Goal: Task Accomplishment & Management: Manage account settings

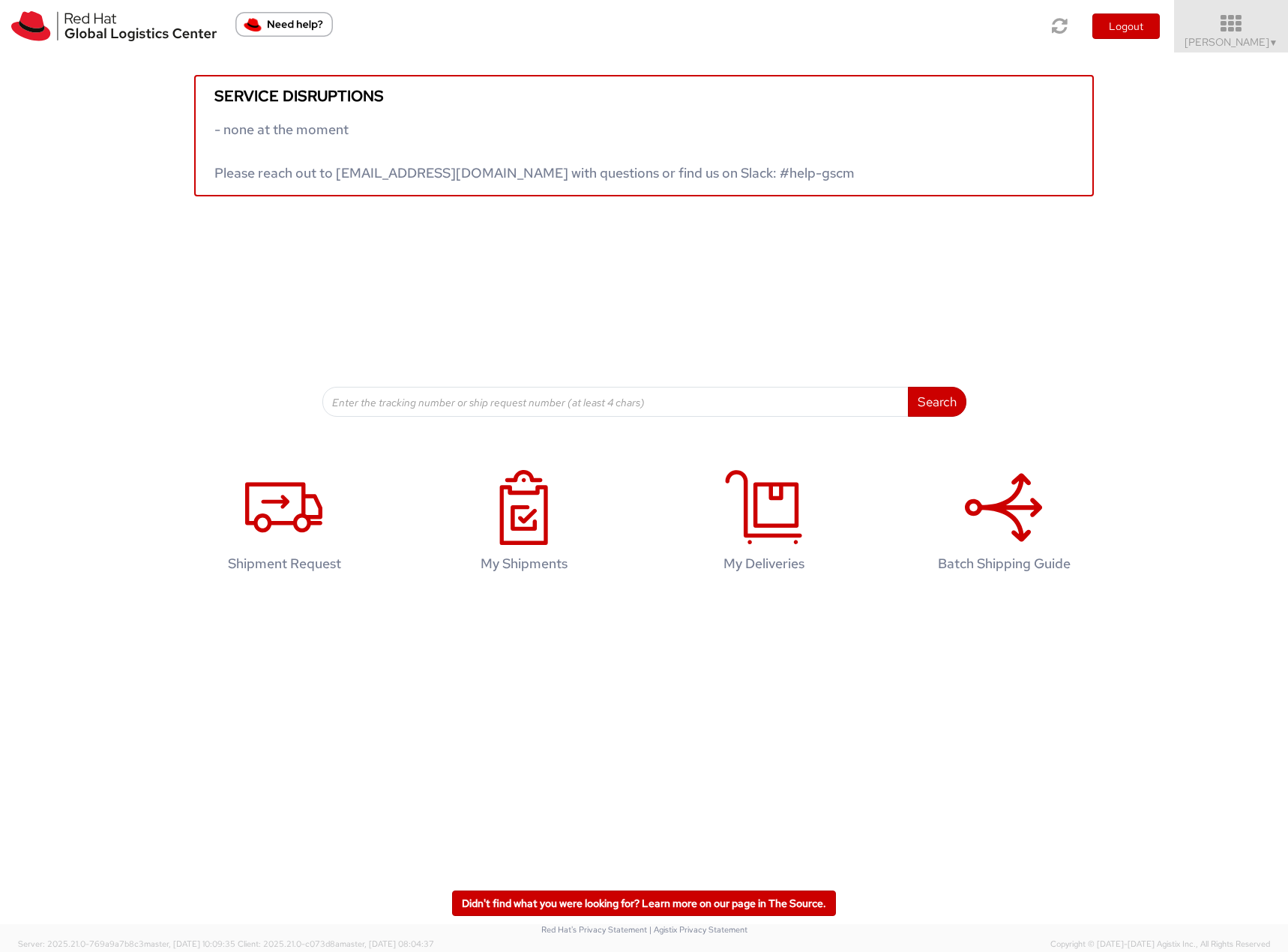
click at [1249, 40] on span "Filip Lizuch ▼" at bounding box center [1232, 42] width 94 height 13
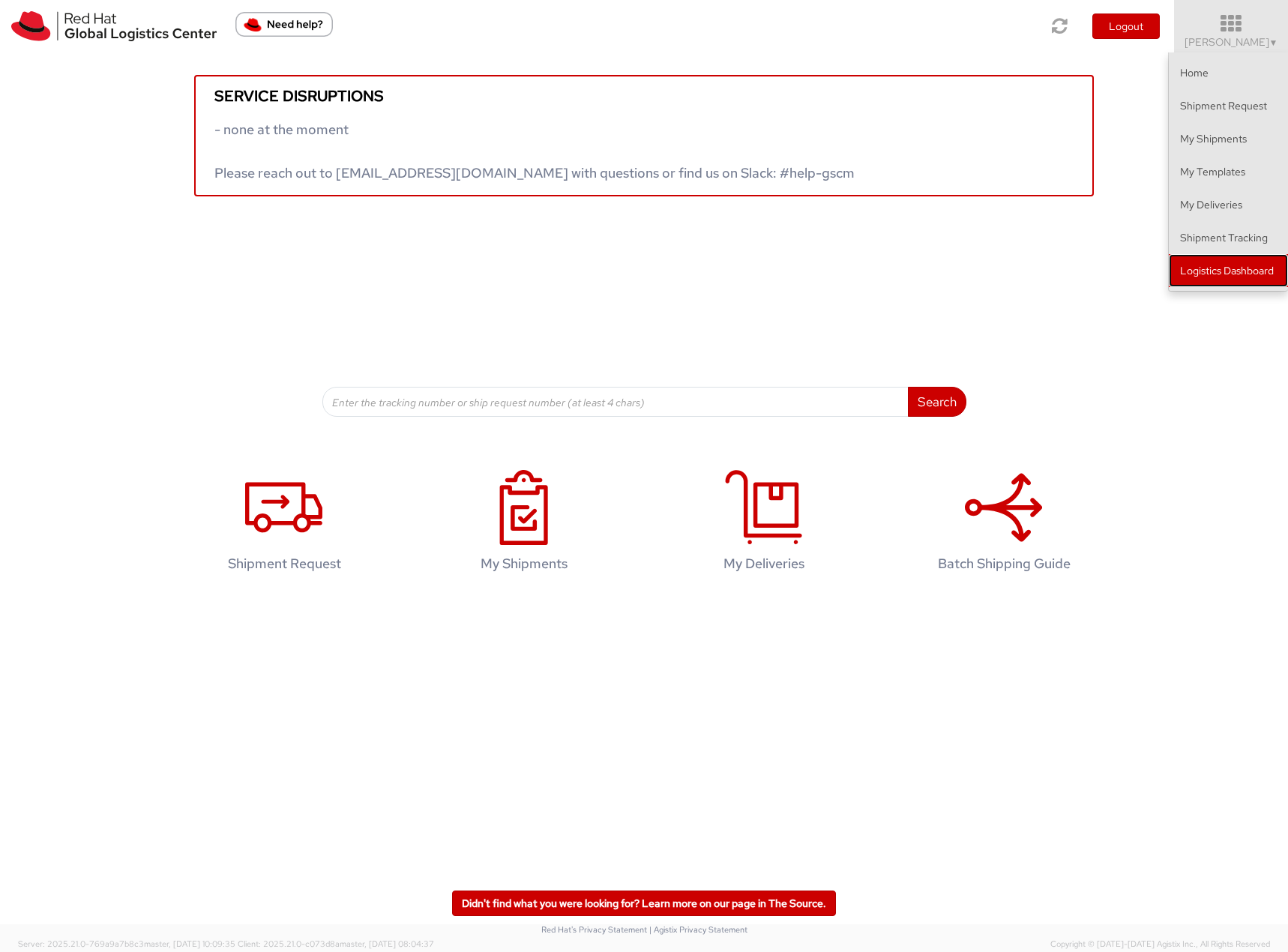
click at [1236, 268] on link "Logistics Dashboard" at bounding box center [1229, 271] width 119 height 33
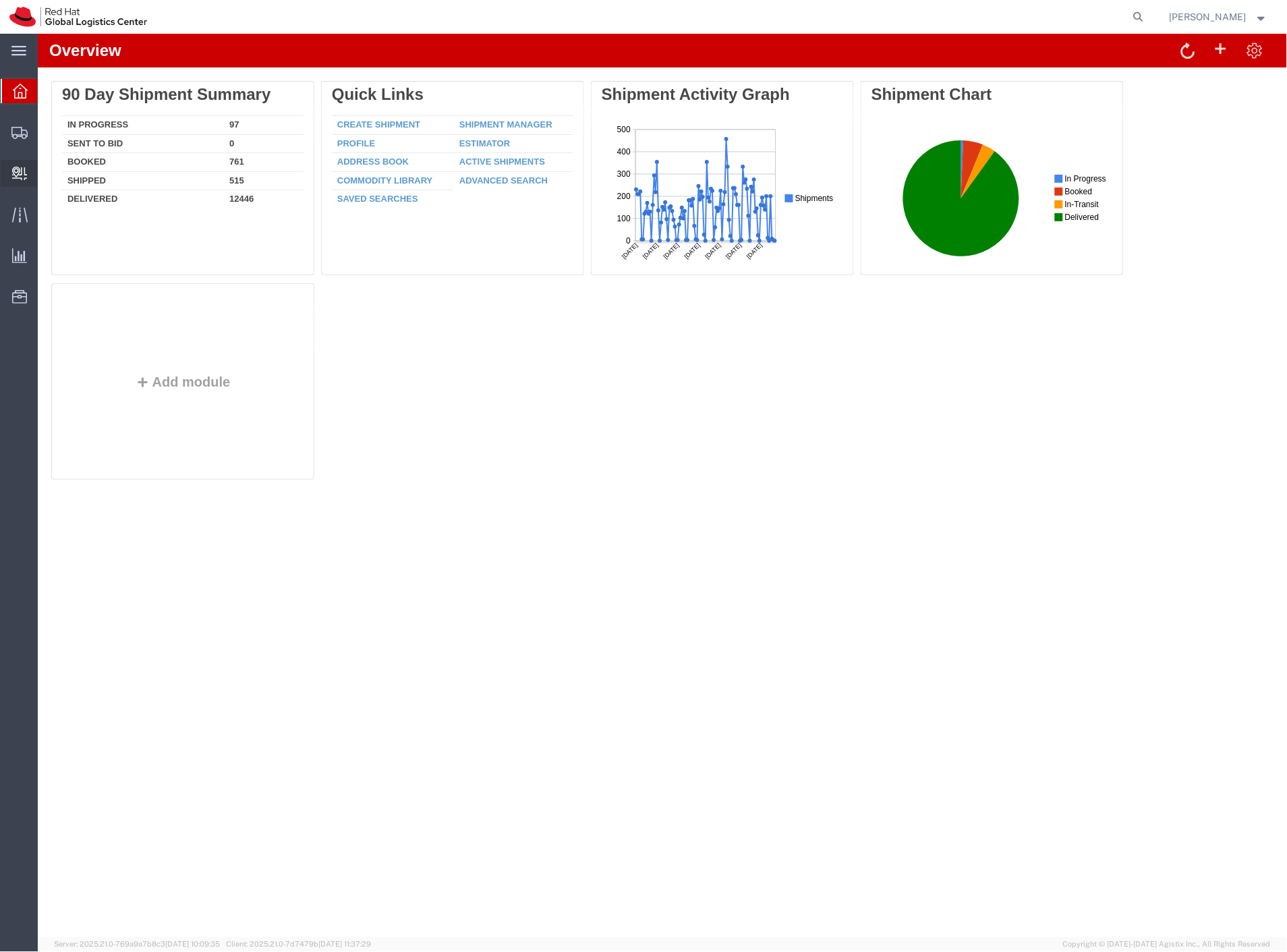
click at [0, 0] on span "Create Delivery" at bounding box center [0, 0] width 0 height 0
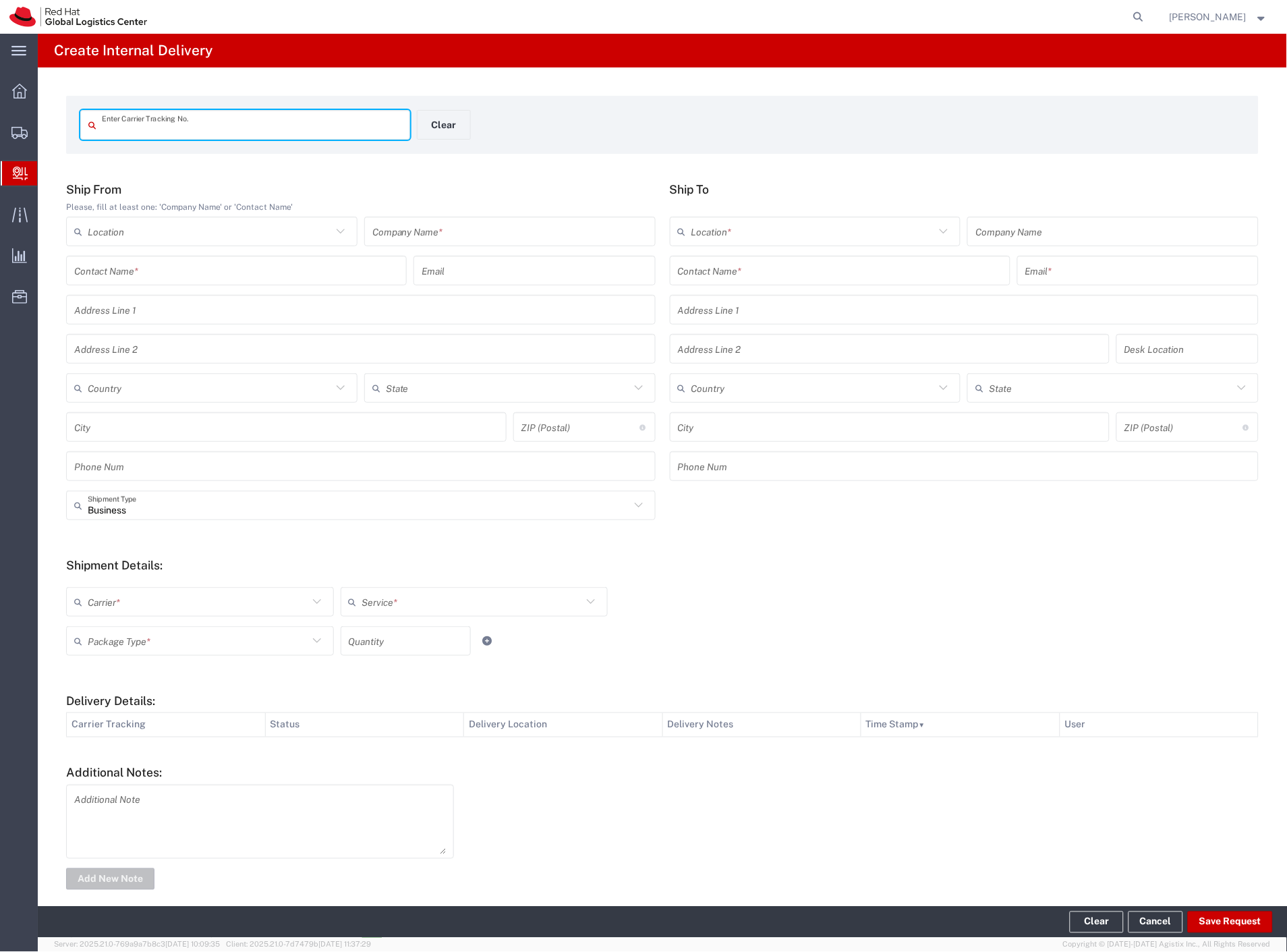
click at [139, 123] on input "text" at bounding box center [251, 125] width 300 height 24
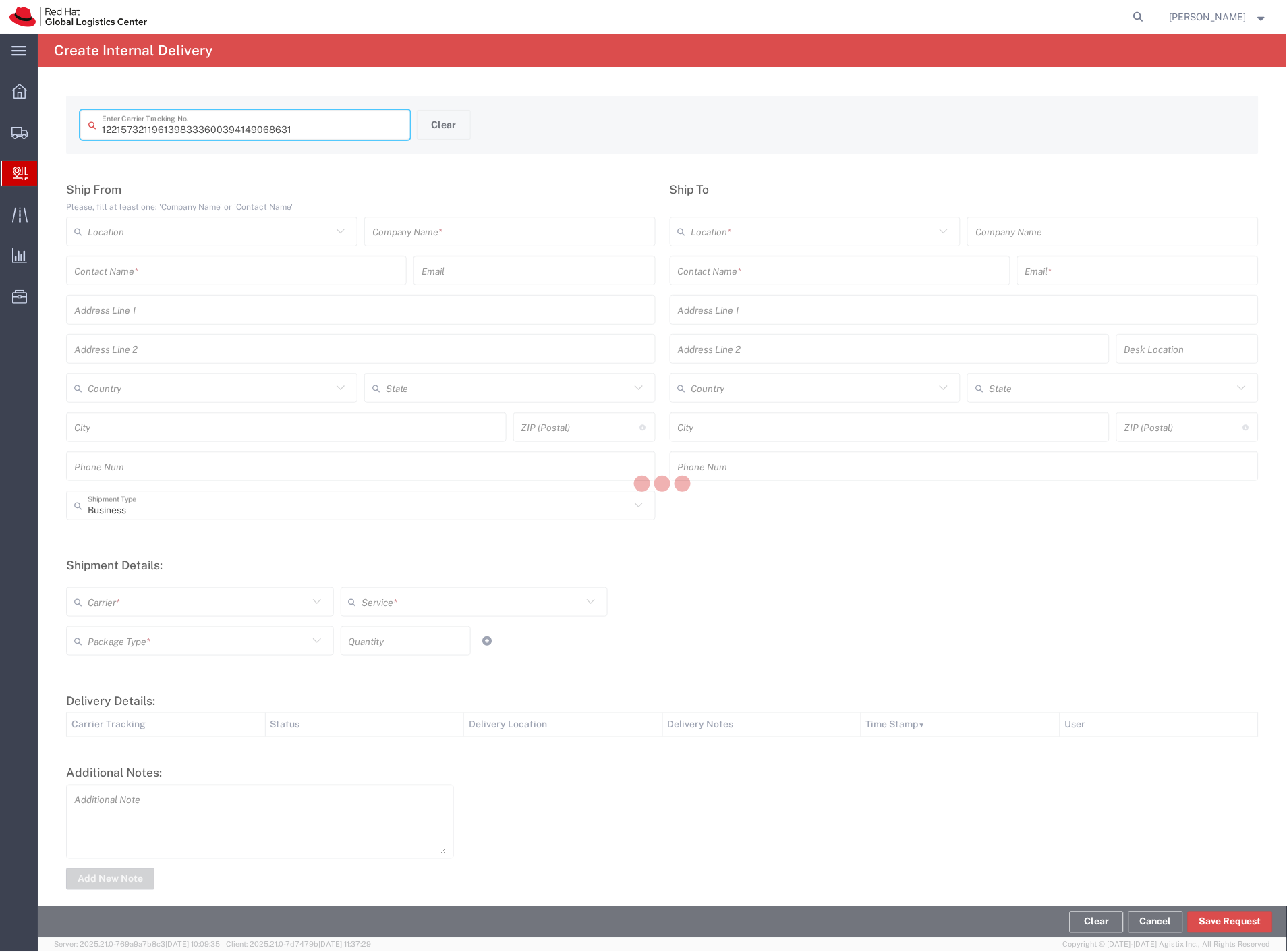
type input "394149068631"
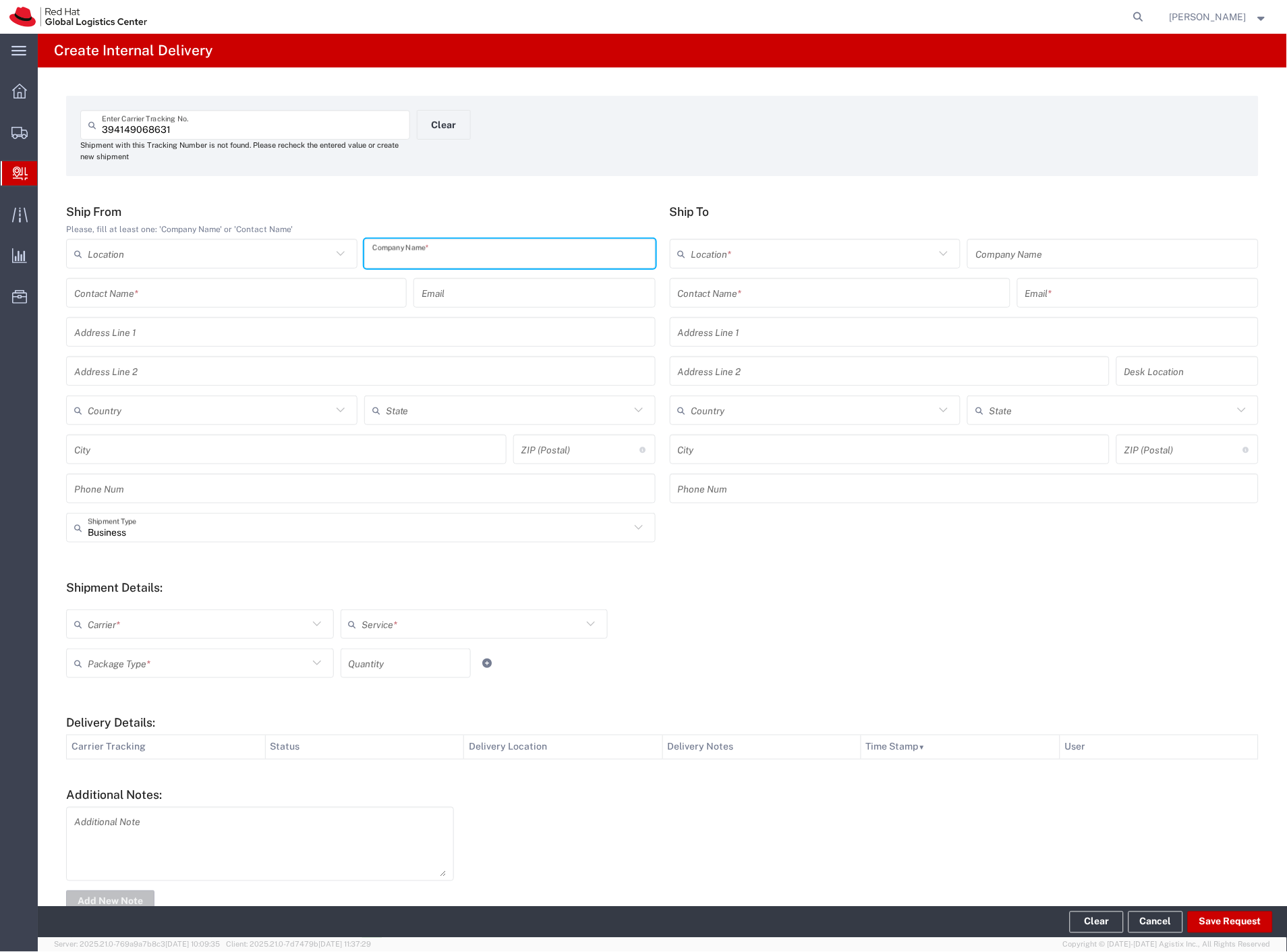
click at [433, 259] on input "text" at bounding box center [511, 254] width 276 height 24
type input "cdw"
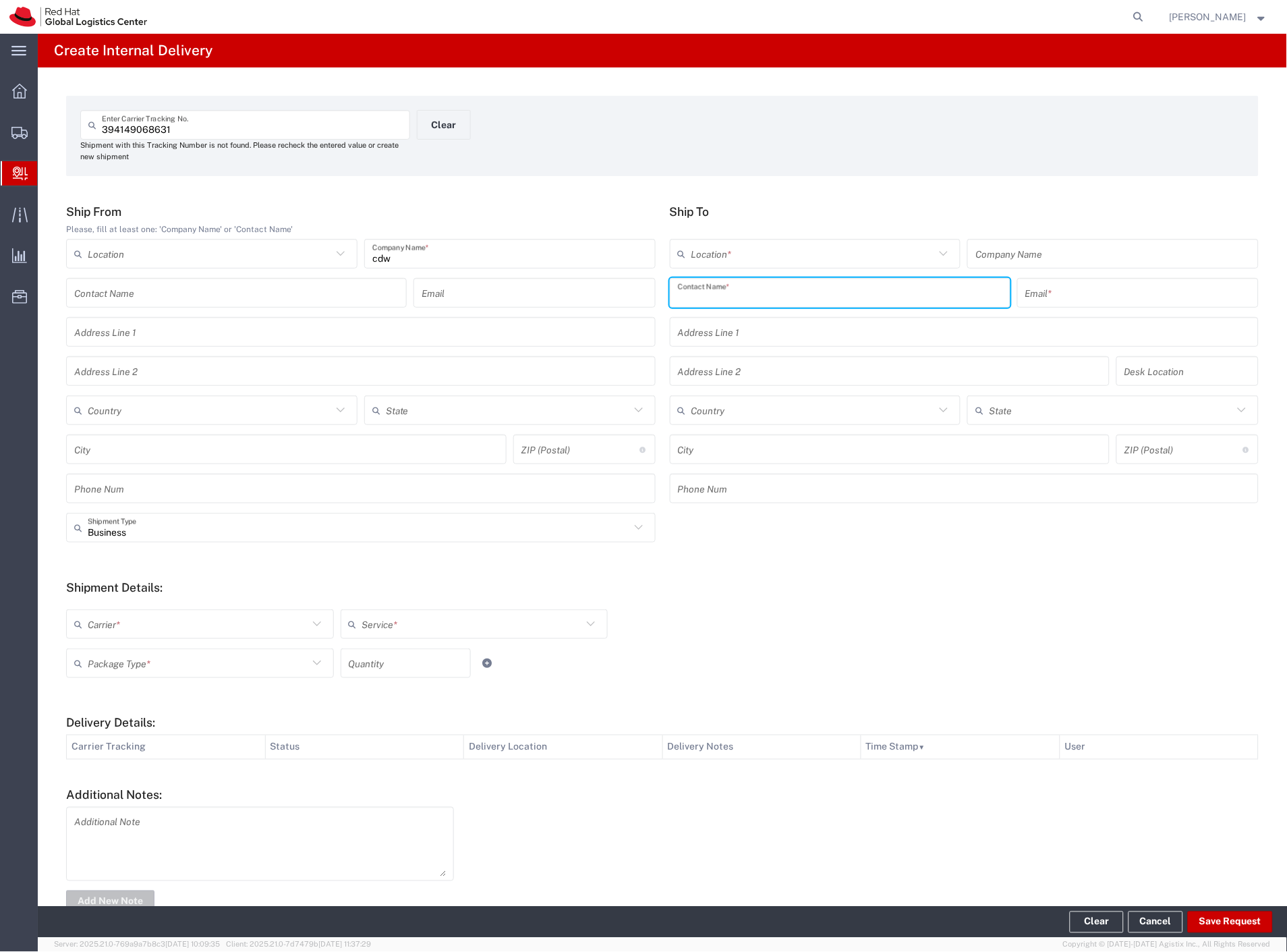
click at [827, 297] on input "text" at bounding box center [840, 293] width 325 height 24
type input "aline la"
click at [807, 326] on p "Red Hat Czech s.r.o. (Aline Laizane), alaizane@redhat.com" at bounding box center [840, 325] width 323 height 17
type input "RH - Brno - Tech Park Brno - B"
type input "Red Hat Czech s.r.o."
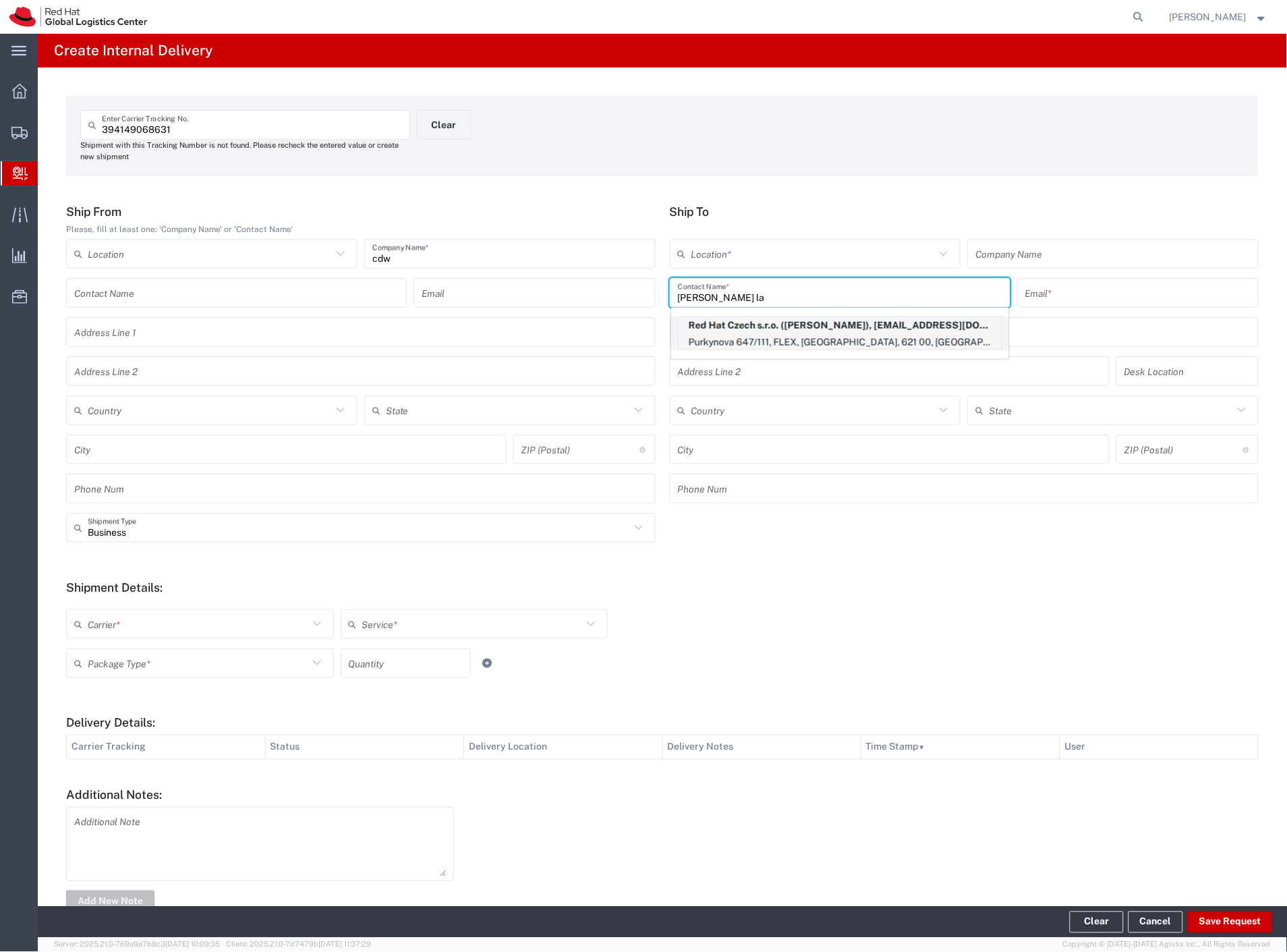
type input "Aline Laizane"
type input "alaizane@redhat.com"
type input "Purkynova 647/111"
type input "FLEX"
type input "Czechia"
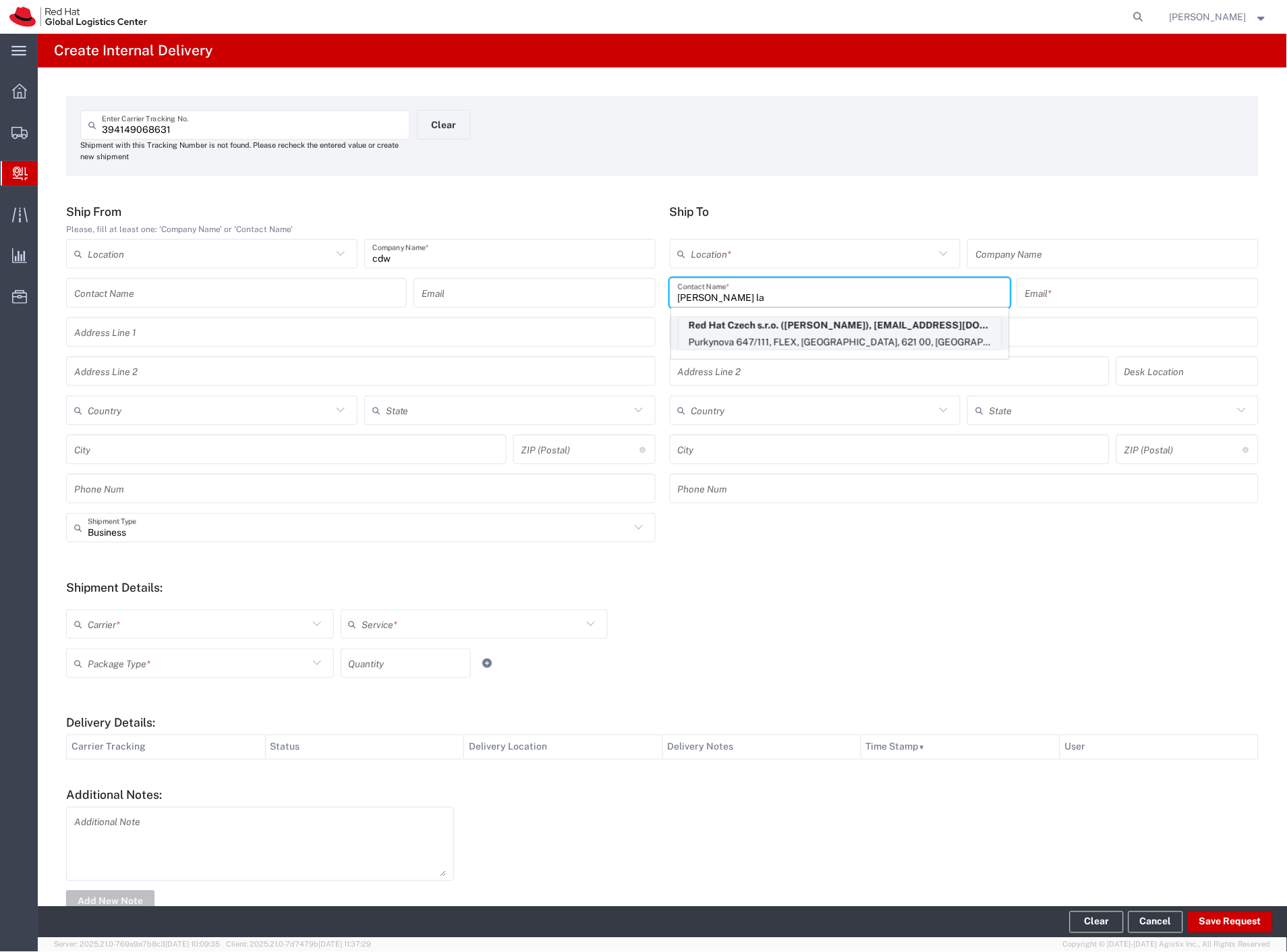
type input "BRNO"
type input "621 00"
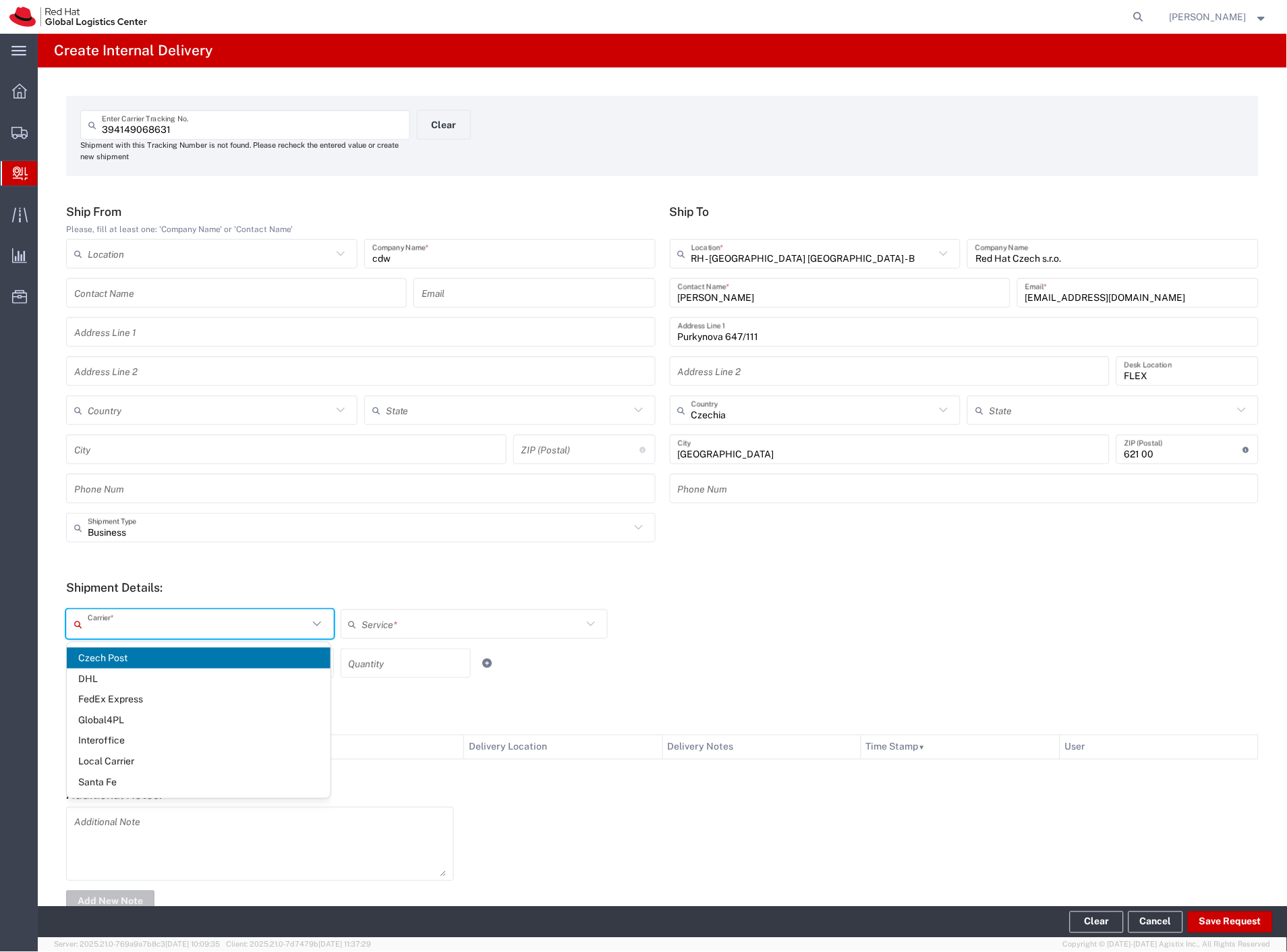
click at [99, 622] on input "text" at bounding box center [198, 625] width 221 height 24
click at [160, 702] on span "FedEx Express" at bounding box center [199, 699] width 264 height 21
type input "FedEx Express"
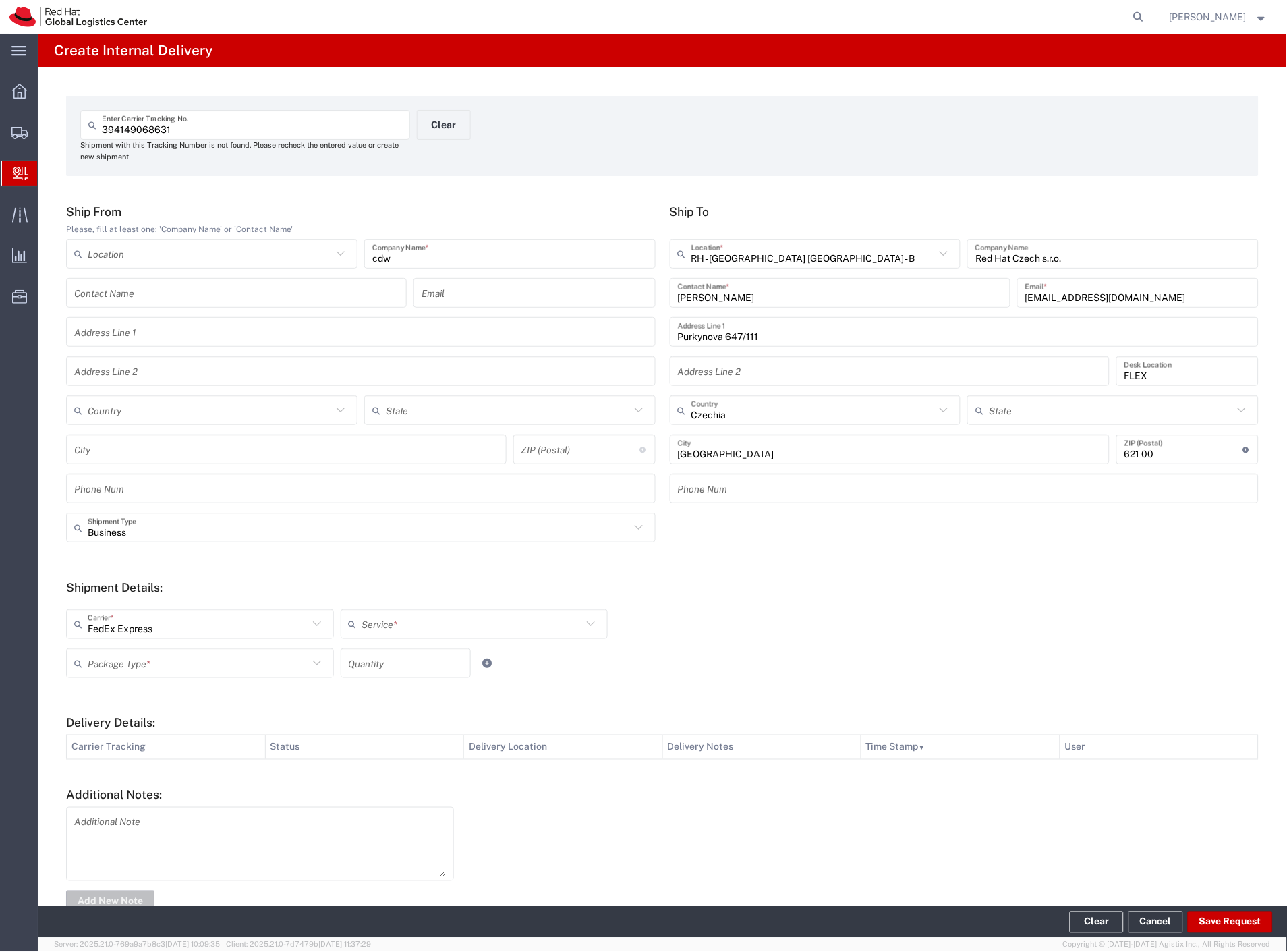
click at [382, 628] on input "text" at bounding box center [473, 625] width 221 height 24
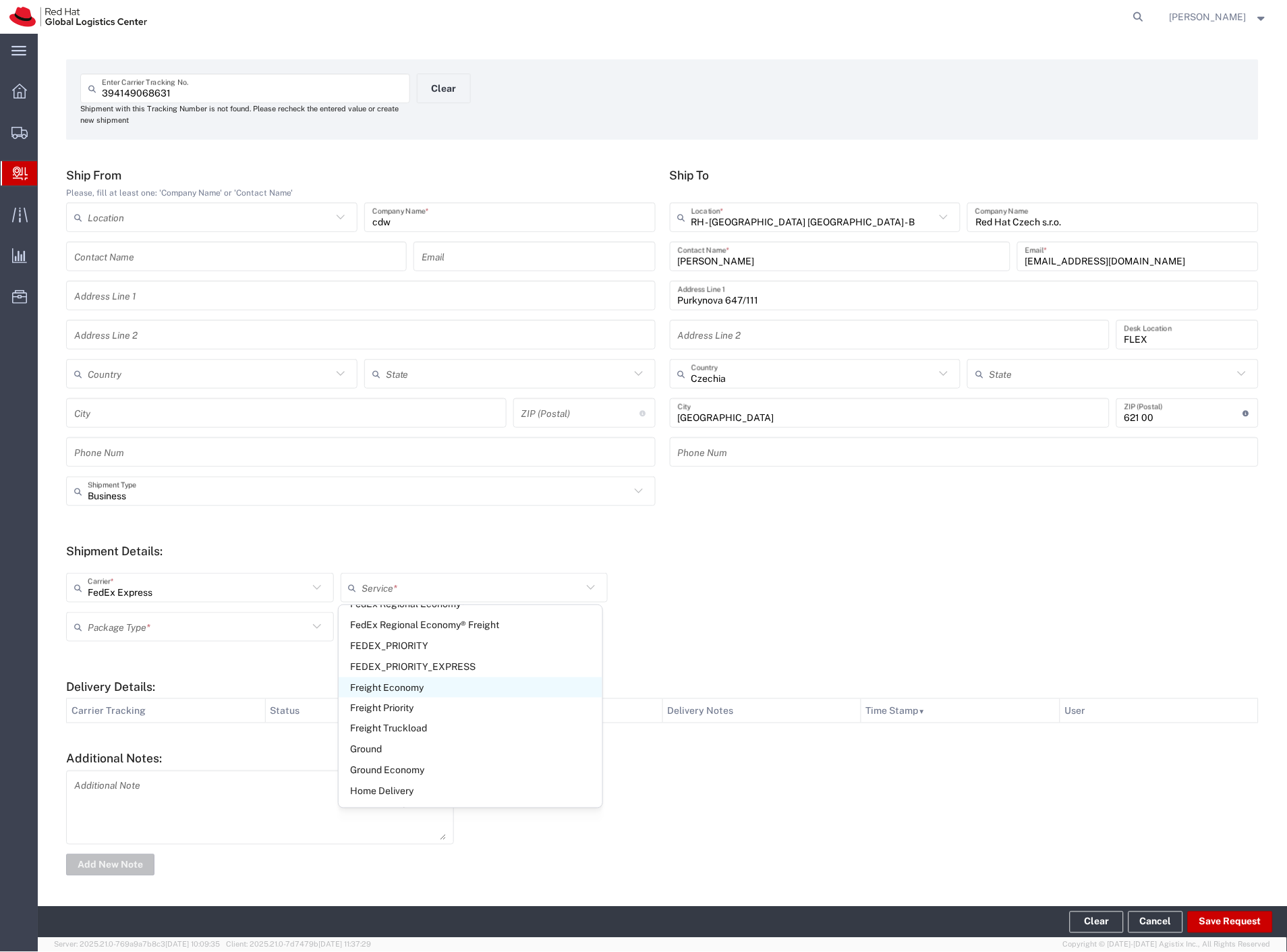
scroll to position [299, 0]
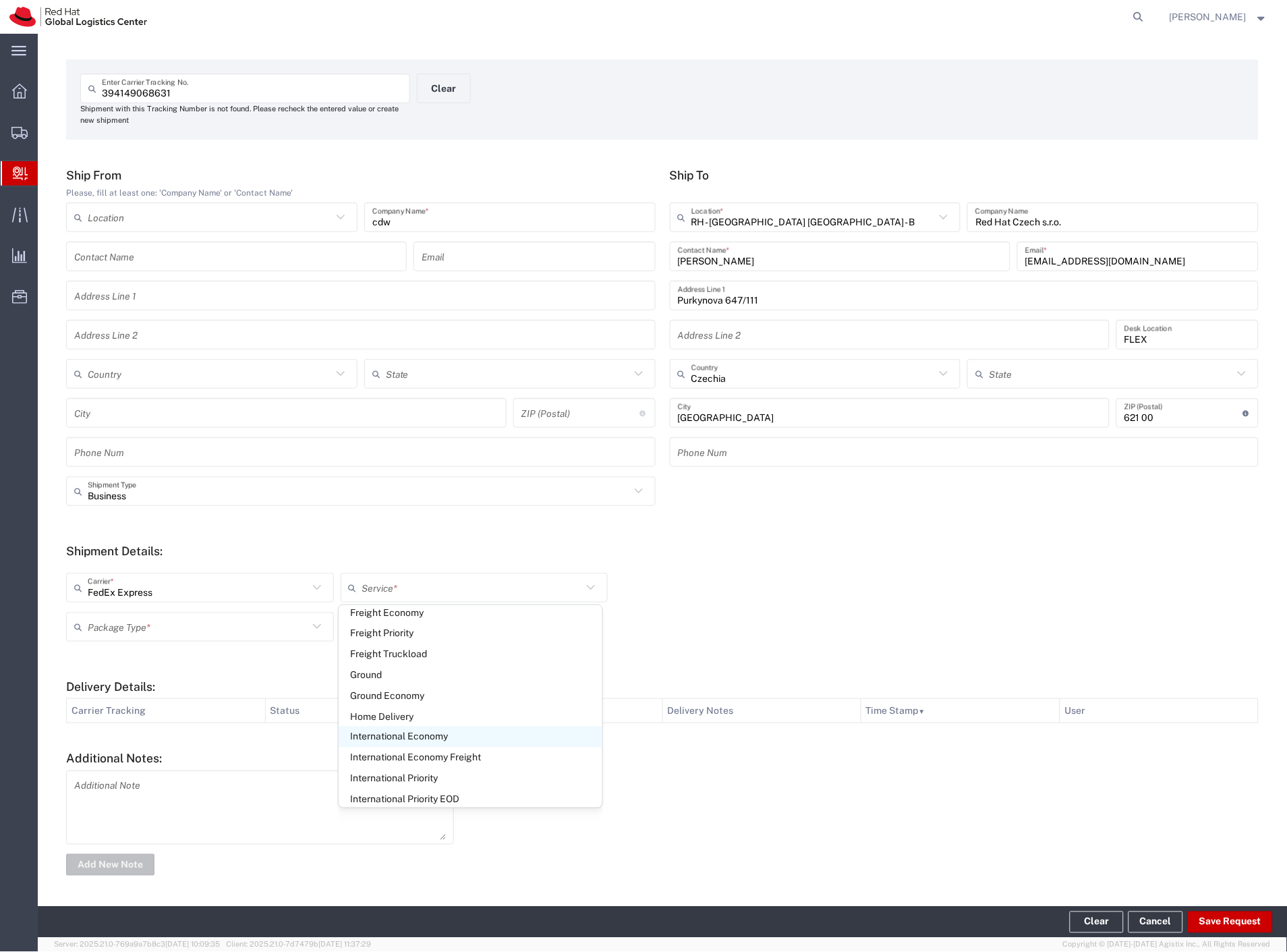
click at [456, 733] on span "International Economy" at bounding box center [470, 737] width 264 height 21
type input "International Economy"
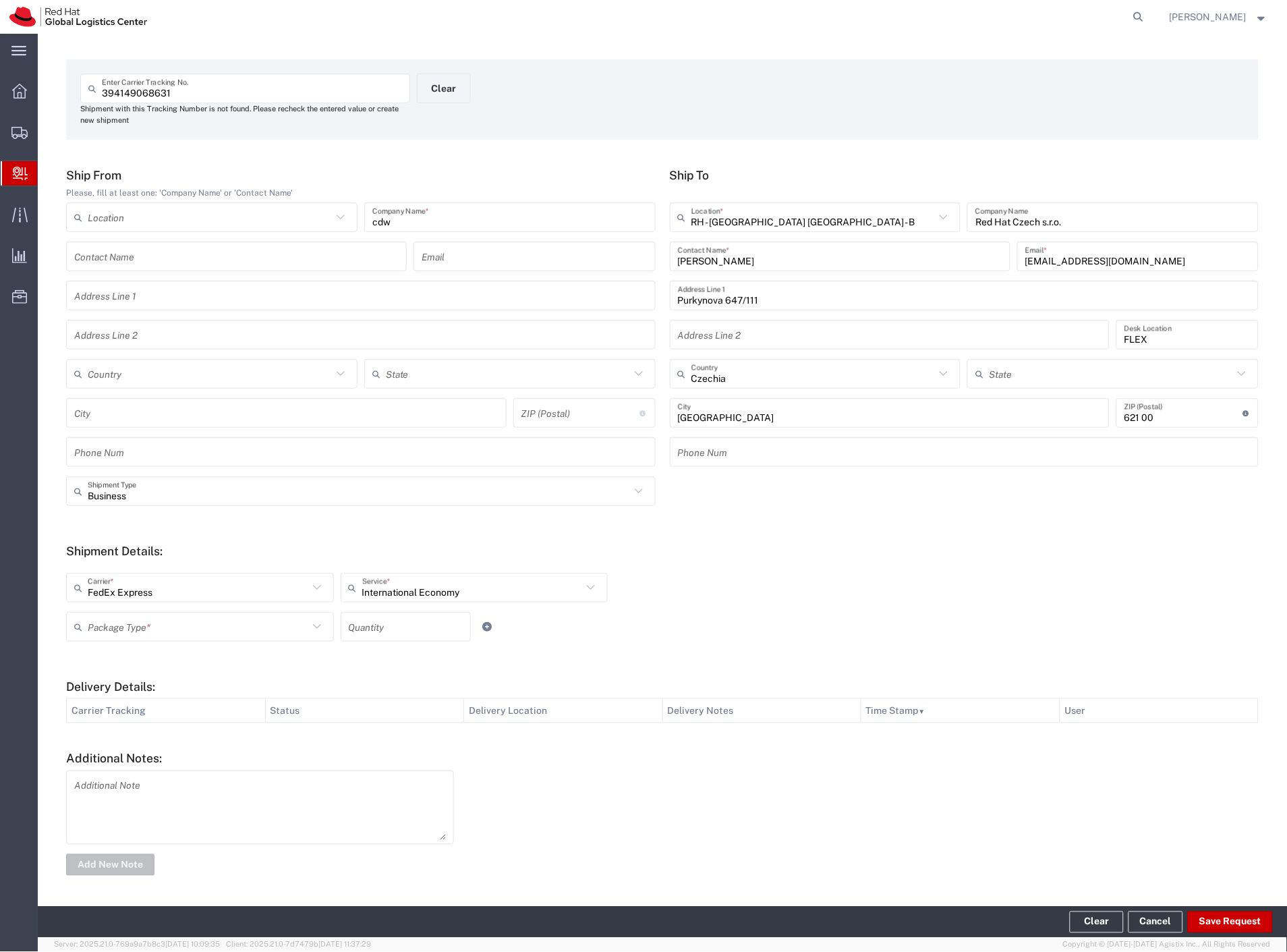
click at [266, 623] on input "text" at bounding box center [198, 627] width 221 height 24
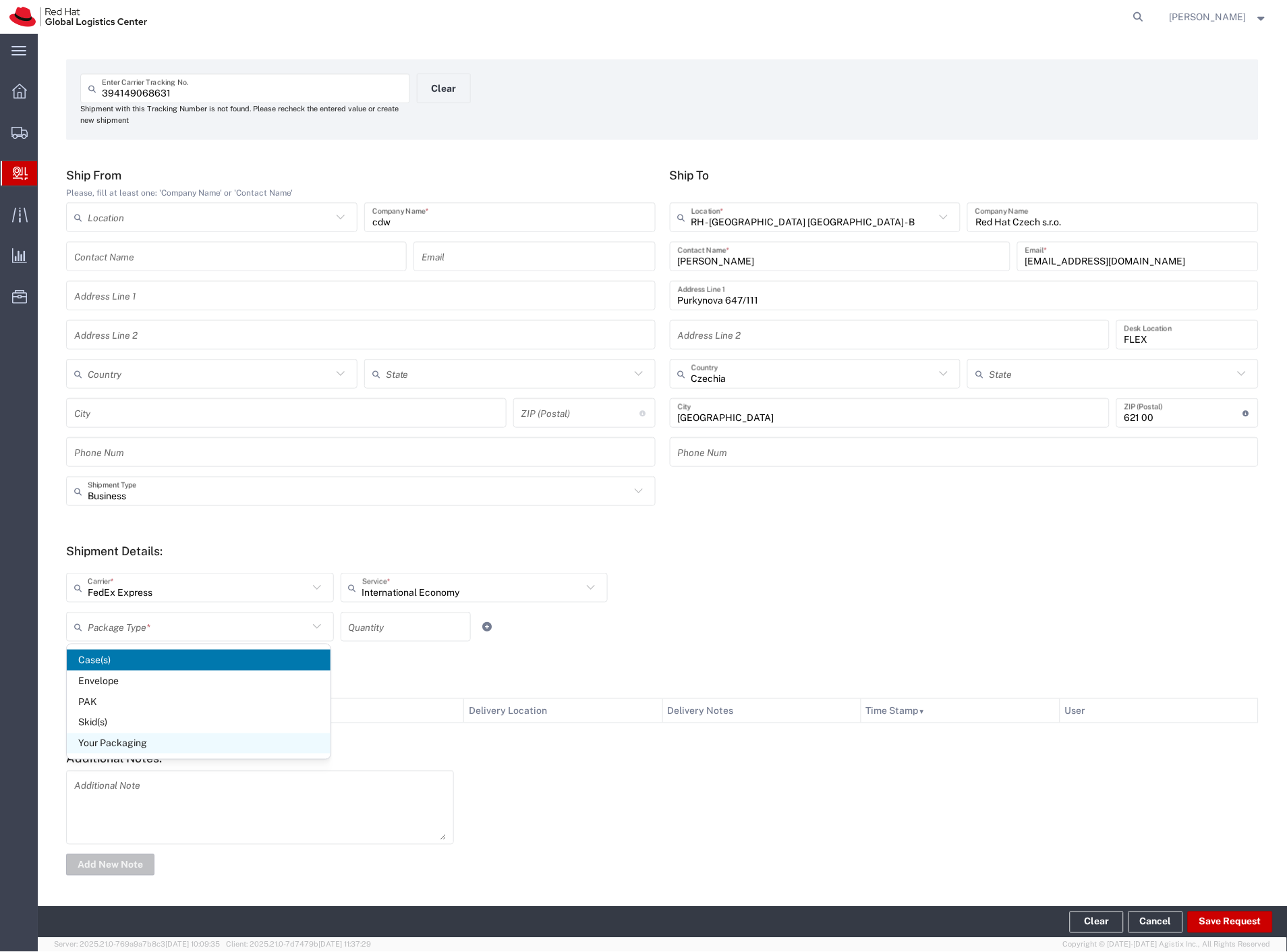
click at [199, 740] on span "Your Packaging" at bounding box center [199, 744] width 264 height 21
type input "Your Packaging"
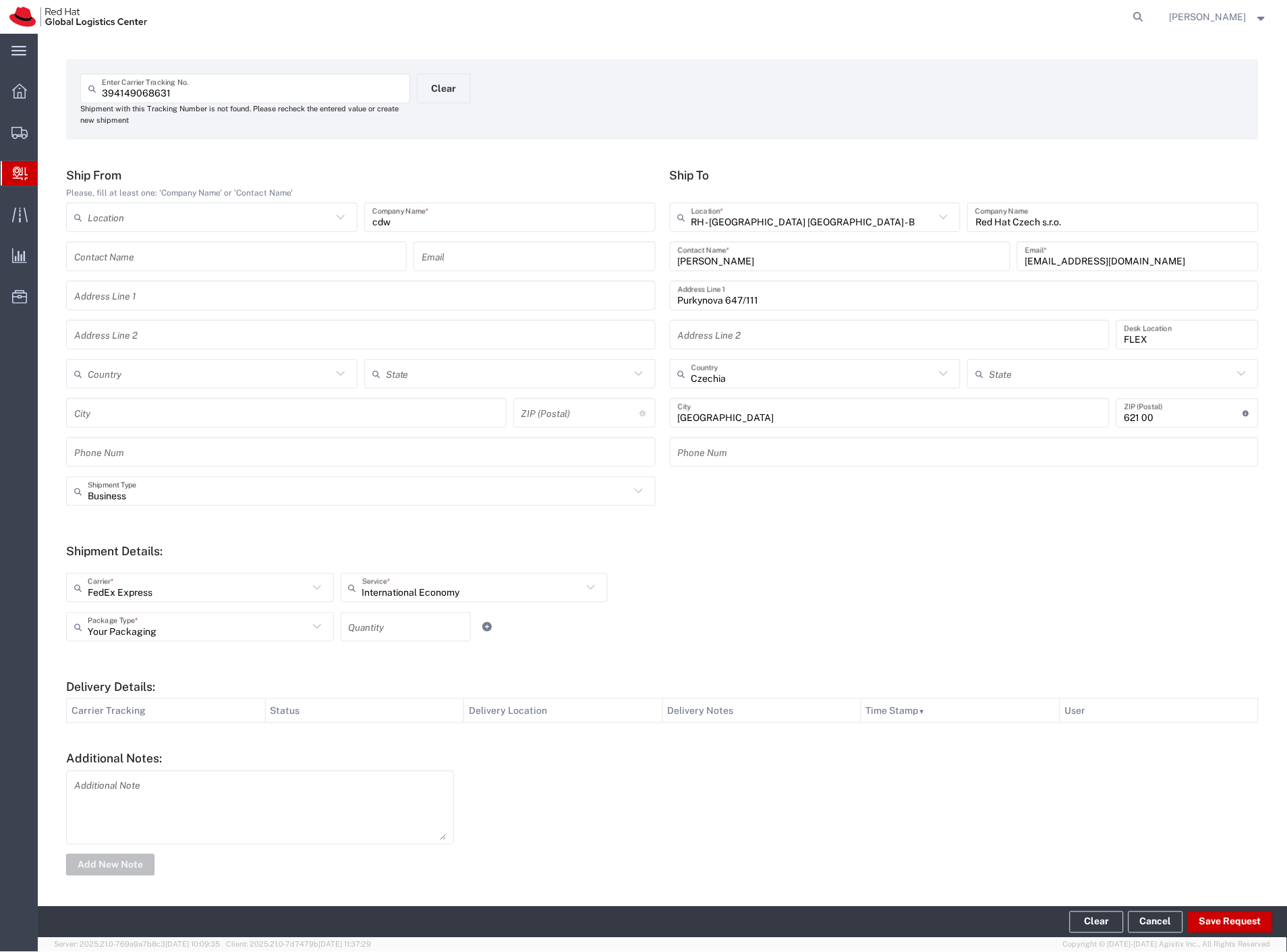
click at [382, 628] on input "number" at bounding box center [406, 627] width 114 height 24
type input "2"
click at [774, 636] on div "Your Packaging Package Type * Case(s) Envelope PAK Skid(s) Your Packaging 2 Qua…" at bounding box center [474, 631] width 823 height 39
click at [1237, 928] on button "Save Request" at bounding box center [1230, 922] width 85 height 21
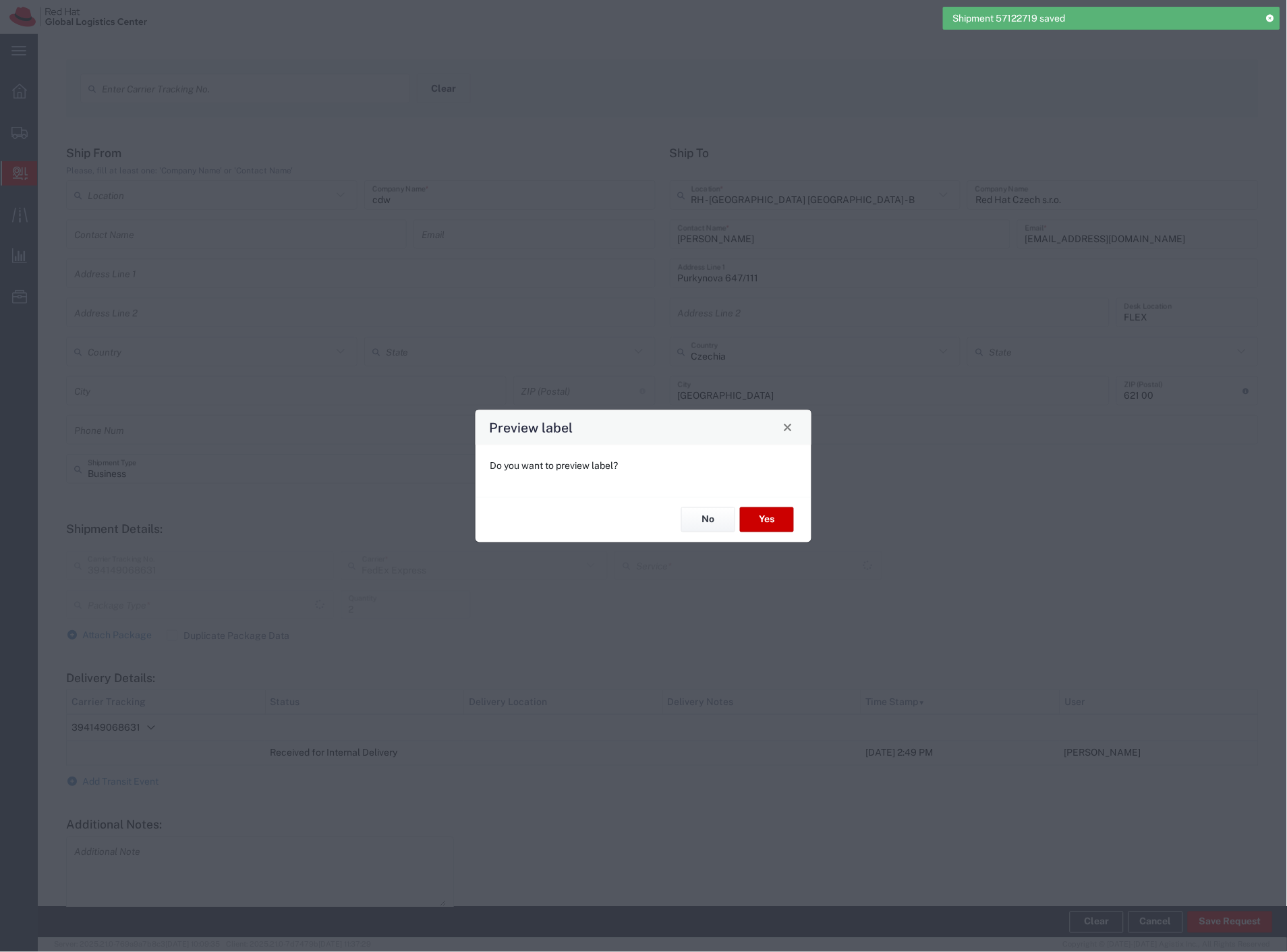
type input "Your Packaging"
type input "International Economy"
click at [713, 517] on button "No" at bounding box center [708, 520] width 54 height 25
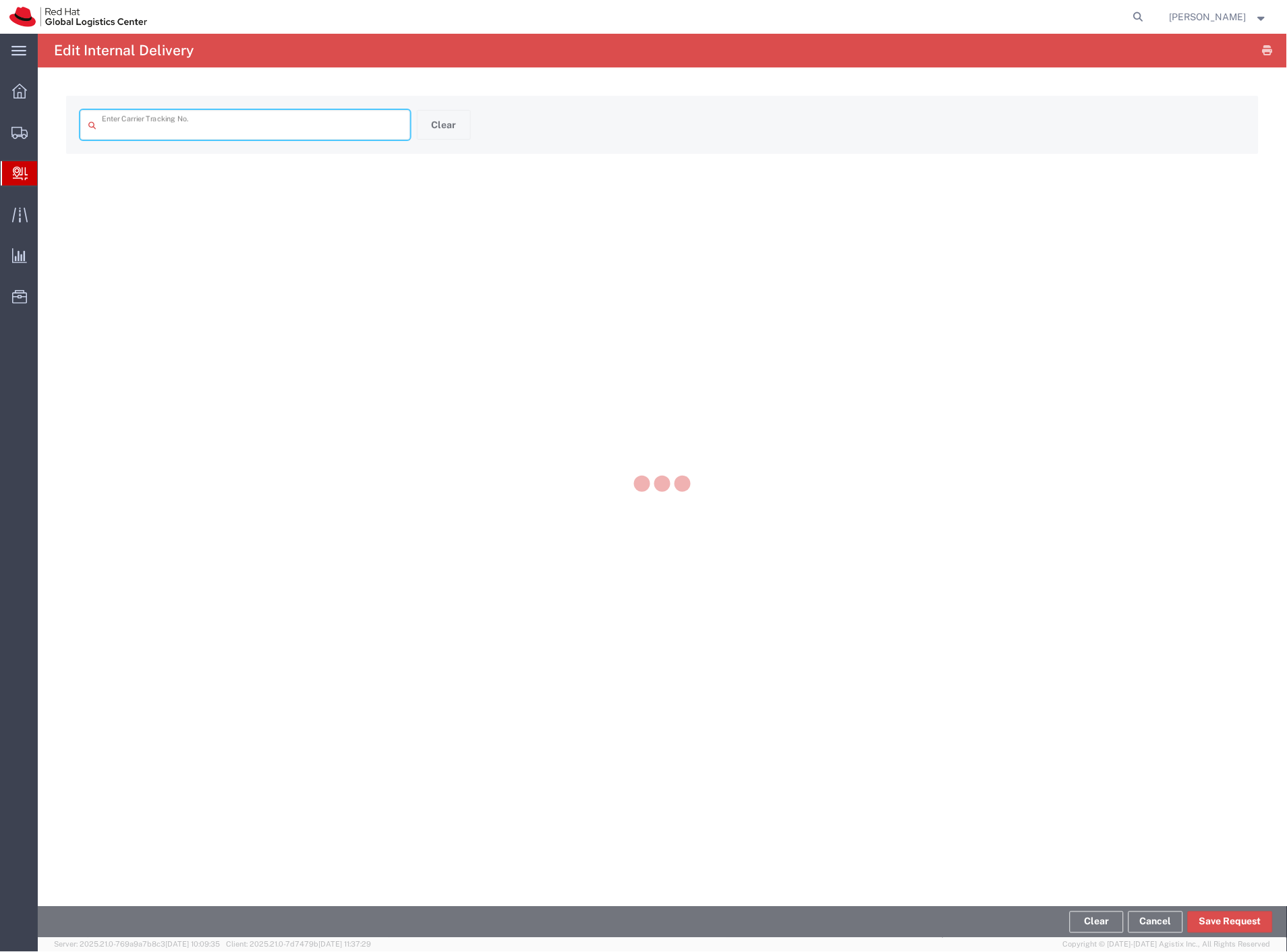
type input "394149068631"
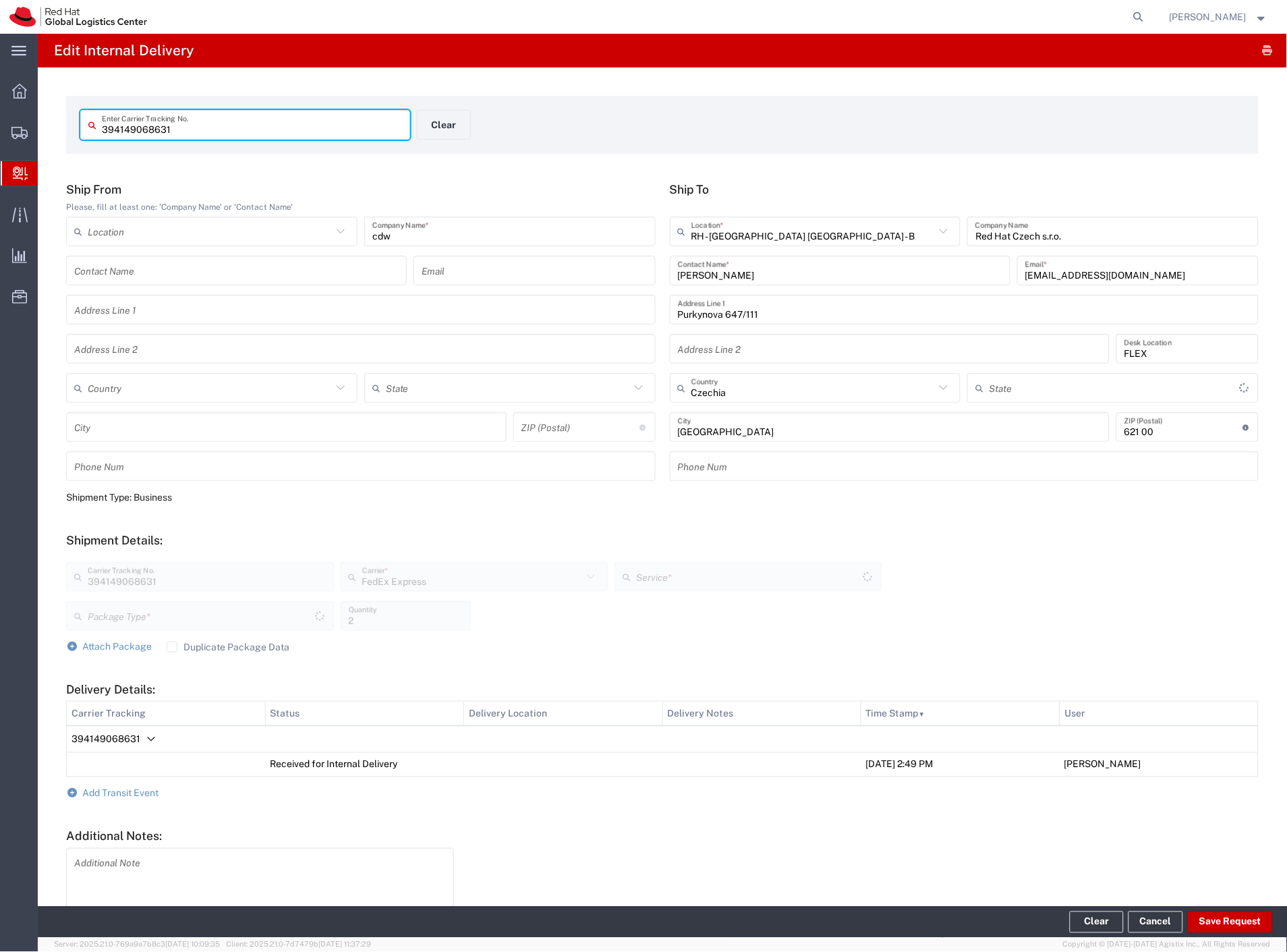
type input "Your Packaging"
type input "International Economy"
click at [122, 789] on span "Add Transit Event" at bounding box center [121, 793] width 76 height 11
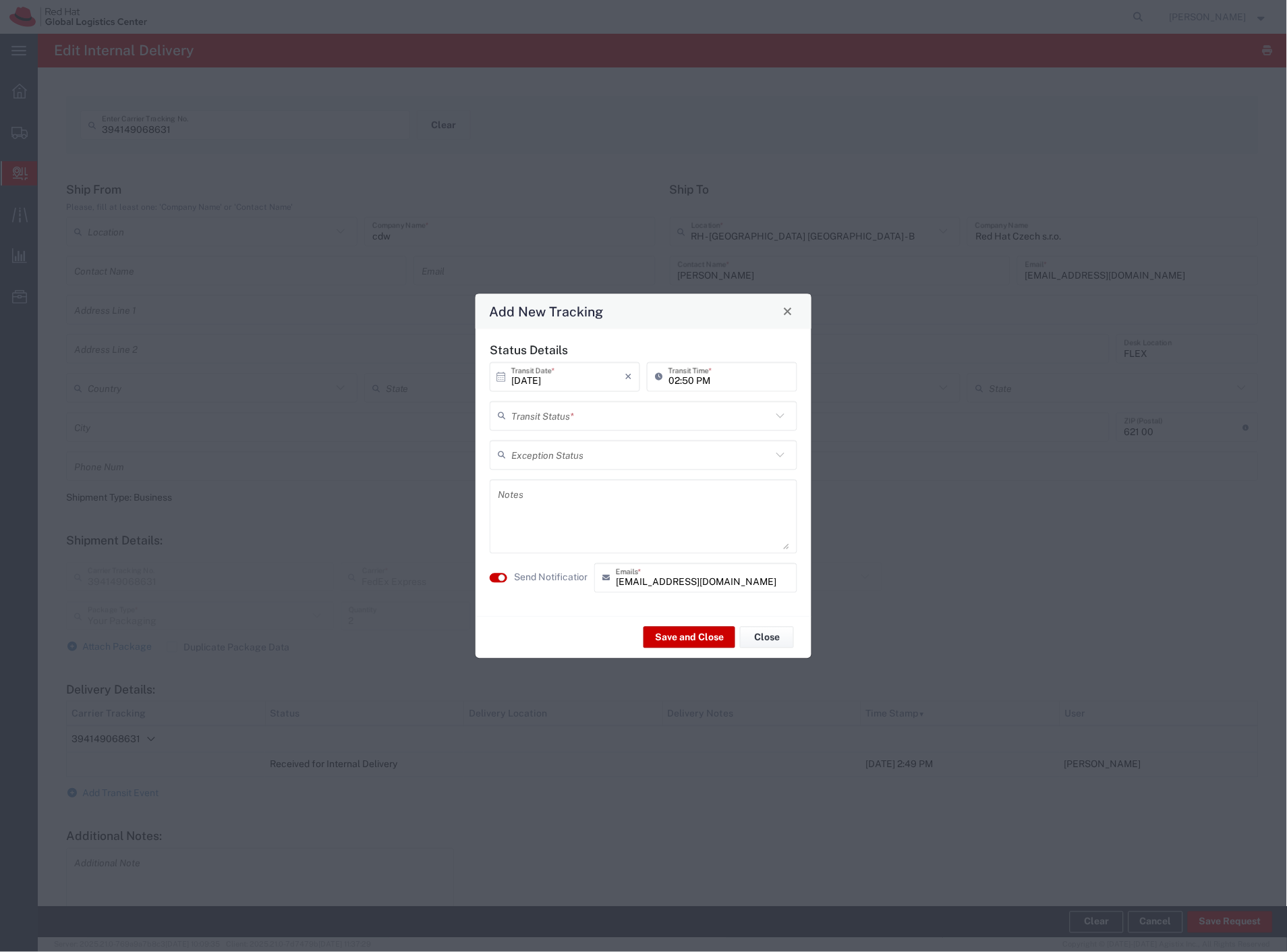
click at [570, 417] on input "text" at bounding box center [641, 416] width 260 height 24
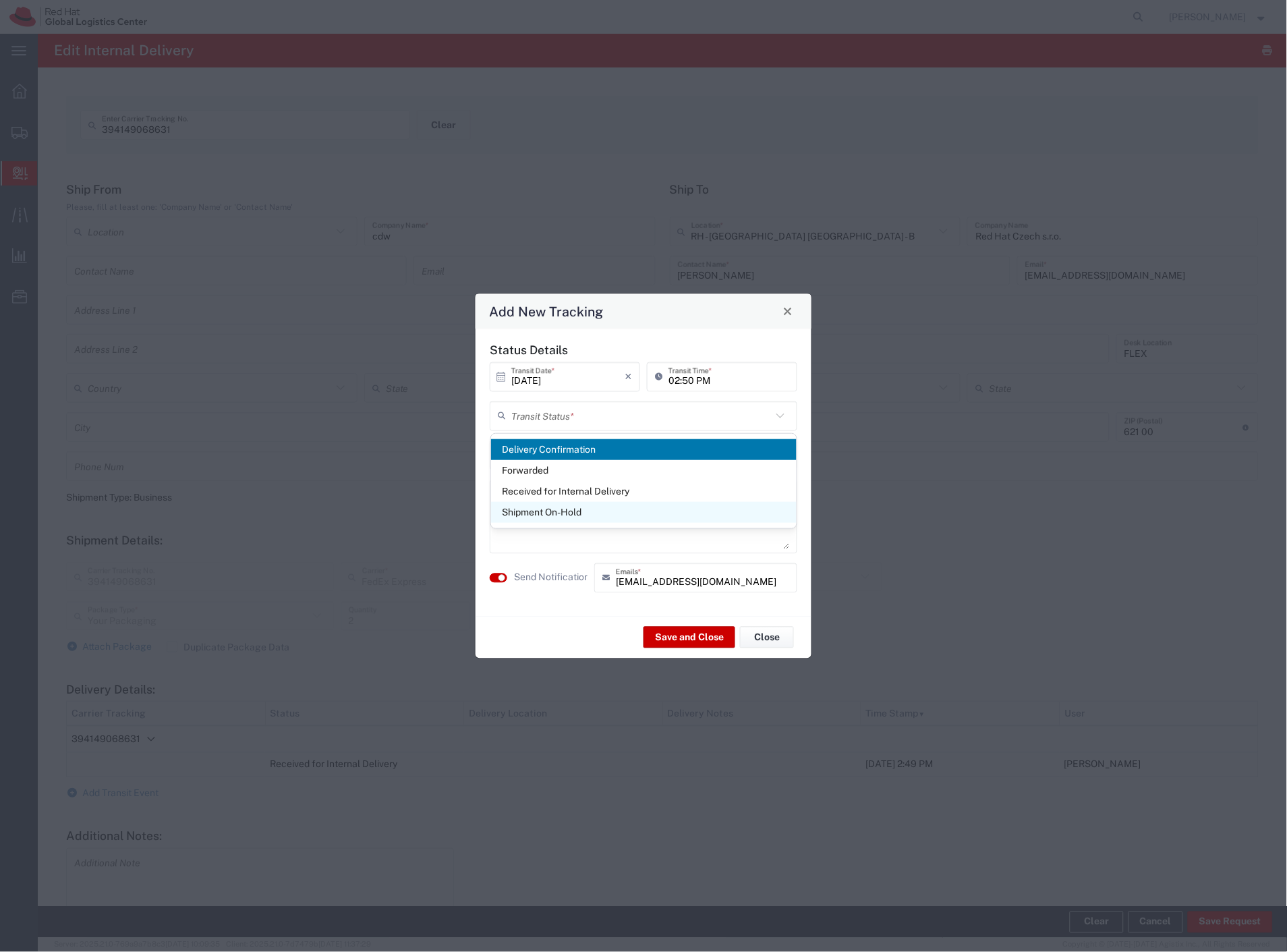
click at [540, 508] on span "Shipment On-Hold" at bounding box center [644, 512] width 306 height 21
type input "Shipment On-Hold"
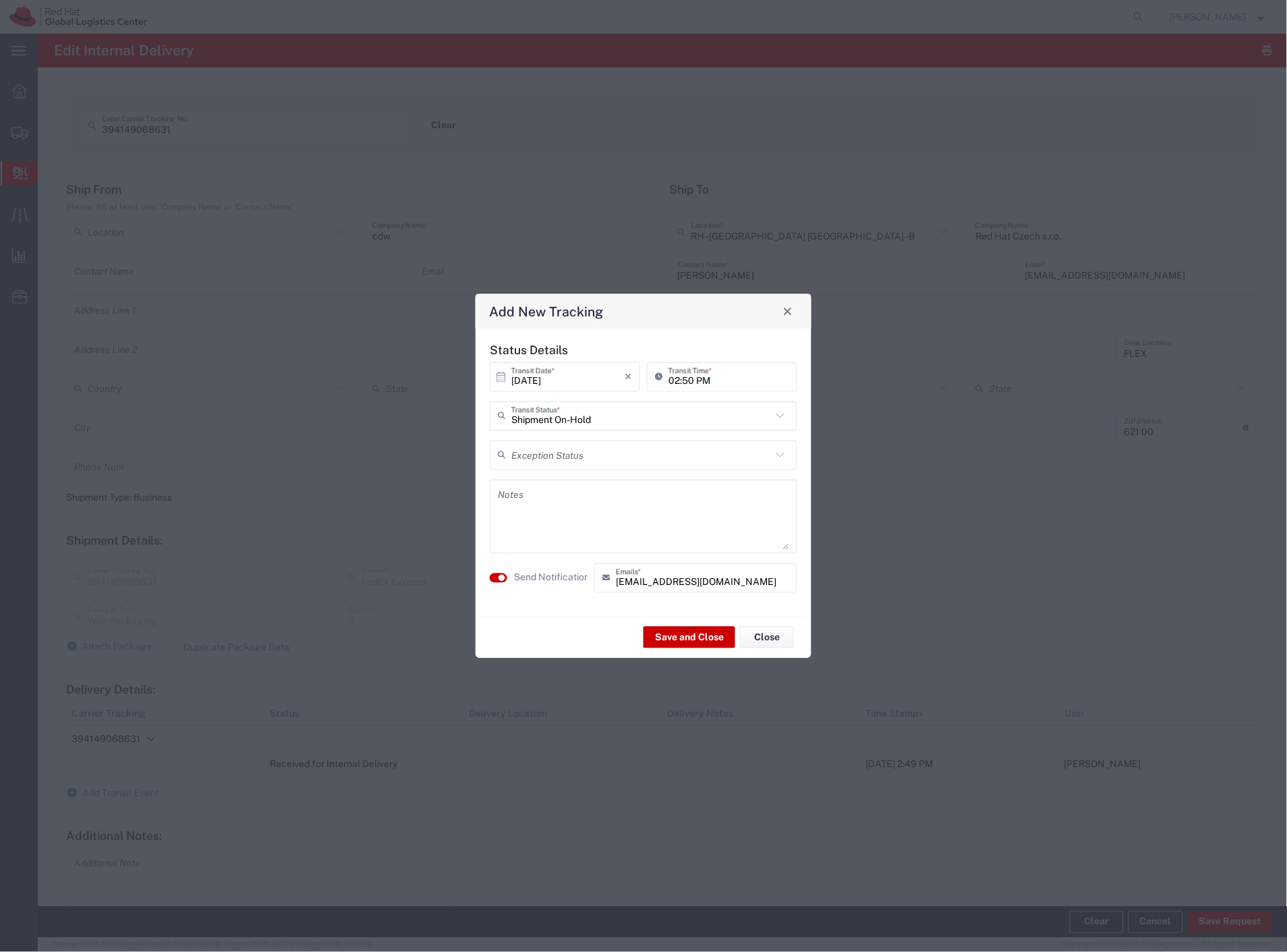
click at [573, 576] on label "Send Notification" at bounding box center [552, 577] width 76 height 14
click at [677, 645] on button "Save and Close" at bounding box center [690, 637] width 92 height 21
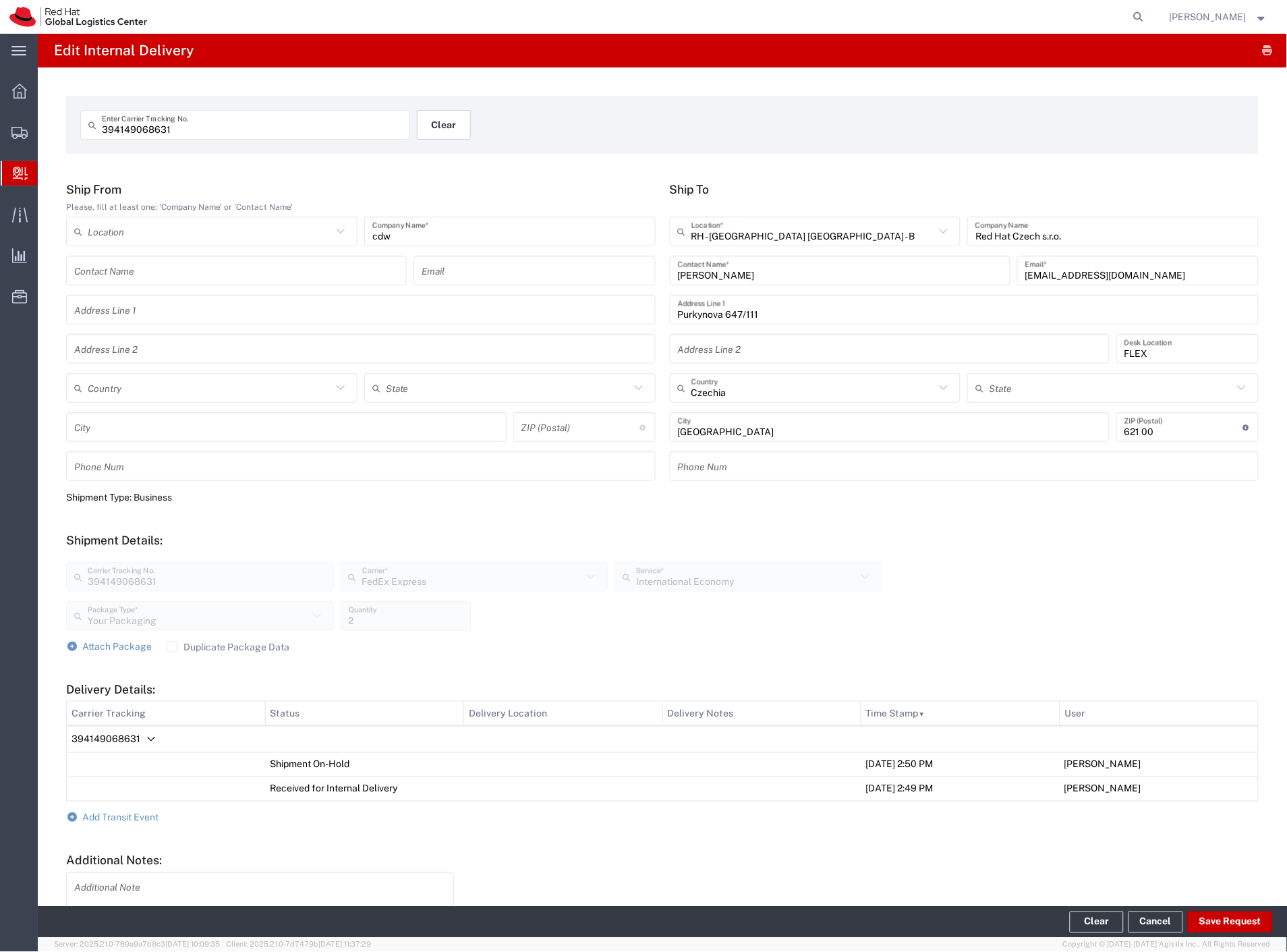
click at [433, 124] on button "Clear" at bounding box center [444, 124] width 54 height 30
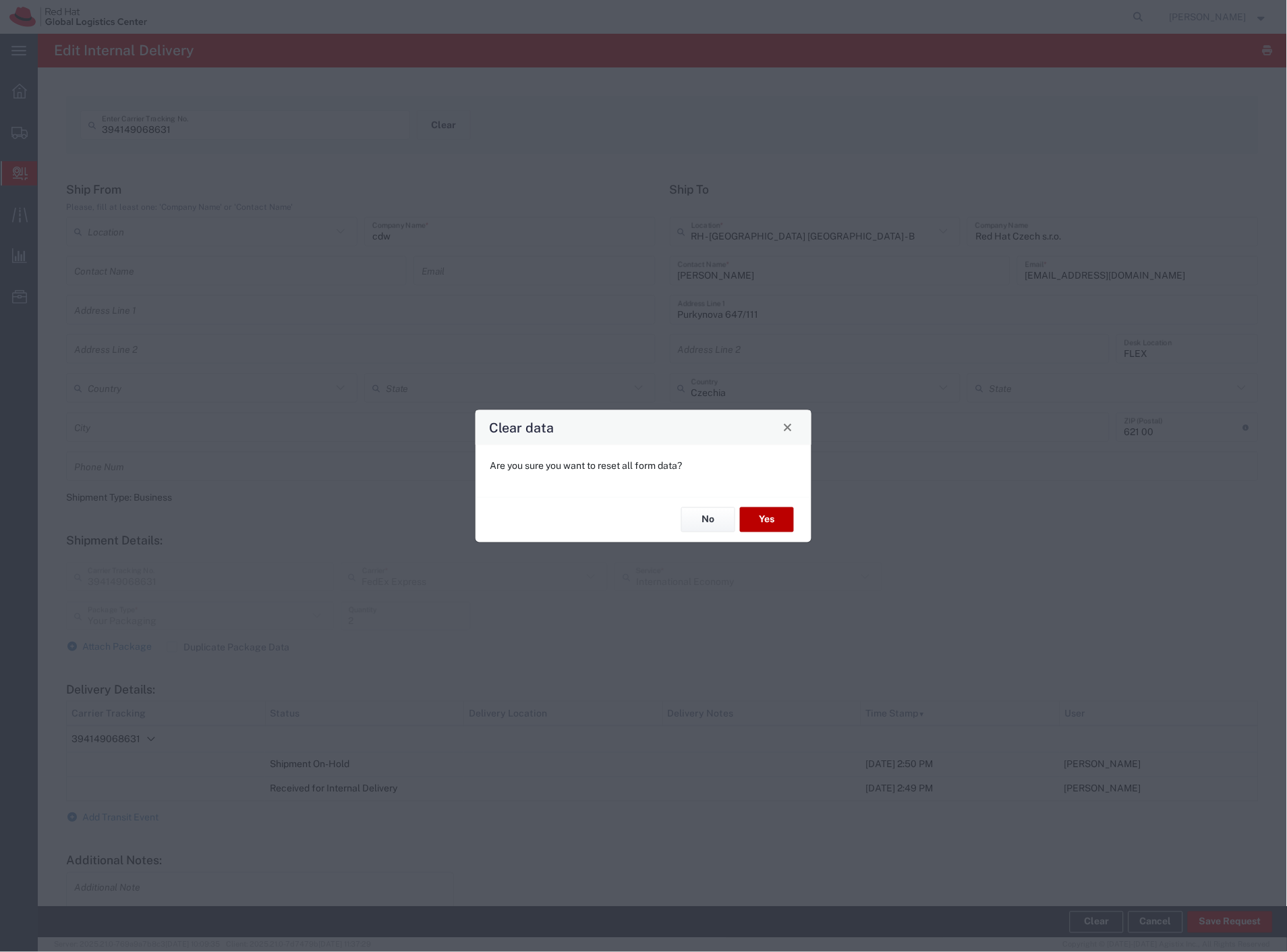
click at [776, 516] on button "Yes" at bounding box center [767, 520] width 54 height 25
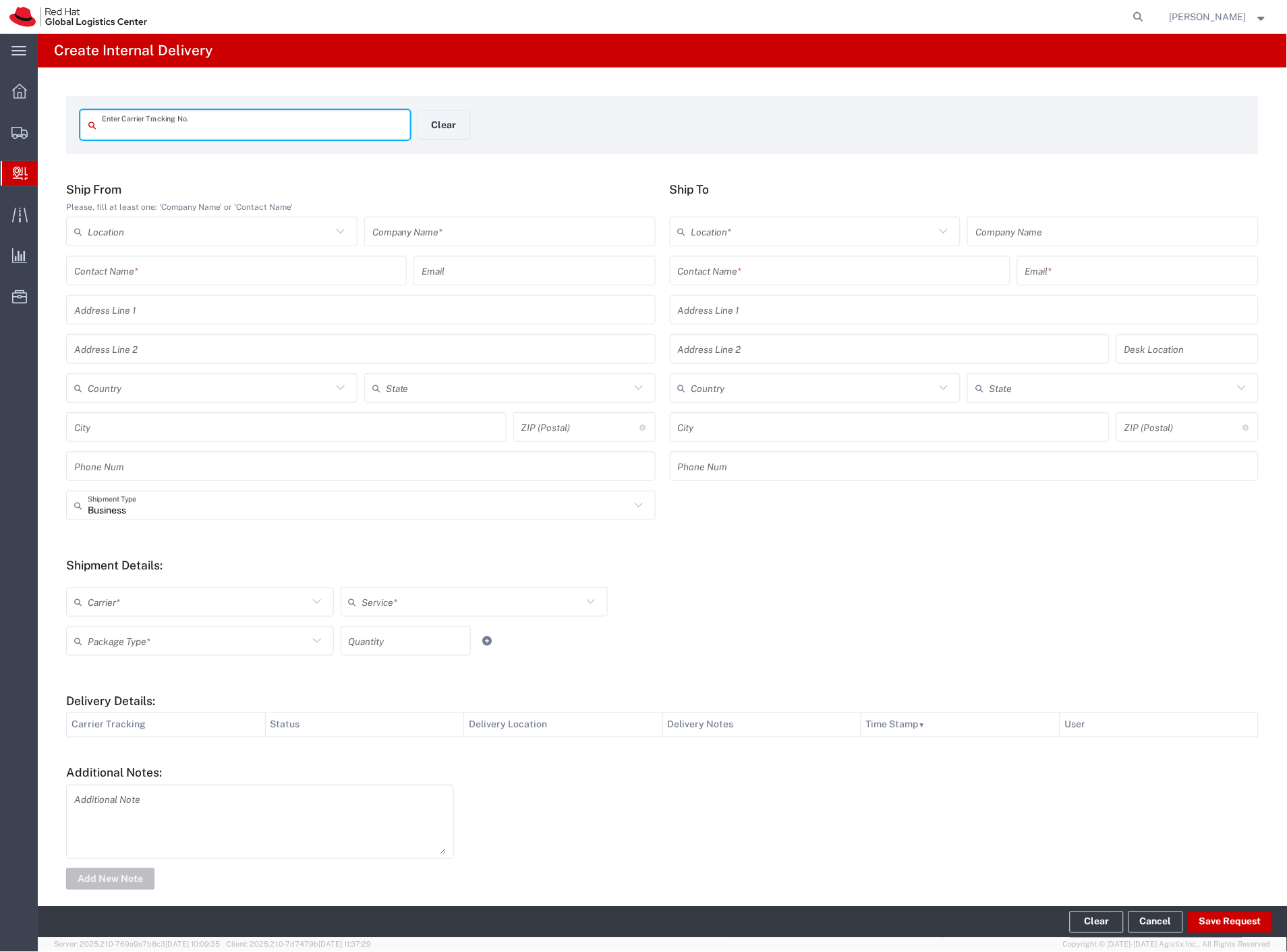
click at [218, 119] on input "text" at bounding box center [251, 125] width 300 height 24
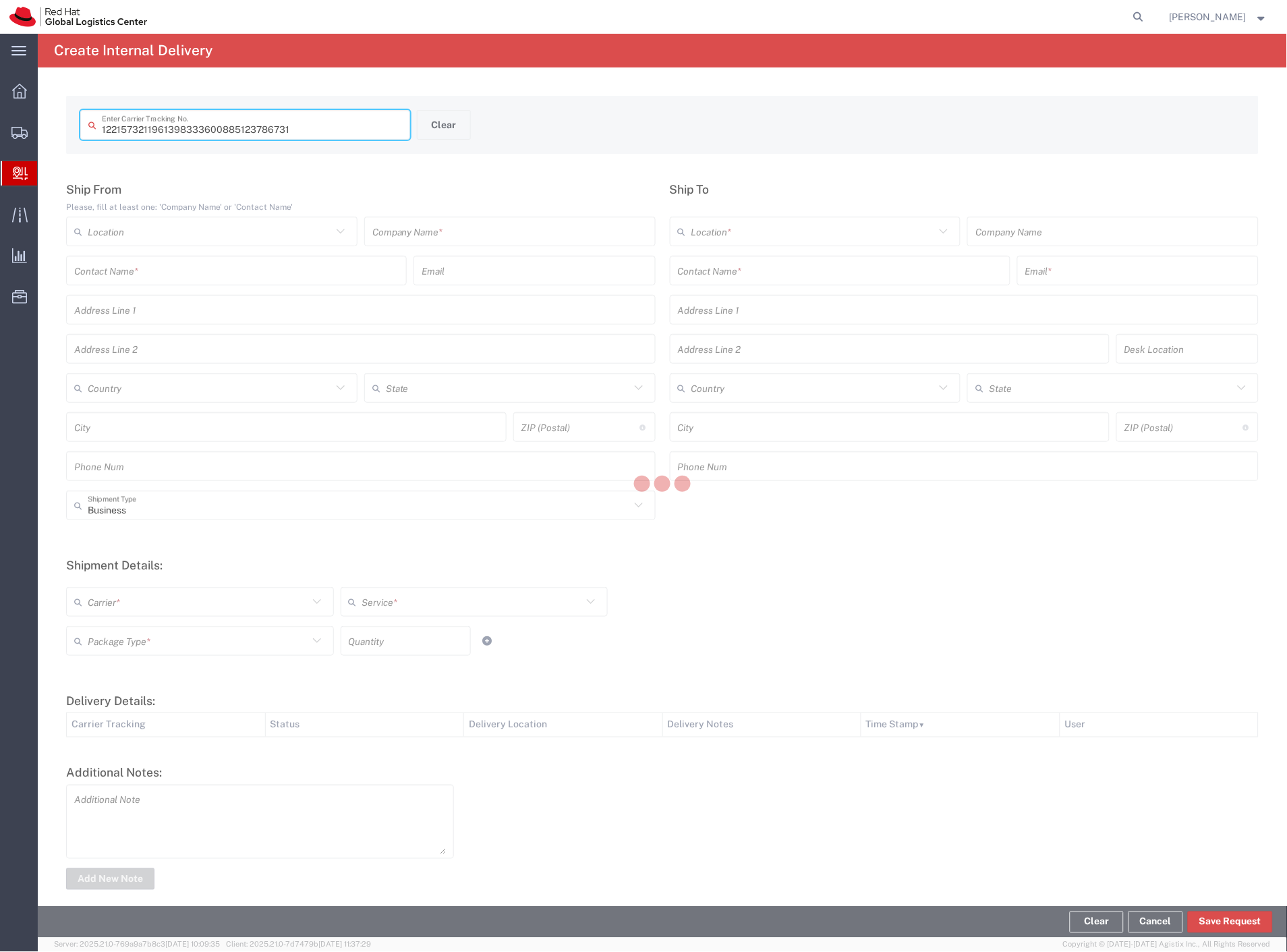
type input "885123786731"
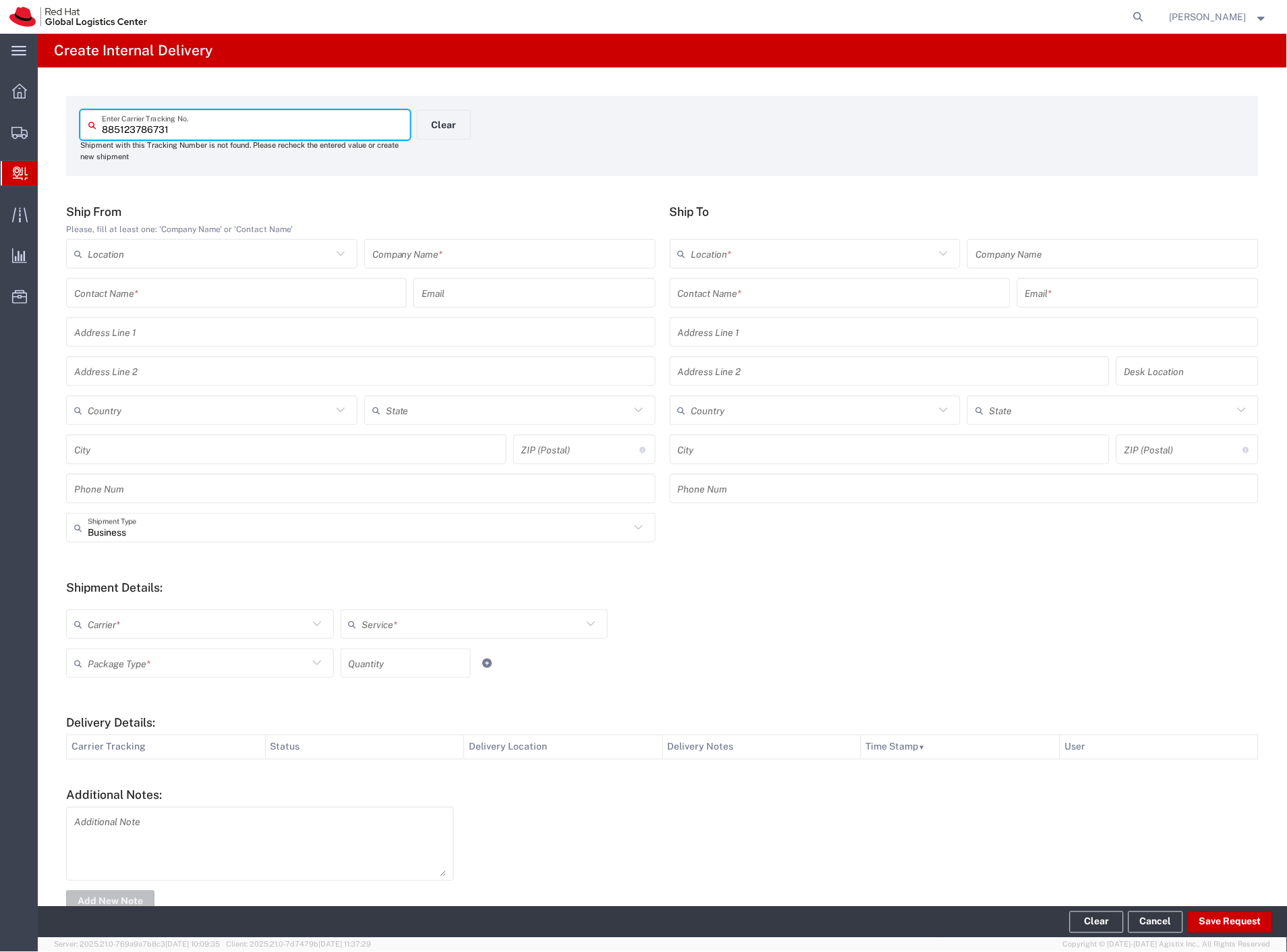
click at [407, 253] on input "text" at bounding box center [511, 254] width 276 height 24
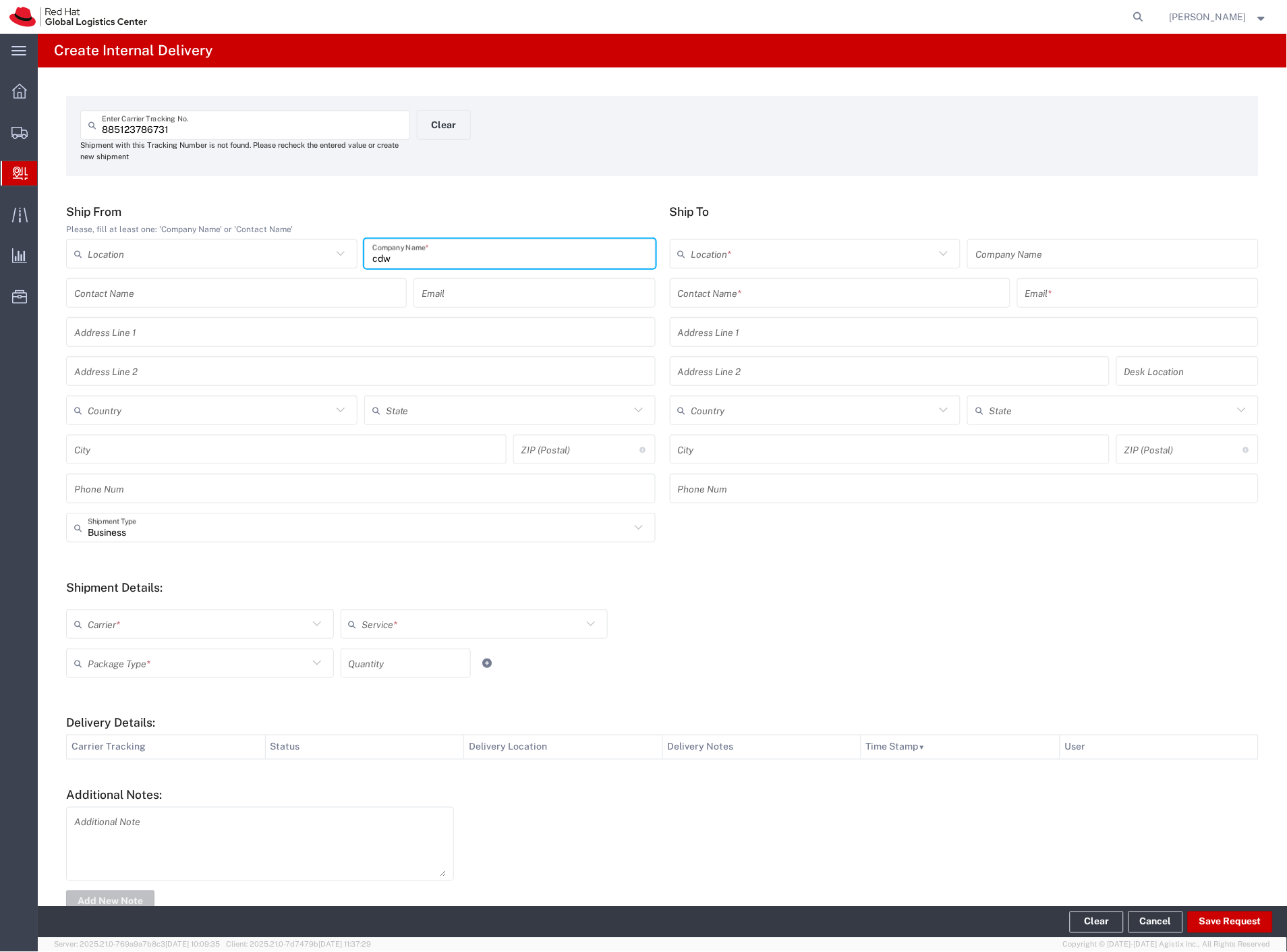
type input "cdw"
click at [705, 290] on input "text" at bounding box center [840, 293] width 325 height 24
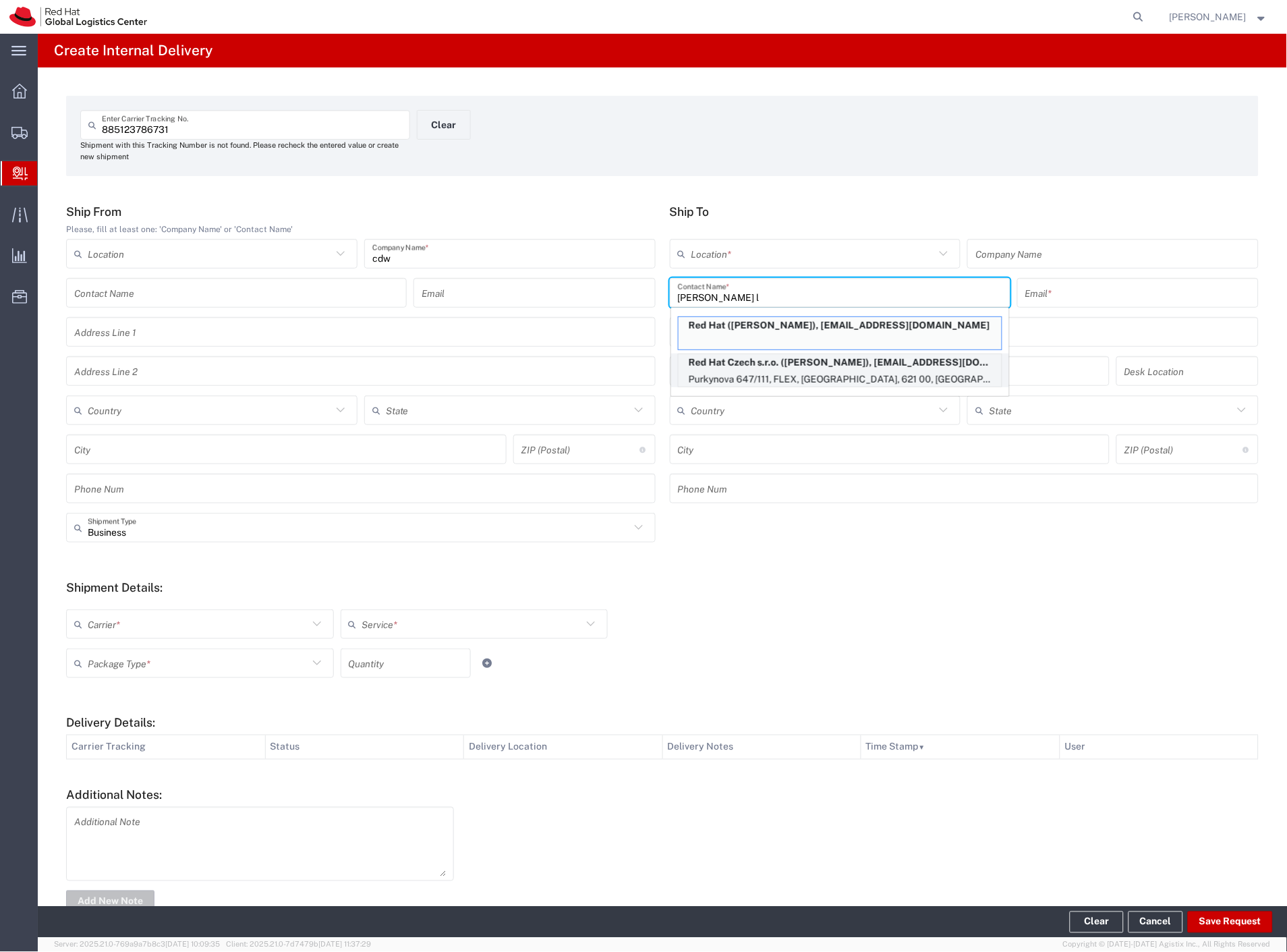
type input "aline l"
click at [861, 373] on p "Purkynova 647/111, FLEX, BRNO, 621 00, CZ" at bounding box center [840, 379] width 323 height 17
type input "RH - Brno - Tech Park Brno - B"
type input "Red Hat Czech s.r.o."
type input "Aline Laizane"
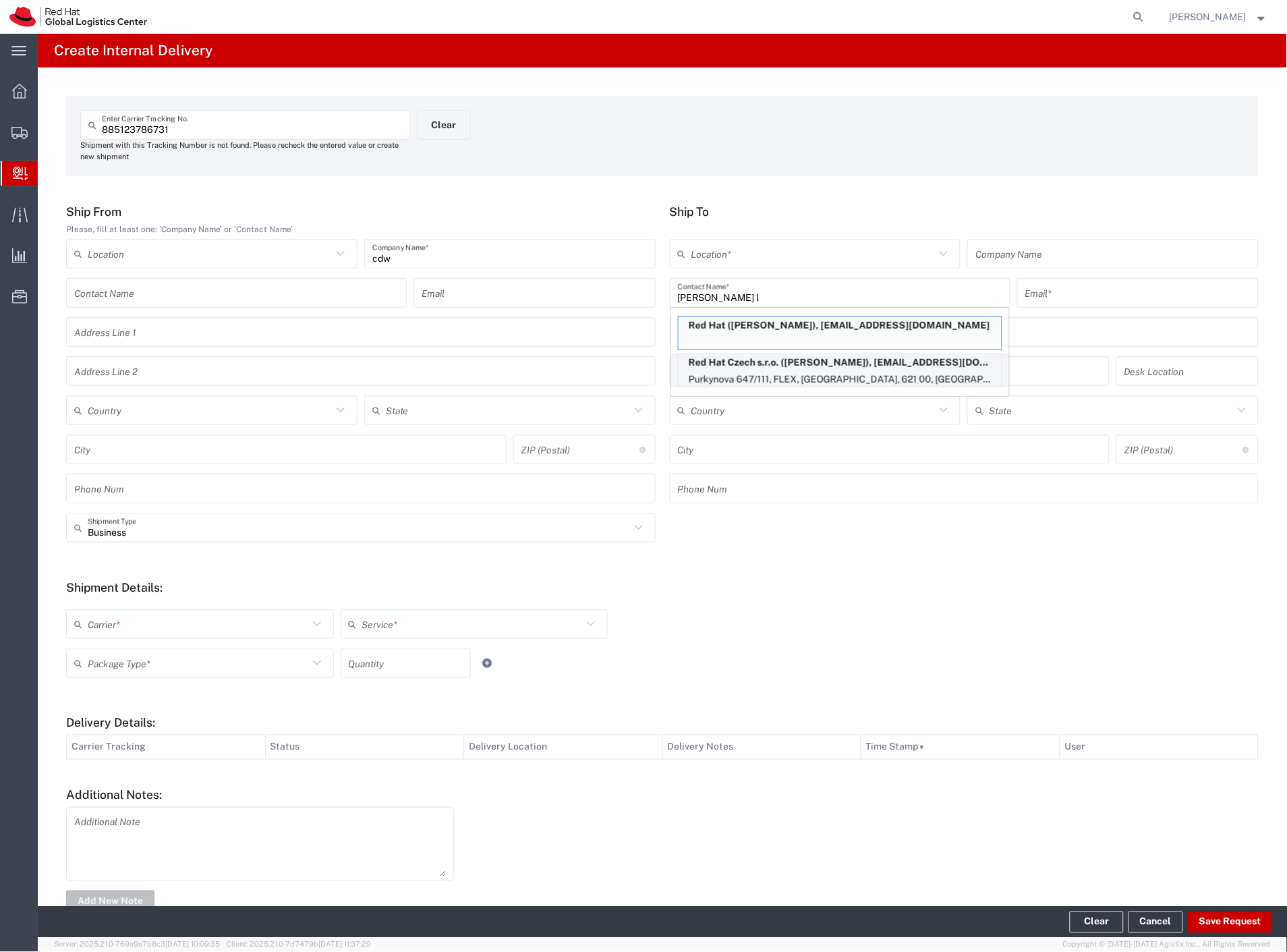
type input "alaizane@redhat.com"
type input "Purkynova 647/111"
type input "FLEX"
type input "Czechia"
type input "BRNO"
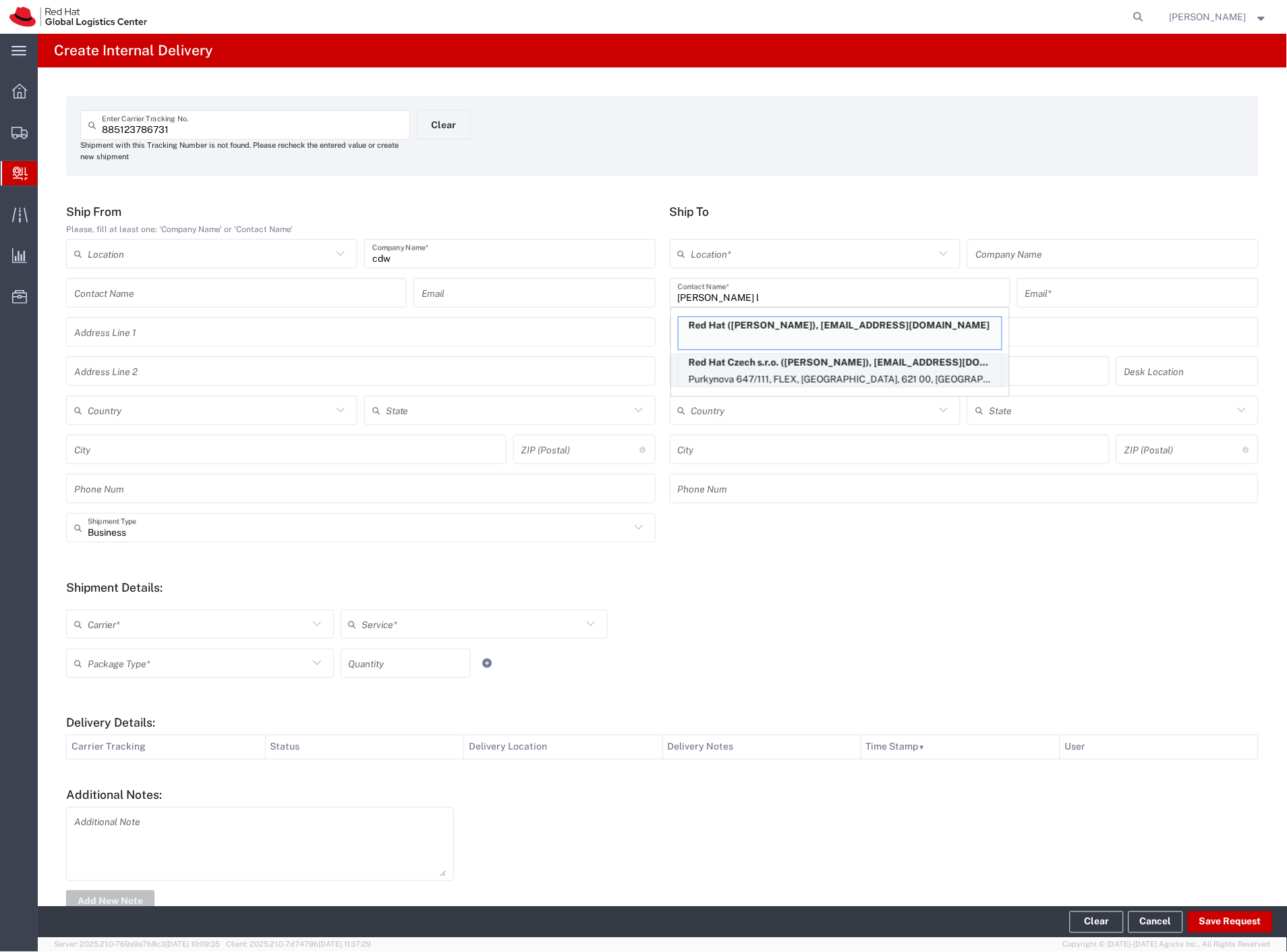
type input "621 00"
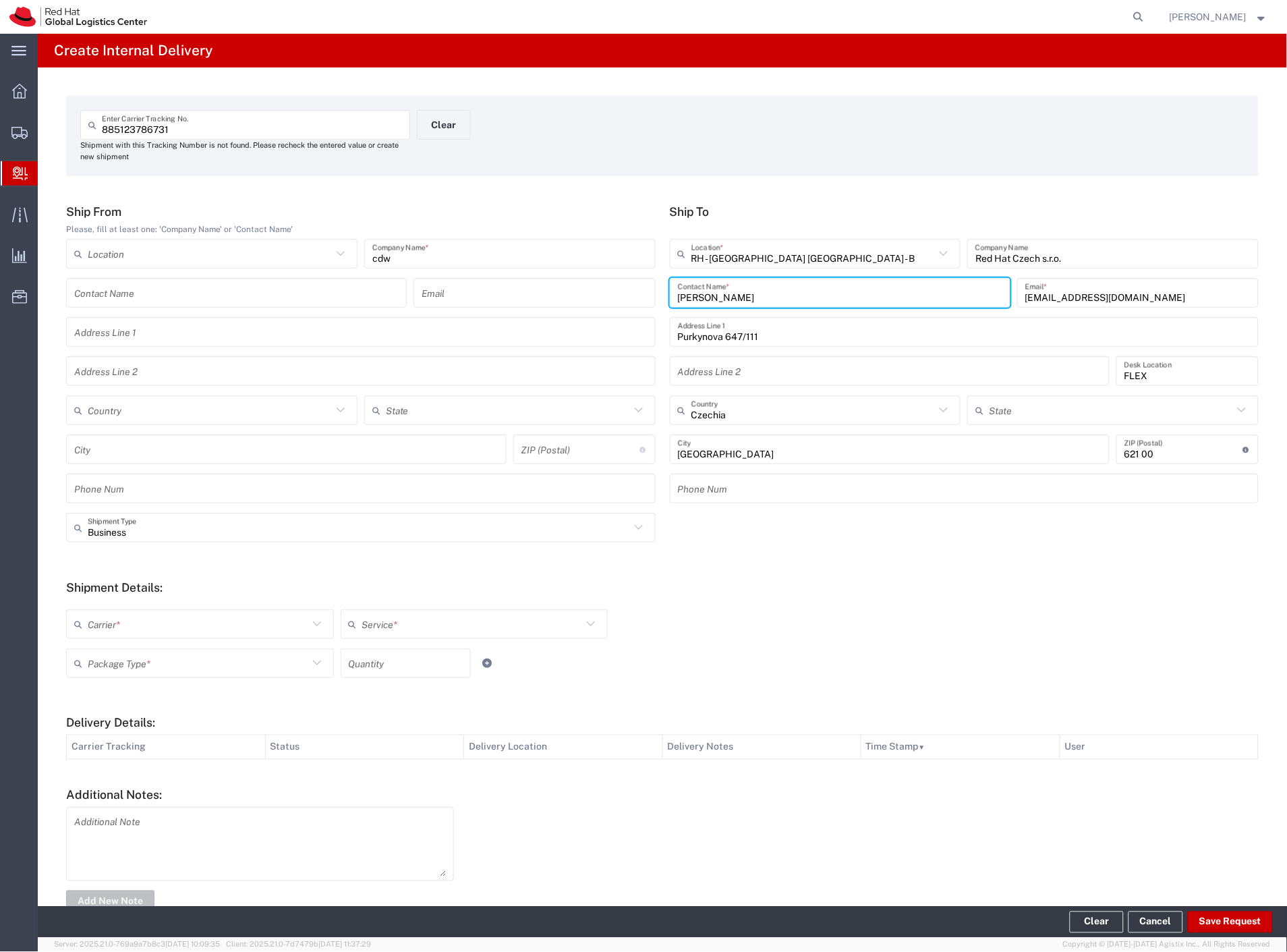
drag, startPoint x: 138, startPoint y: 619, endPoint x: 133, endPoint y: 639, distance: 20.6
click at [136, 622] on input "text" at bounding box center [198, 625] width 221 height 24
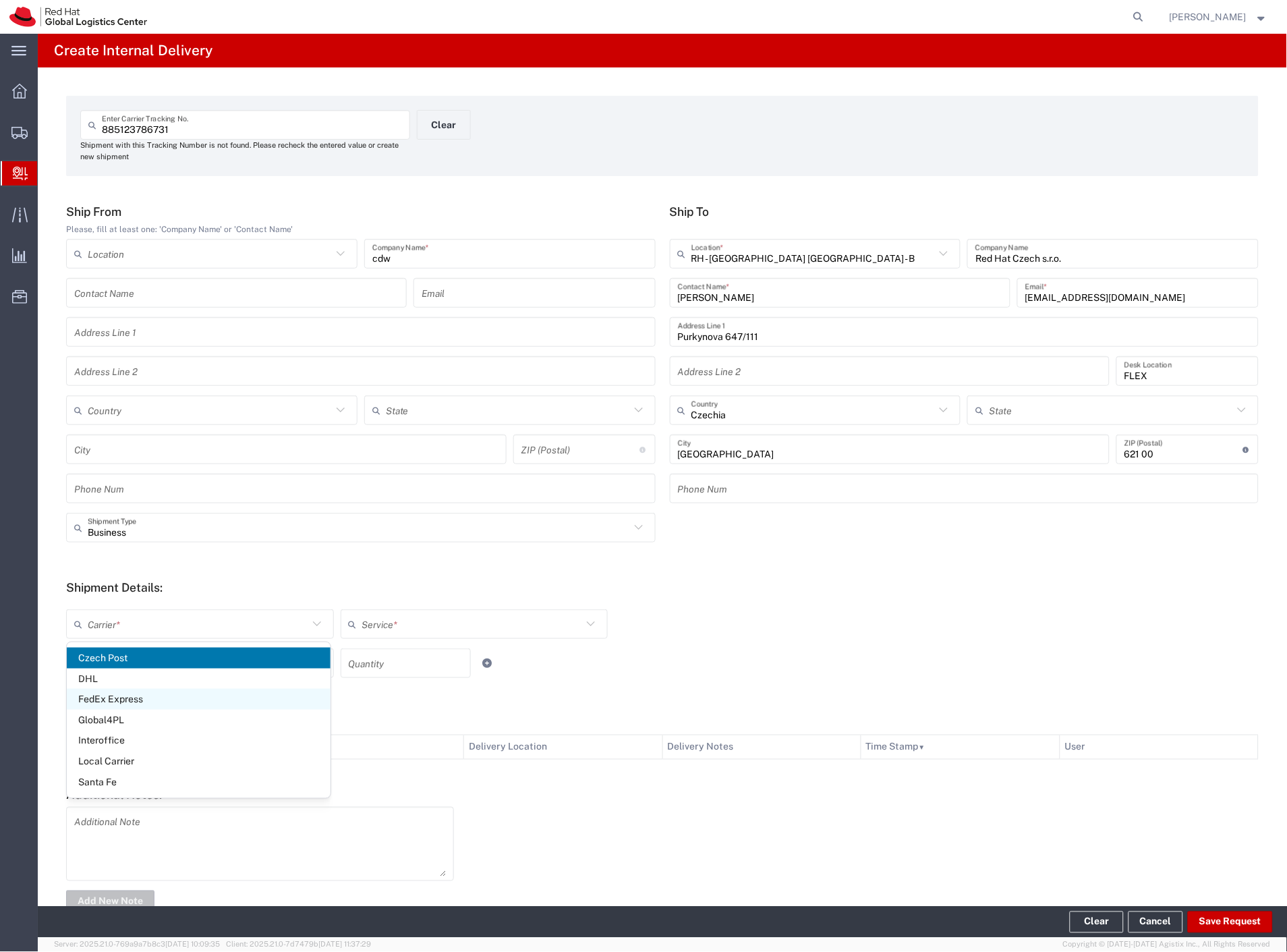
click at [138, 702] on span "FedEx Express" at bounding box center [199, 699] width 264 height 21
type input "FedEx Express"
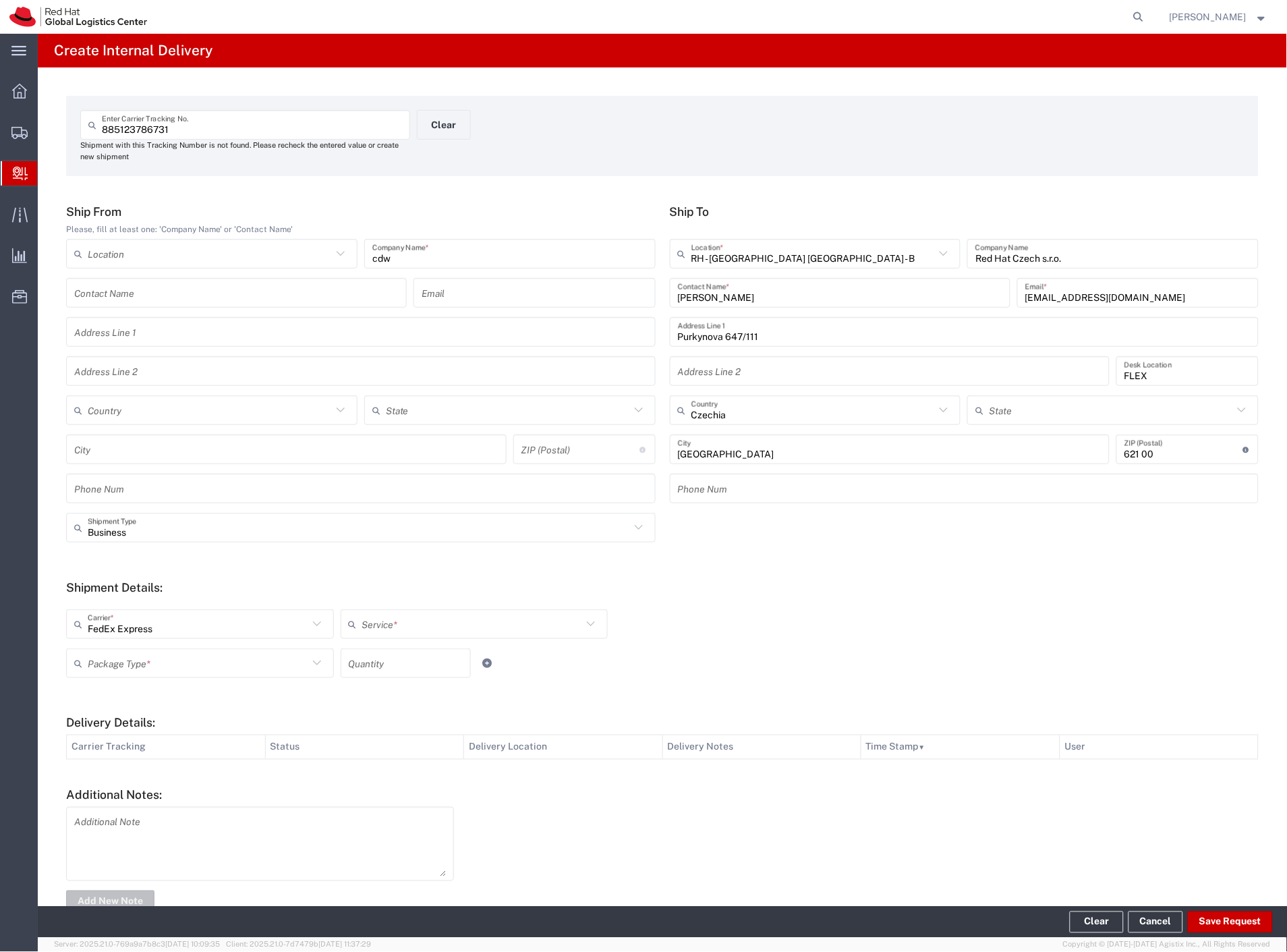
click at [459, 605] on div "FedEx Express Carrier * Czech Post DHL FedEx Express Global4PL Interoffice Loca…" at bounding box center [662, 643] width 1207 height 88
click at [459, 626] on input "text" at bounding box center [473, 625] width 221 height 24
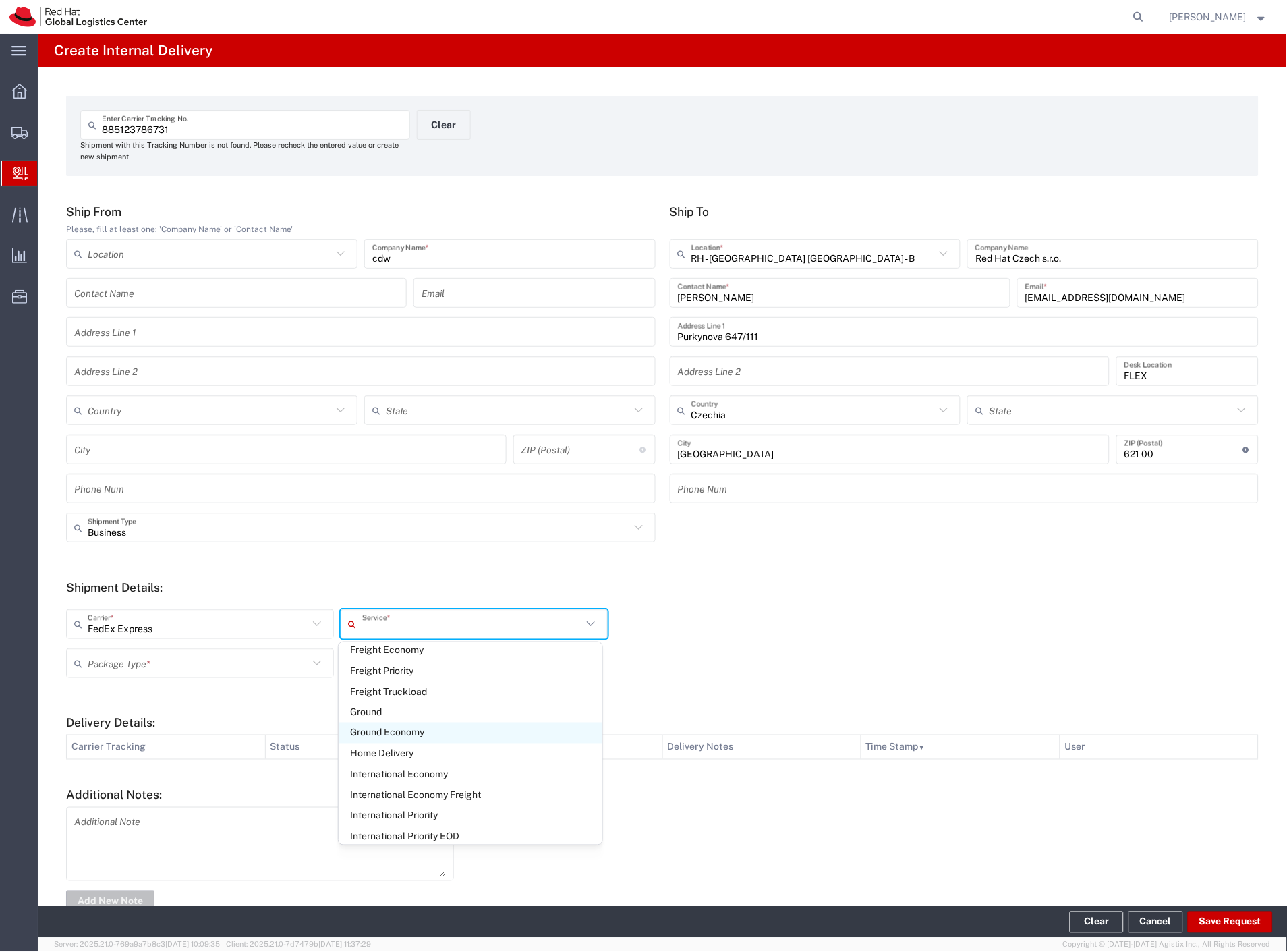
scroll to position [299, 0]
click at [459, 776] on span "International Economy" at bounding box center [470, 774] width 264 height 21
type input "International Economy"
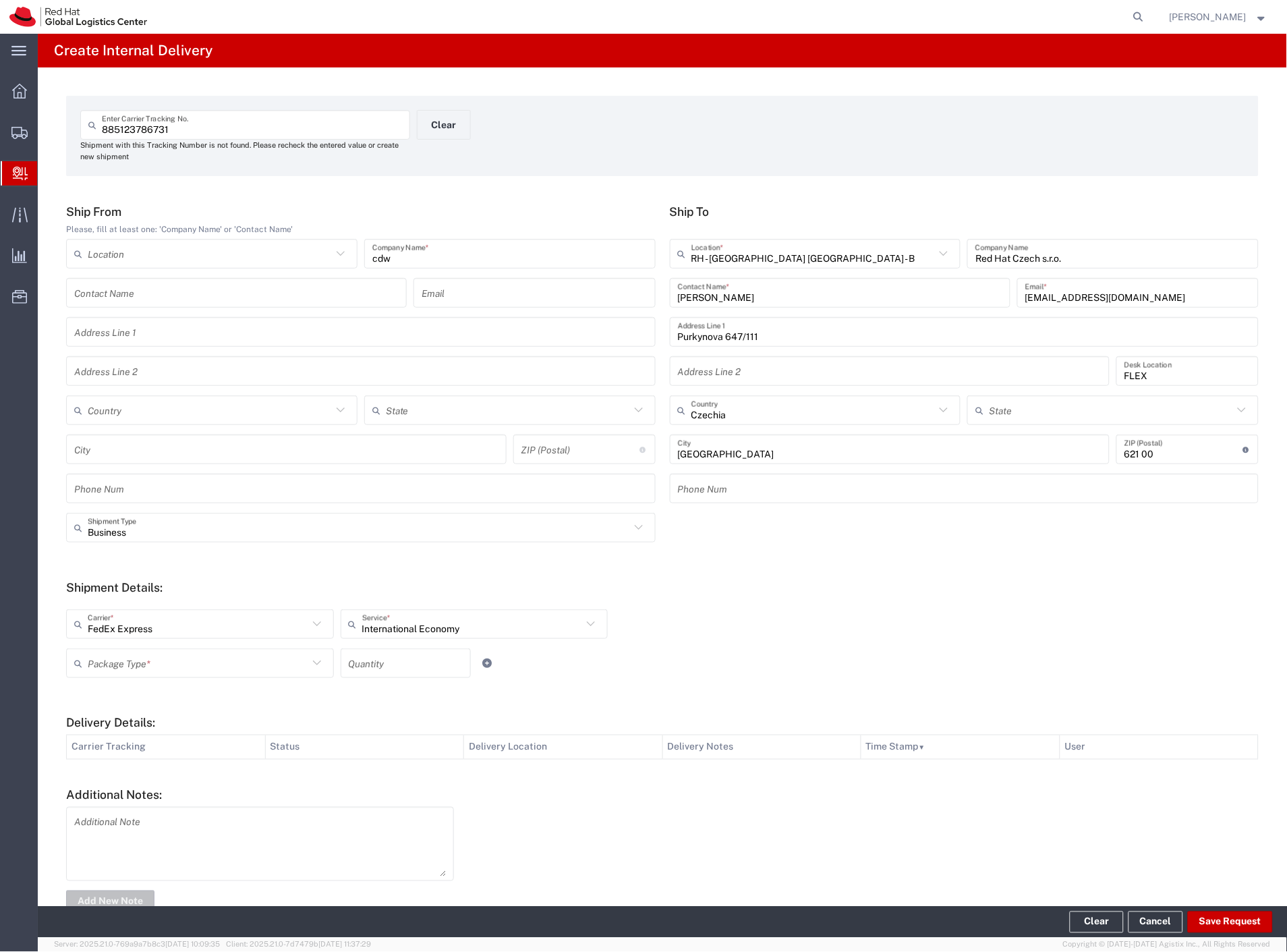
drag, startPoint x: 184, startPoint y: 669, endPoint x: 176, endPoint y: 715, distance: 46.7
click at [184, 669] on input "text" at bounding box center [198, 664] width 221 height 24
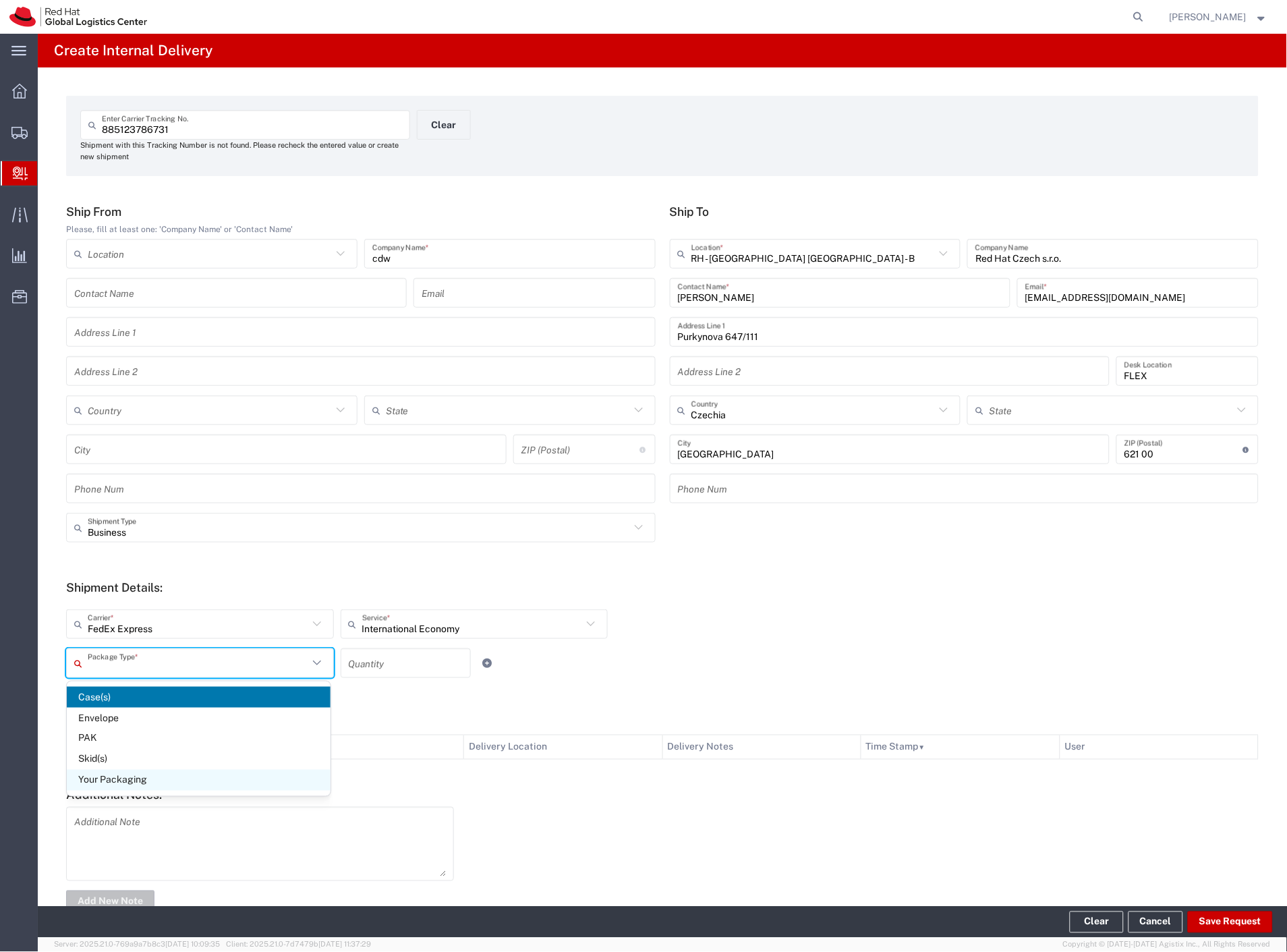
click at [159, 784] on span "Your Packaging" at bounding box center [199, 780] width 264 height 21
type input "Your Packaging"
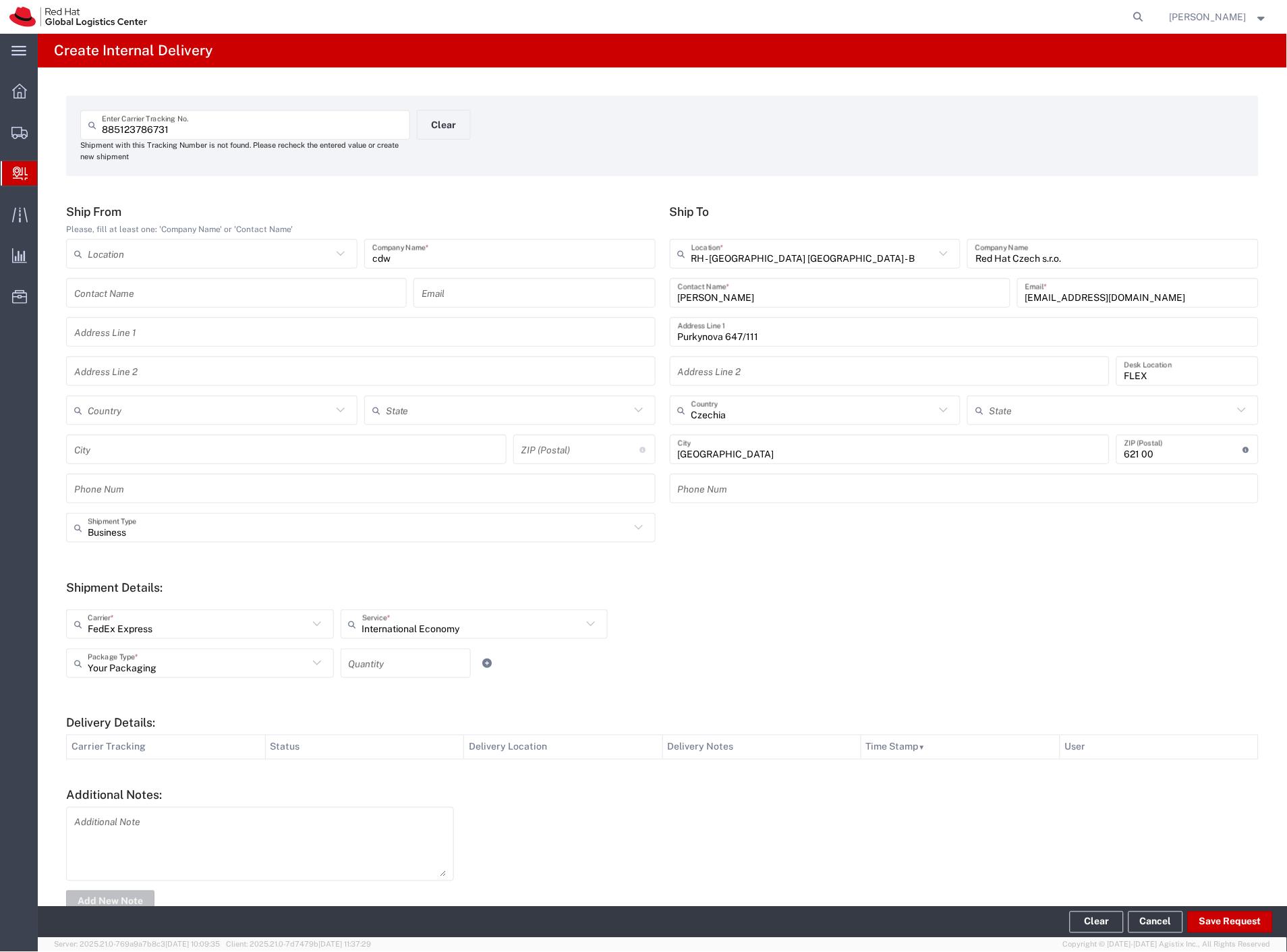
click at [365, 671] on input "number" at bounding box center [406, 664] width 114 height 24
type input "3"
click at [1219, 922] on button "Save Request" at bounding box center [1230, 922] width 85 height 21
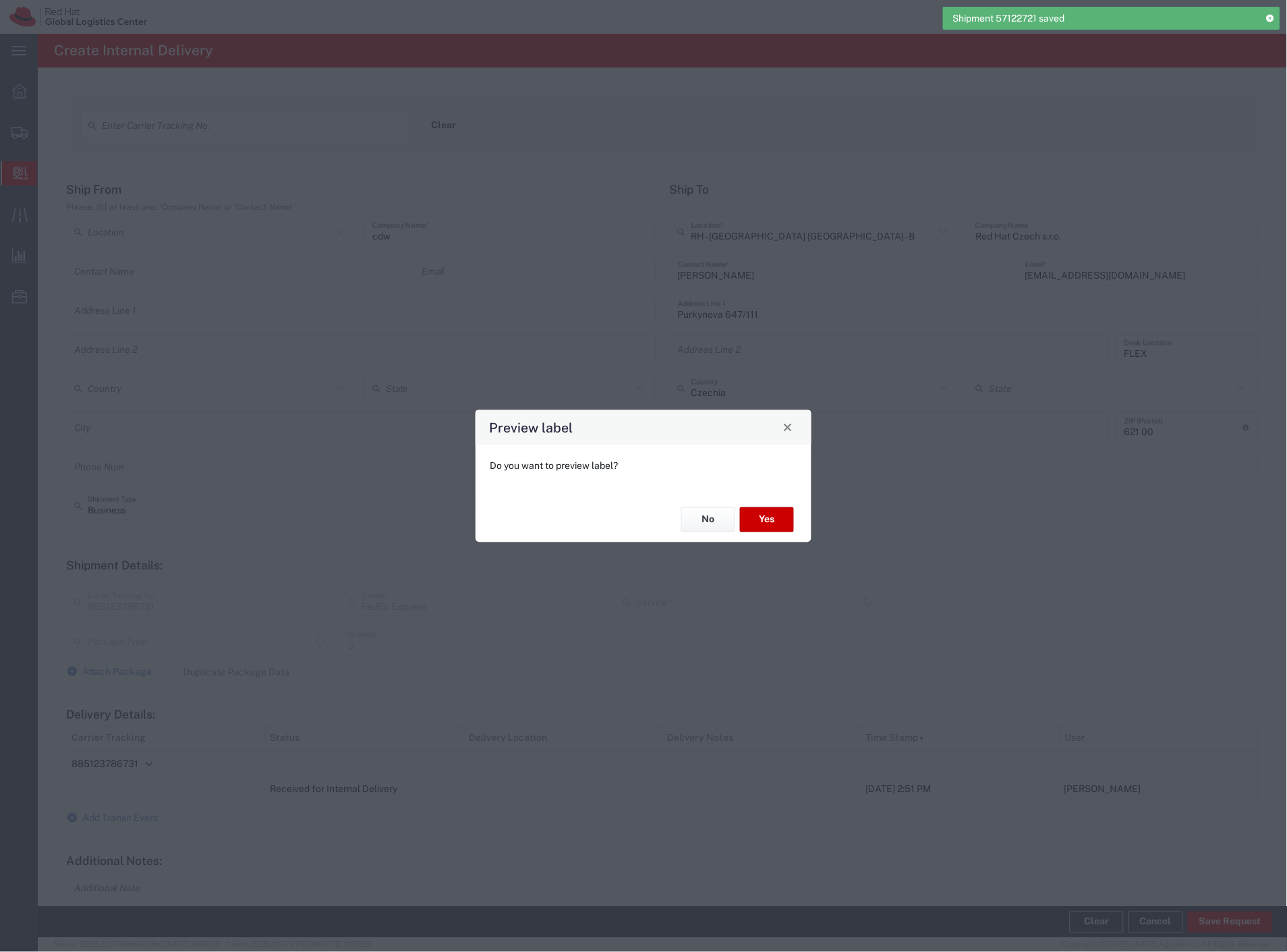
type input "Your Packaging"
type input "International Economy"
click at [713, 521] on button "No" at bounding box center [708, 520] width 54 height 25
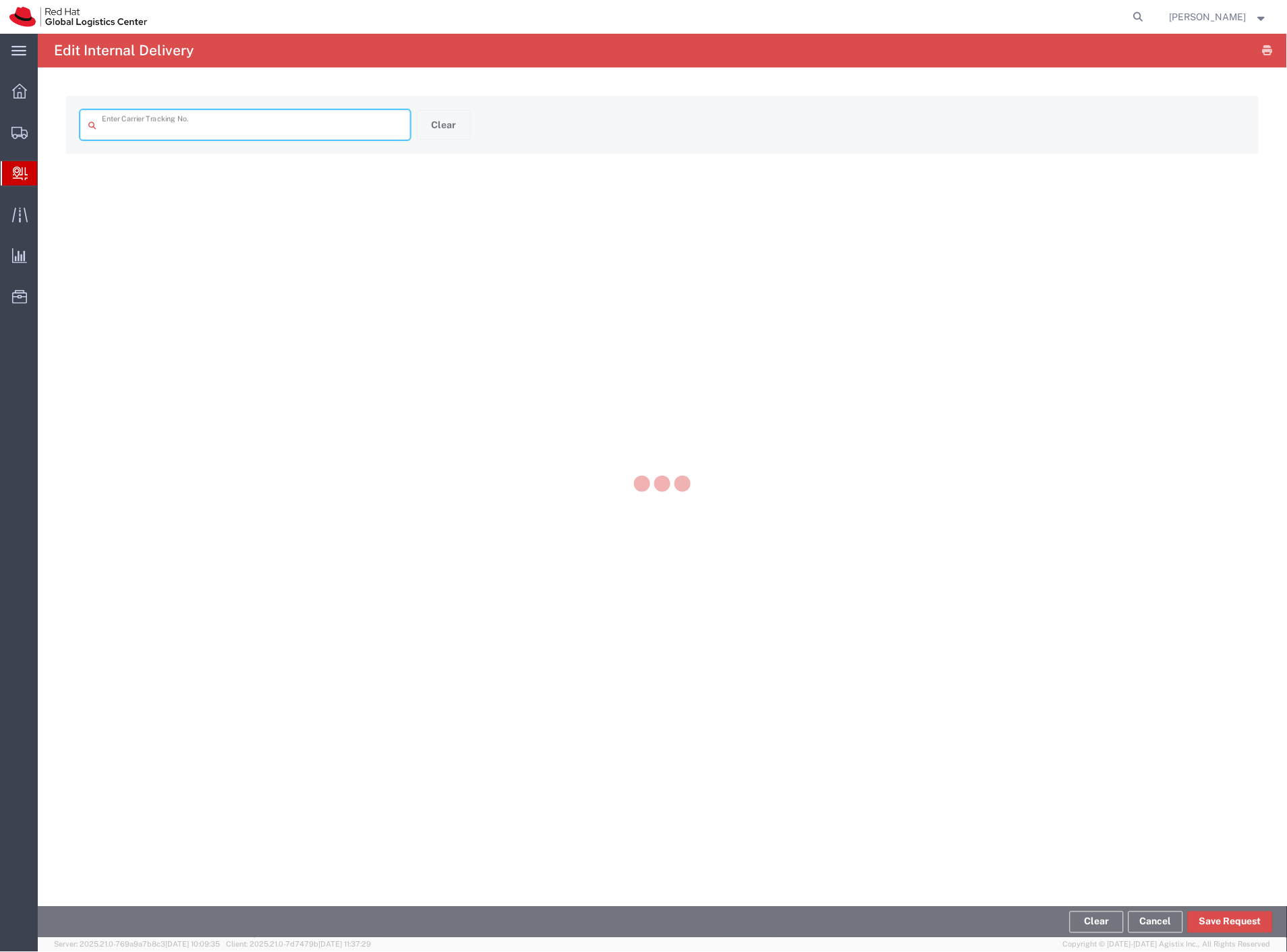
type input "885123786731"
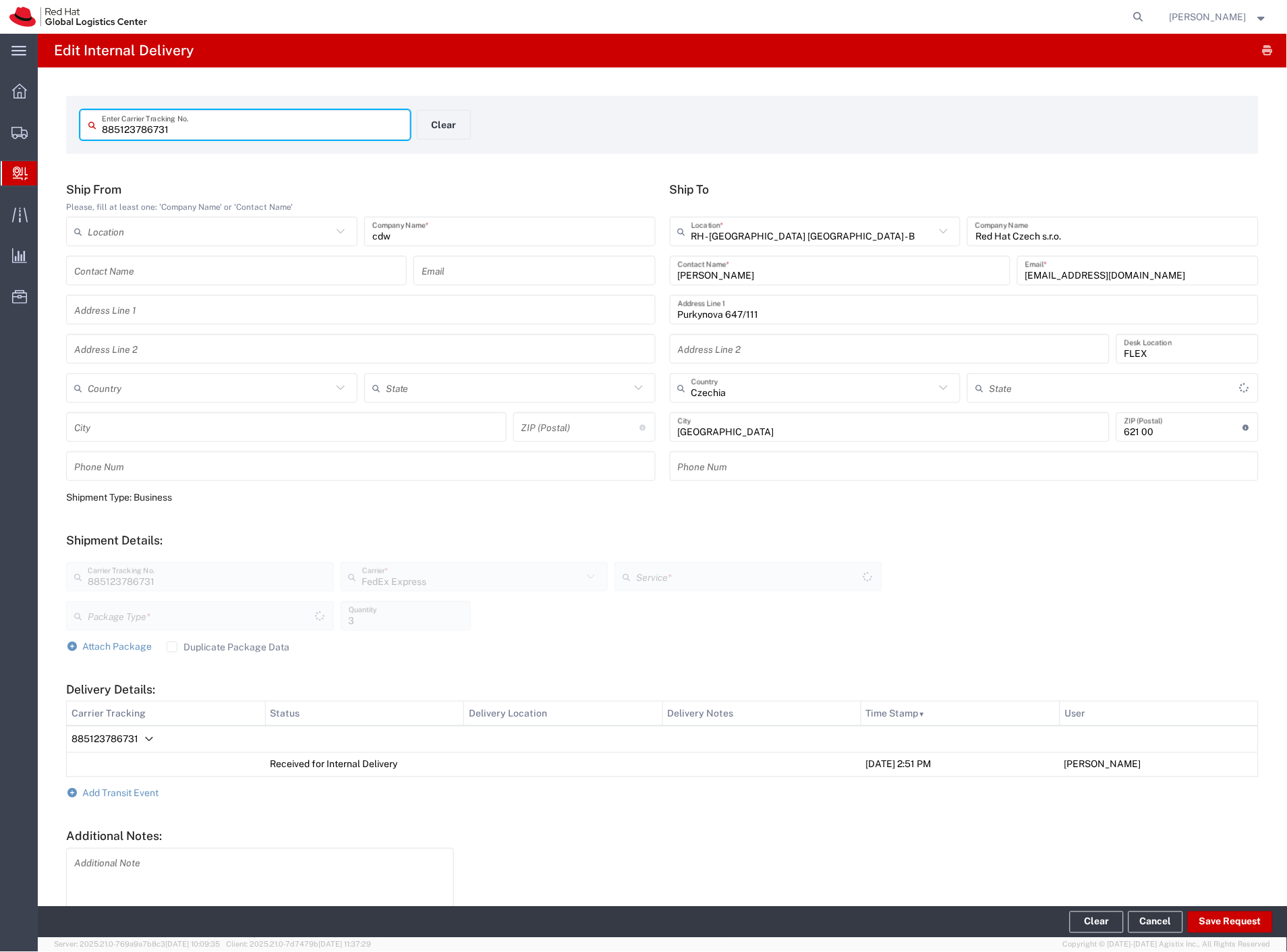
type input "Your Packaging"
type input "International Economy"
click at [149, 790] on span "Add Transit Event" at bounding box center [121, 793] width 76 height 11
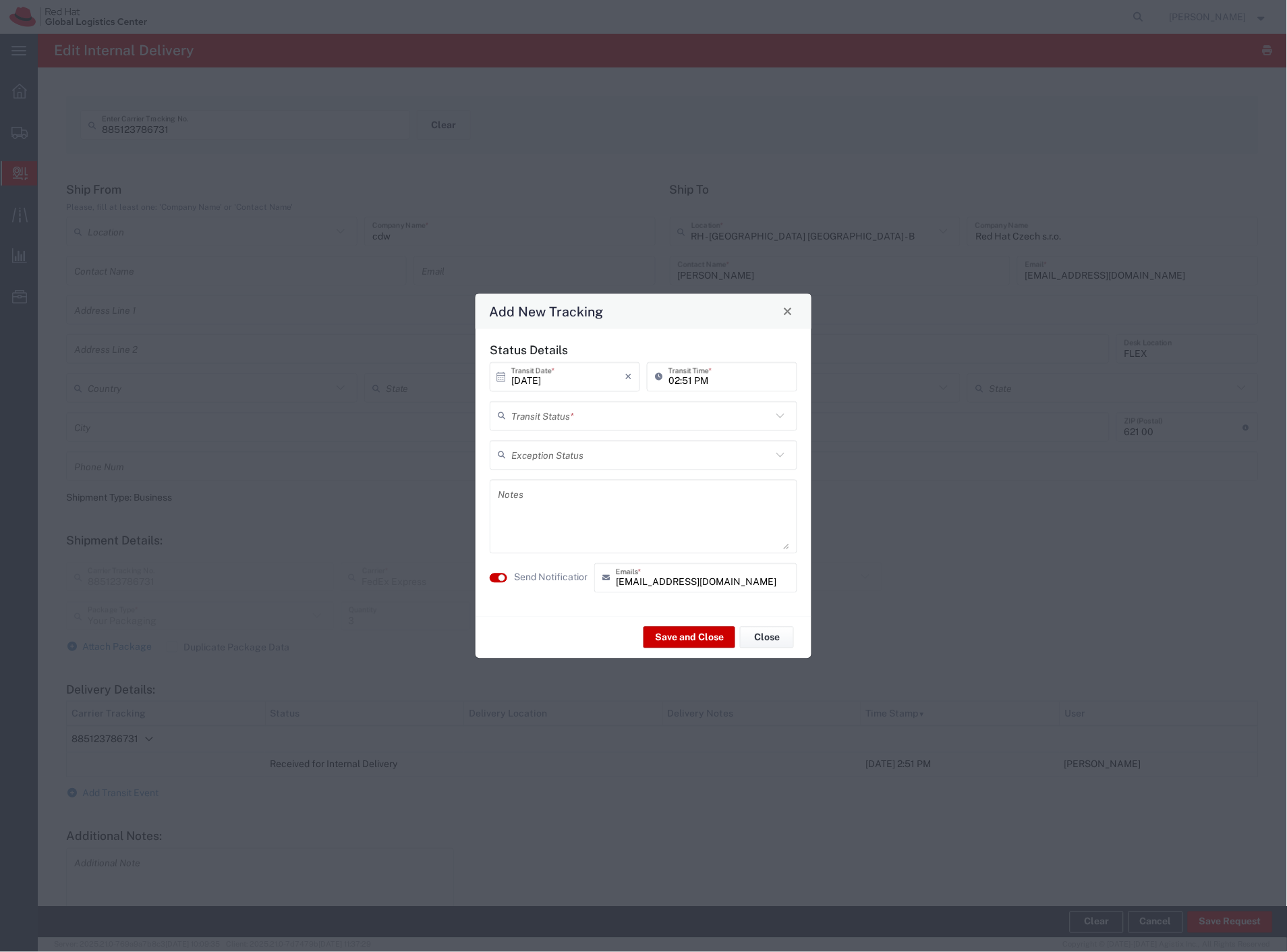
click at [567, 425] on input "text" at bounding box center [641, 416] width 260 height 24
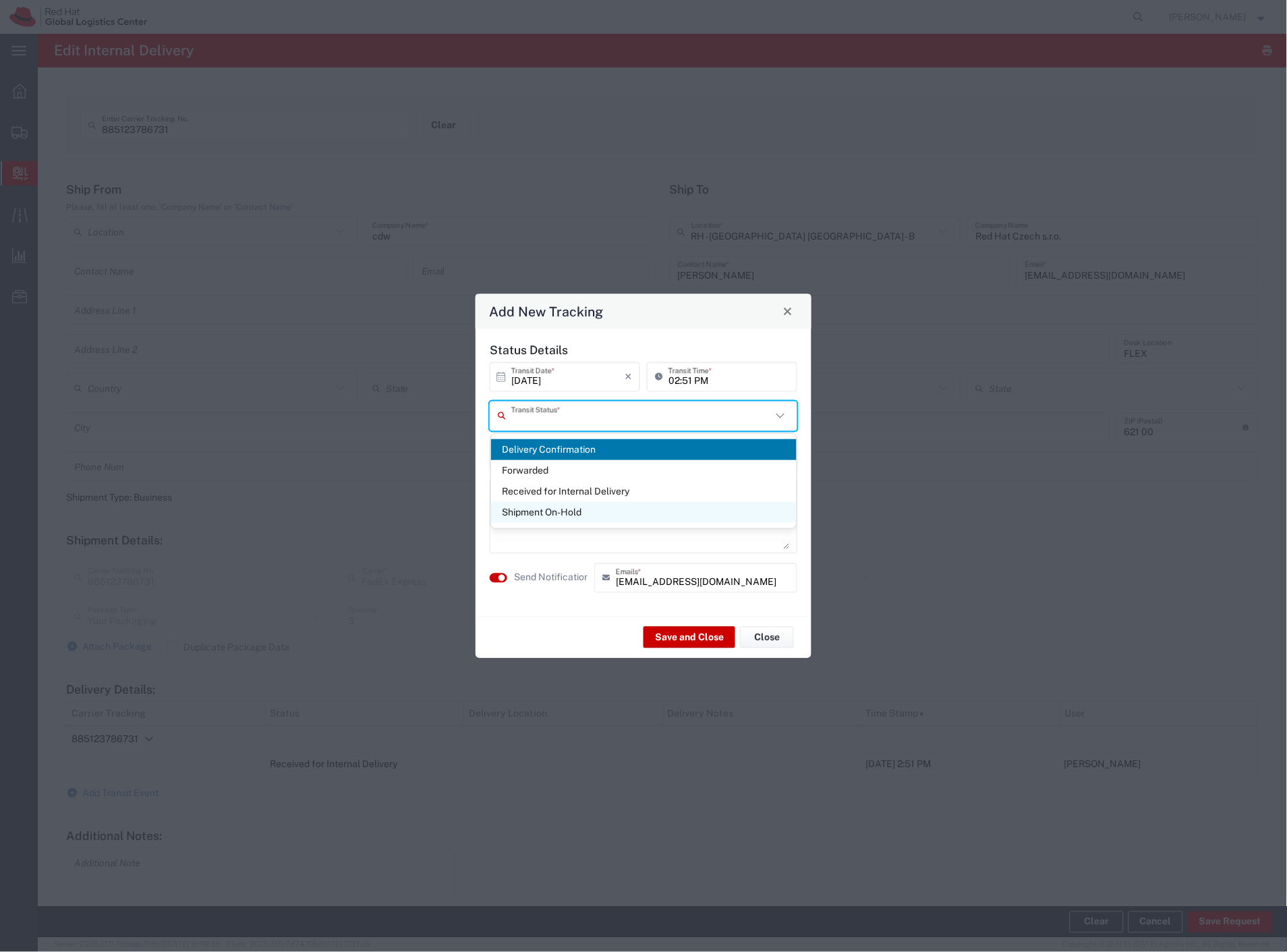
click at [568, 510] on span "Shipment On-Hold" at bounding box center [644, 512] width 306 height 21
type input "Shipment On-Hold"
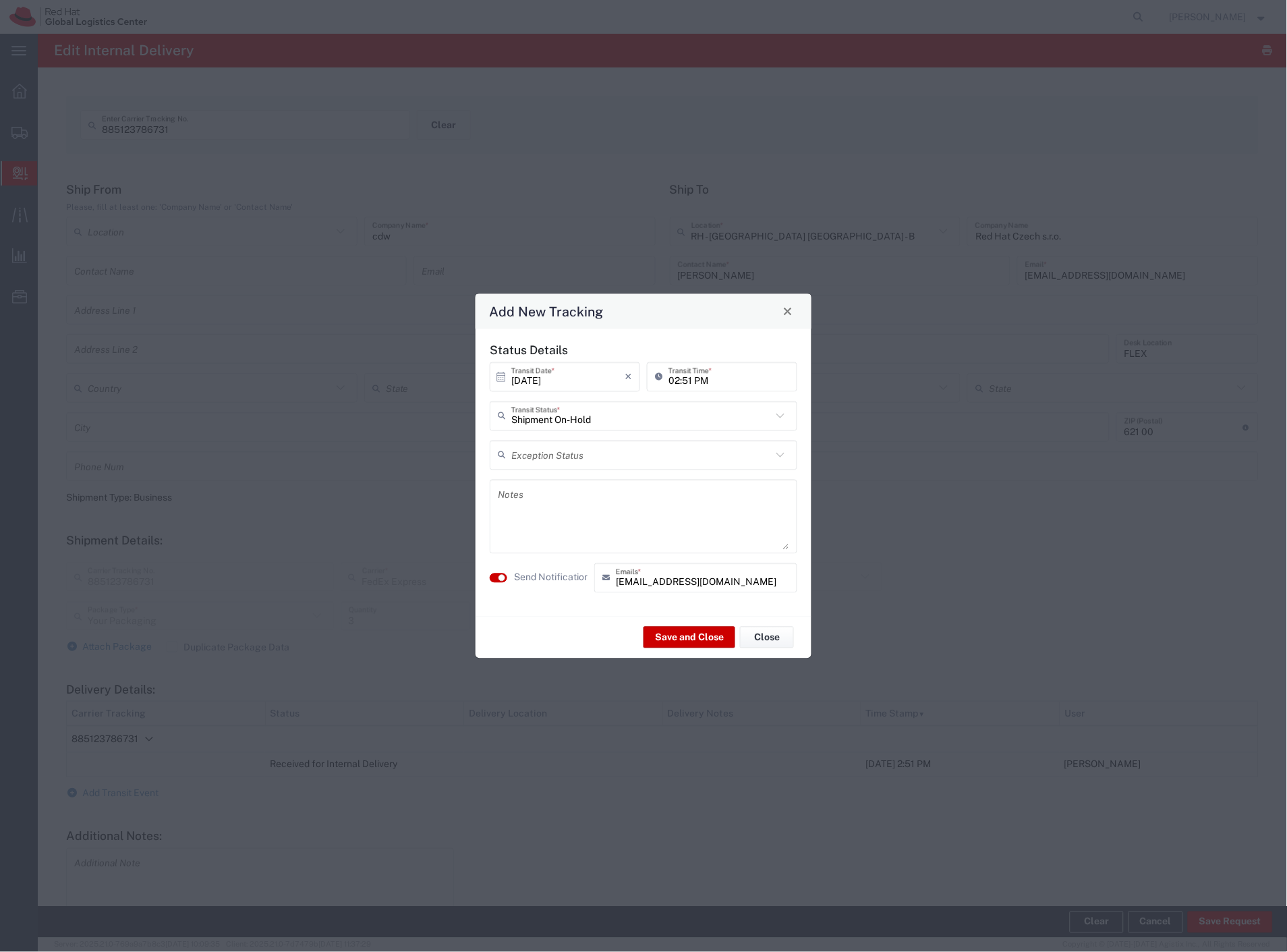
click at [557, 570] on label "Send Notification" at bounding box center [552, 577] width 76 height 14
click at [669, 636] on button "Save and Close" at bounding box center [690, 637] width 92 height 21
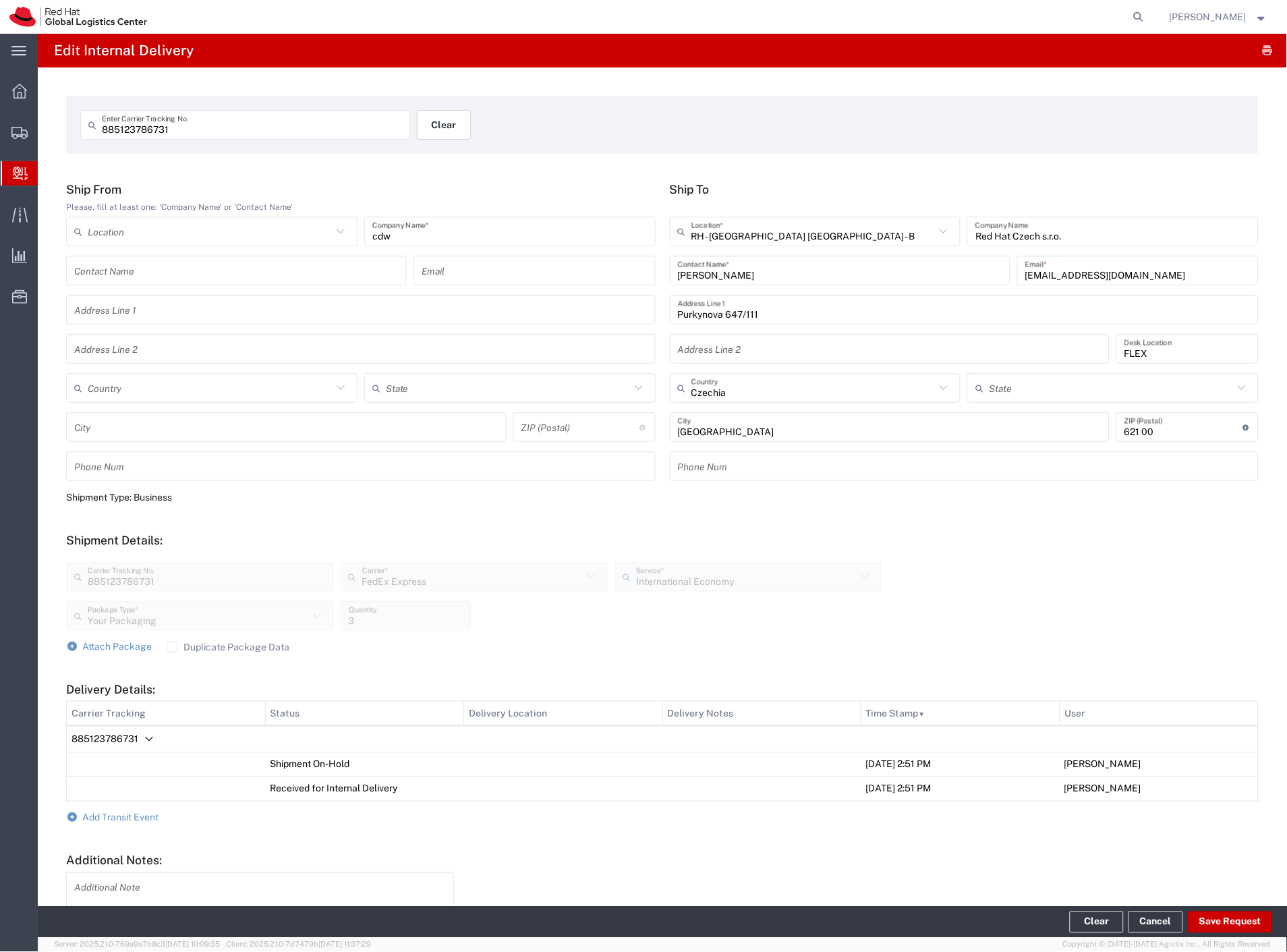
click at [440, 117] on button "Clear" at bounding box center [444, 124] width 54 height 30
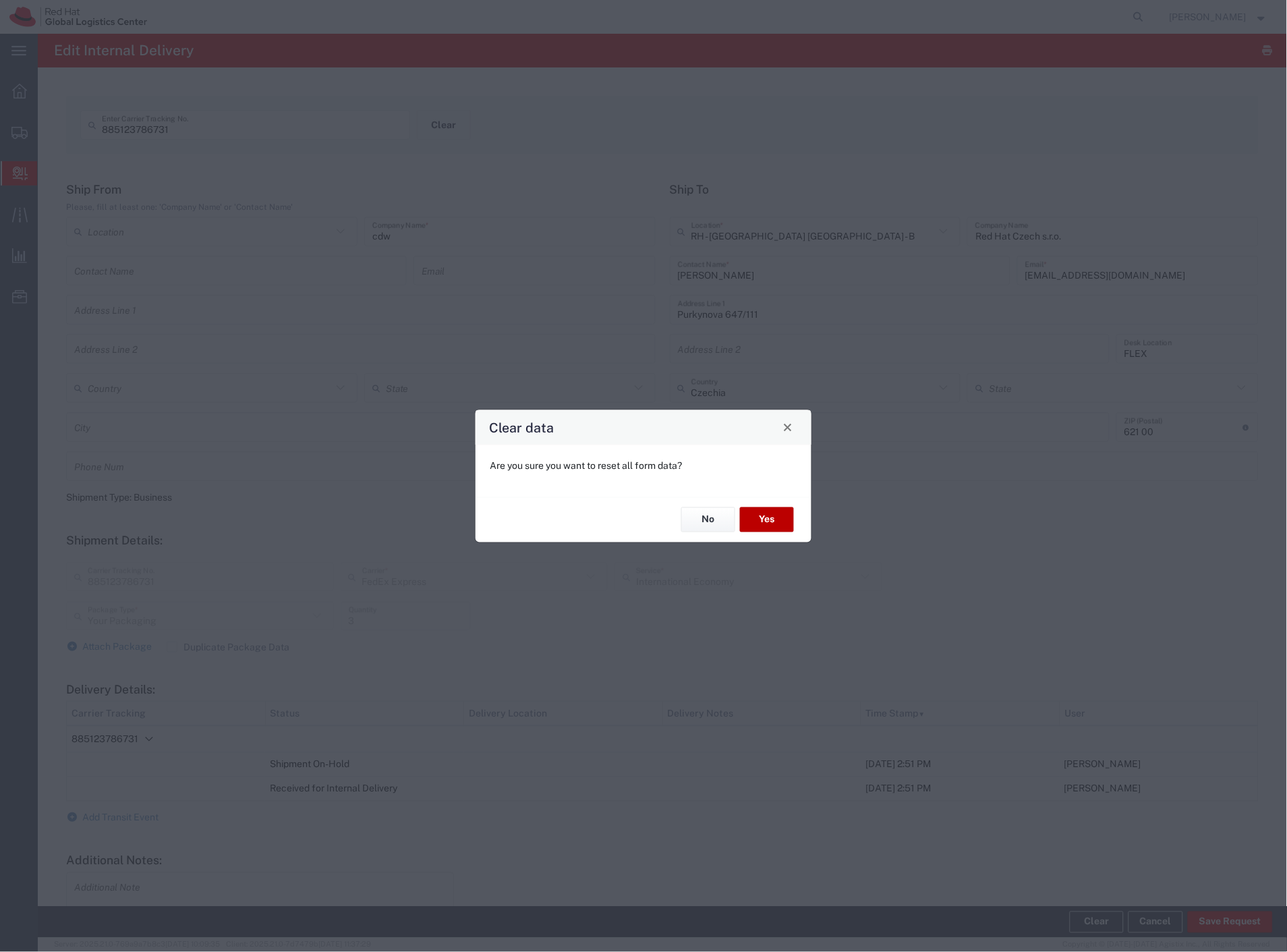
click at [754, 523] on button "Yes" at bounding box center [767, 520] width 54 height 25
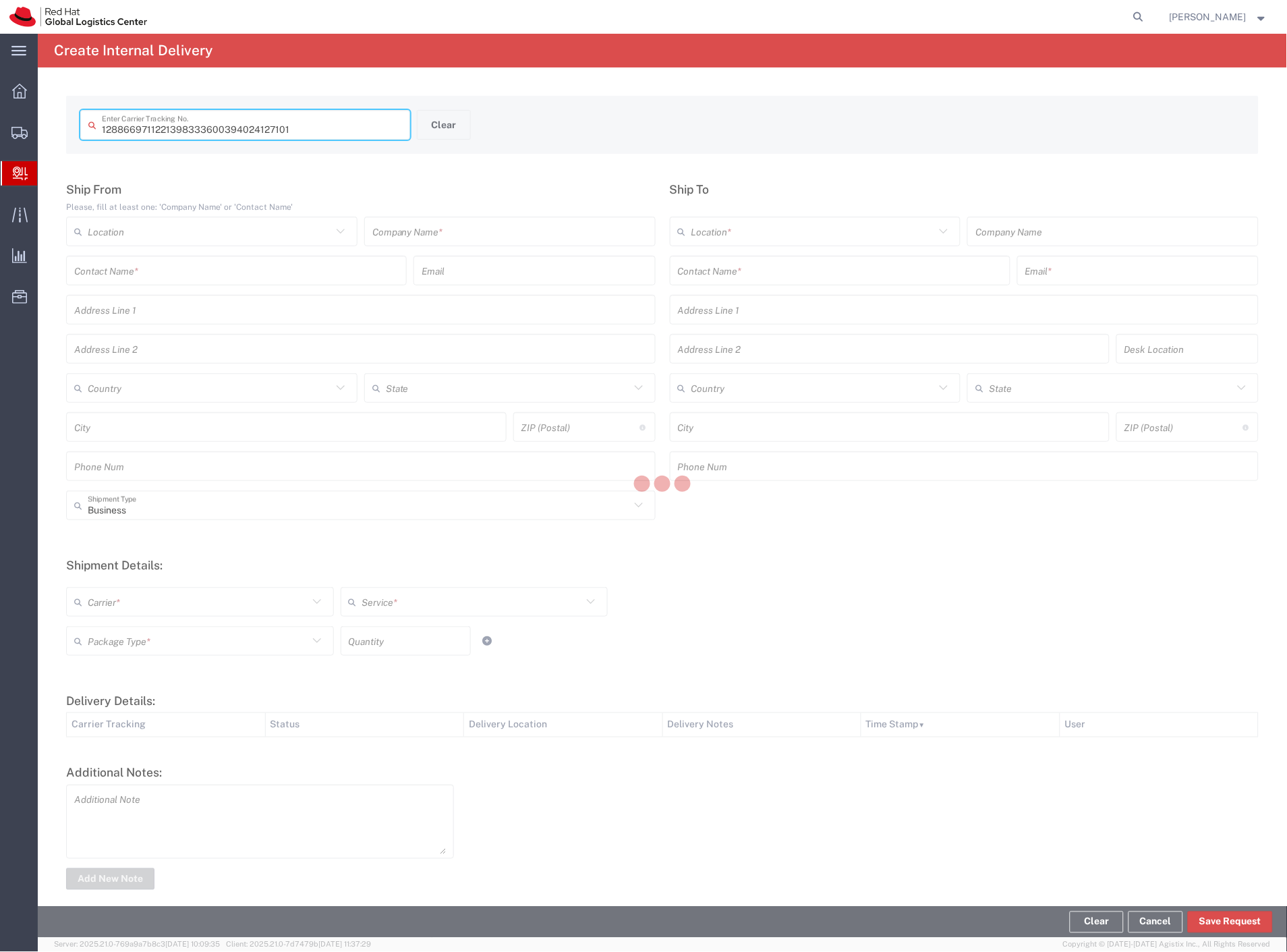
type input "394024127101"
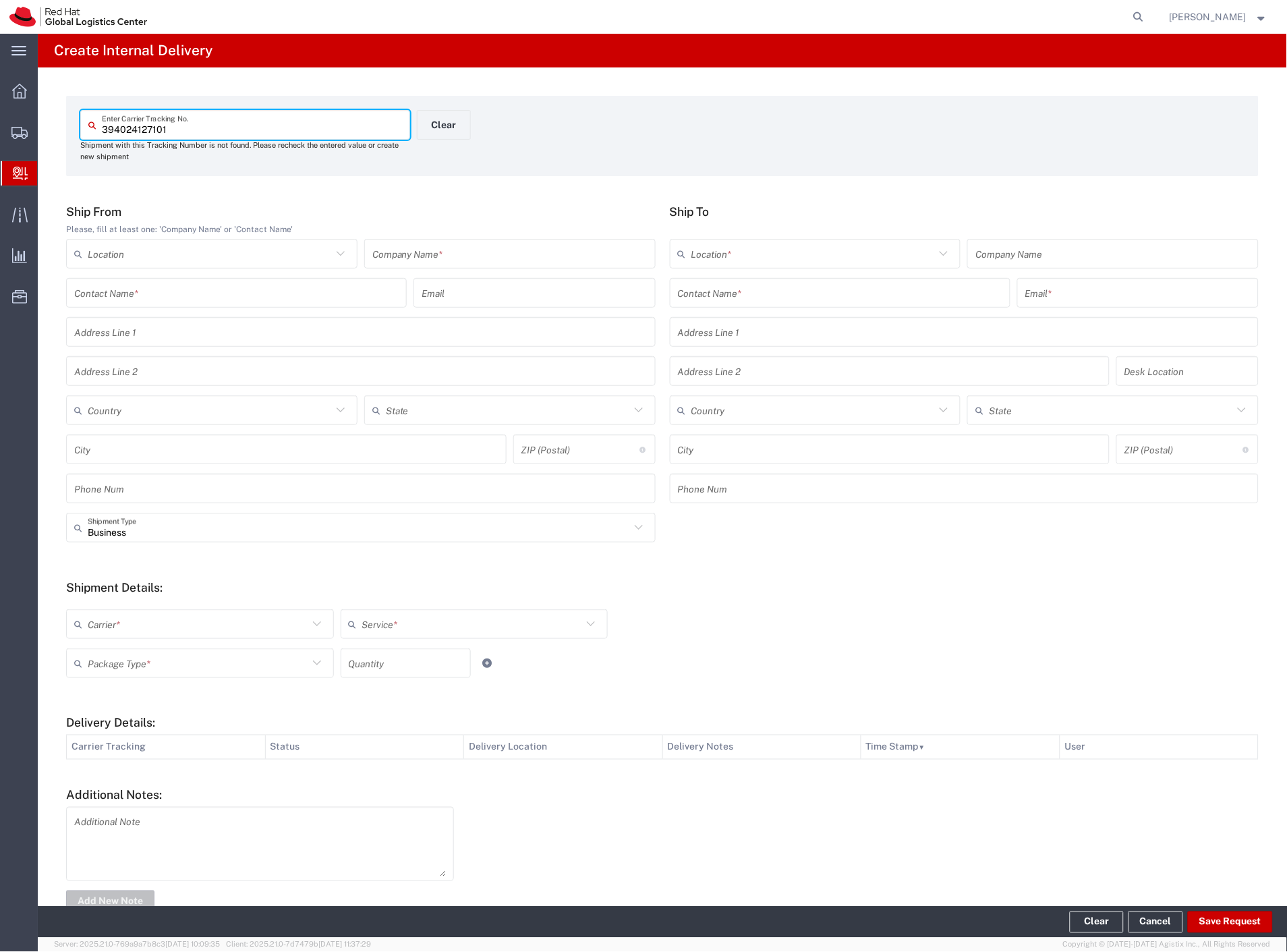
click at [493, 253] on input "text" at bounding box center [511, 254] width 276 height 24
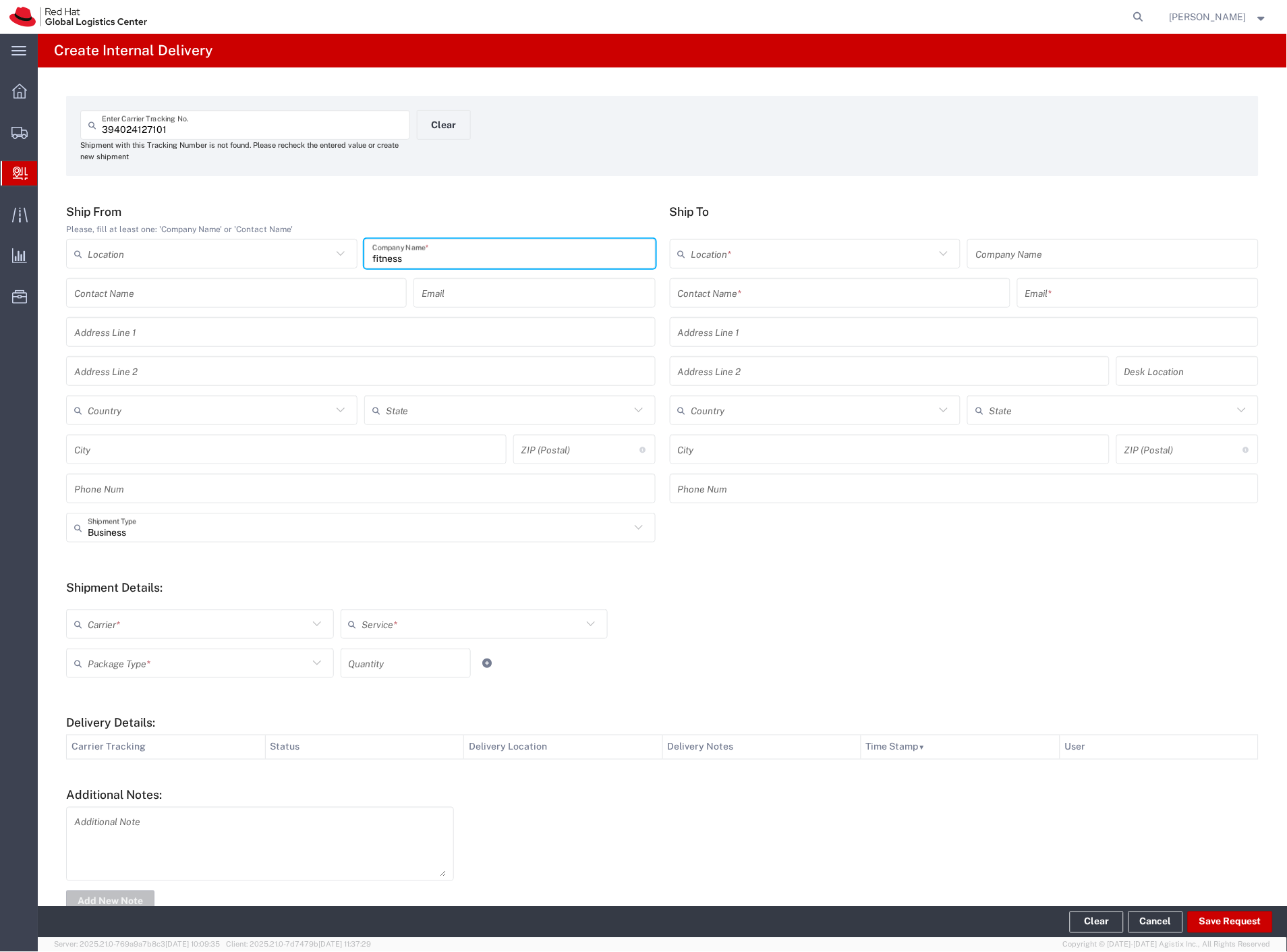
type input "fitness"
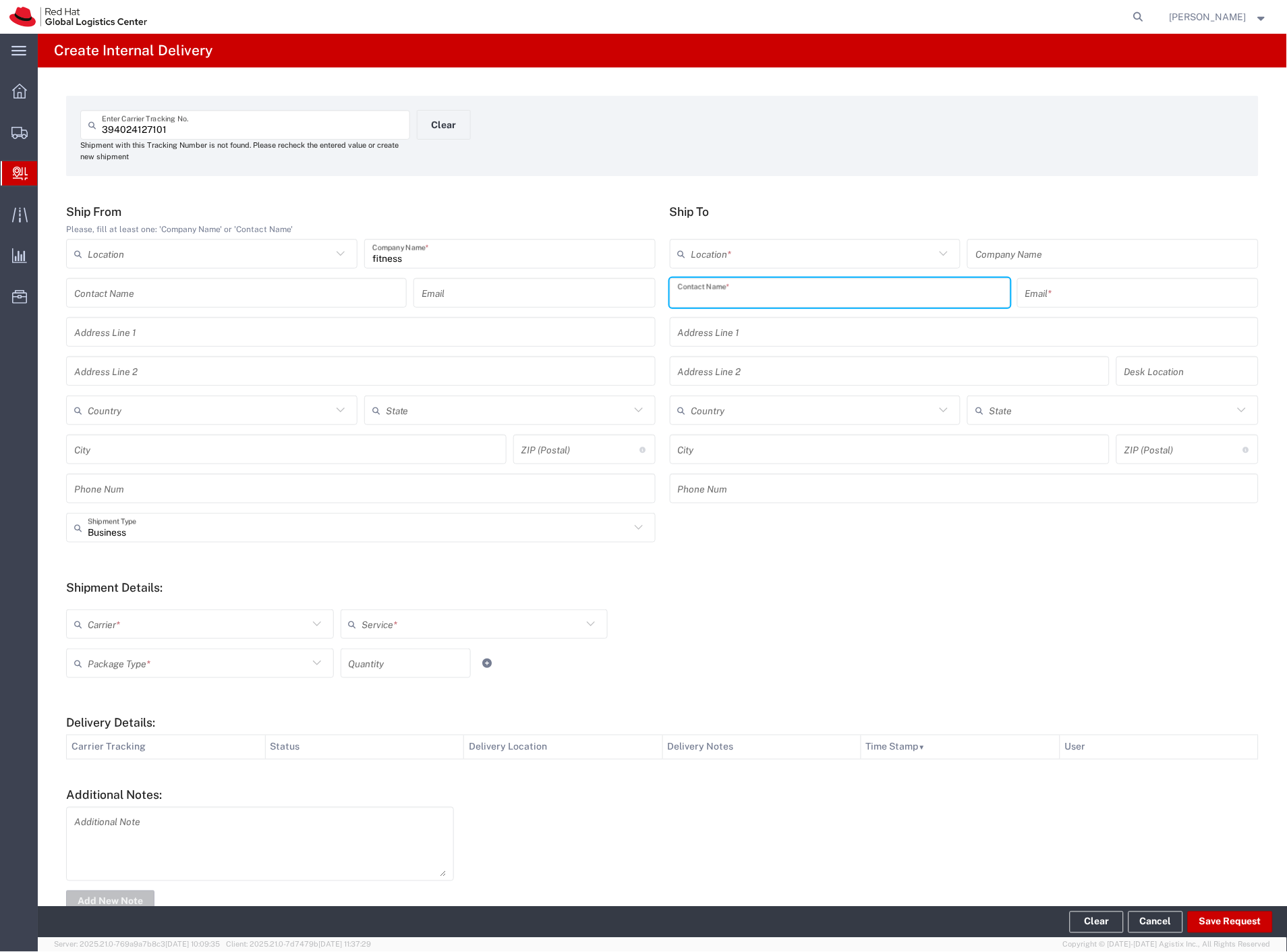
click at [685, 284] on input "text" at bounding box center [840, 293] width 325 height 24
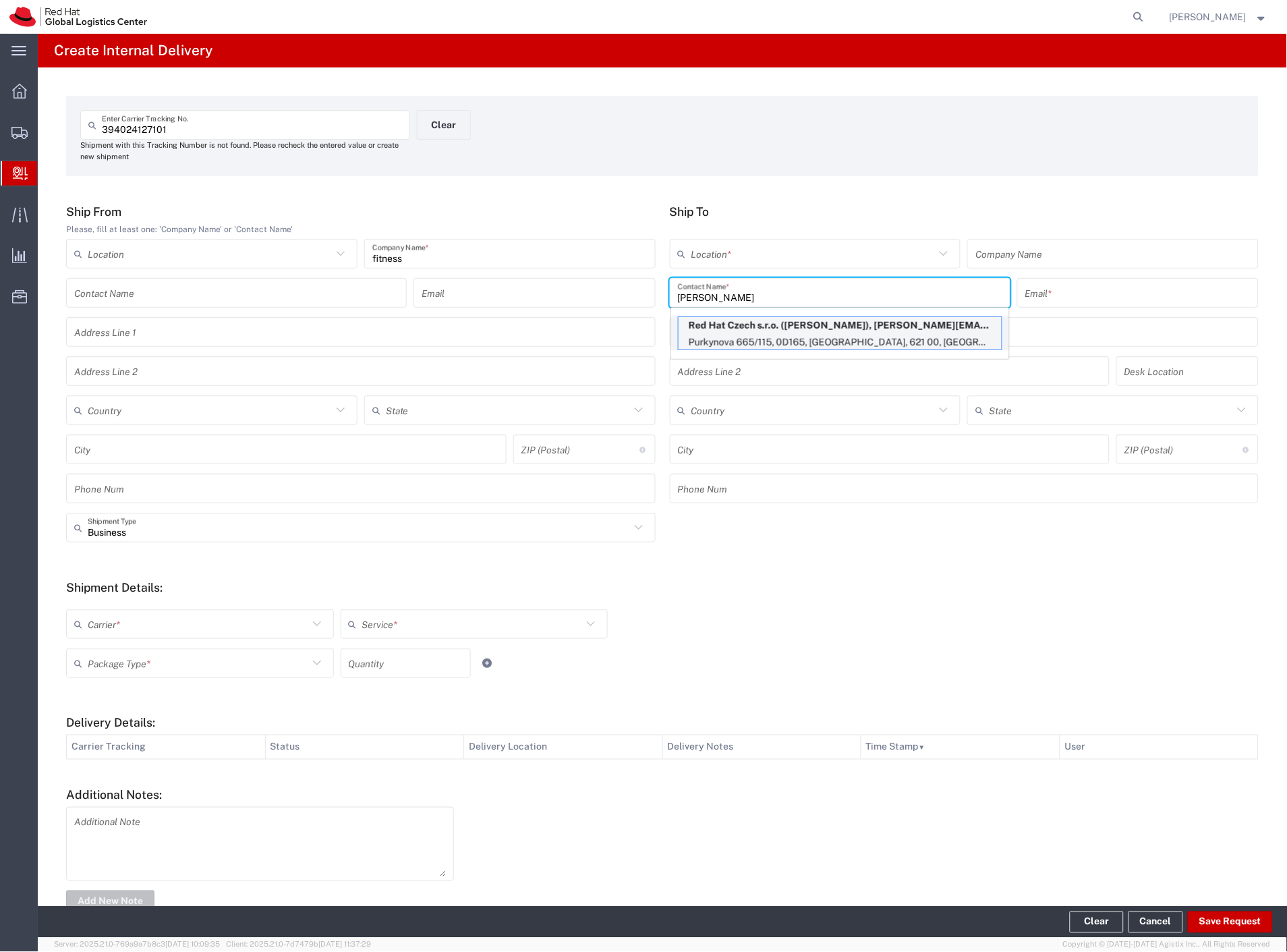
type input "urbanovsky"
click at [823, 328] on p "Red Hat Czech s.r.o. (Jozef Urbanovsky), jurbanov@redhat.com" at bounding box center [840, 325] width 323 height 17
type input "RH - Brno - Tech Park Brno - C"
type input "Red Hat Czech s.r.o."
type input "Jozef Urbanovsky"
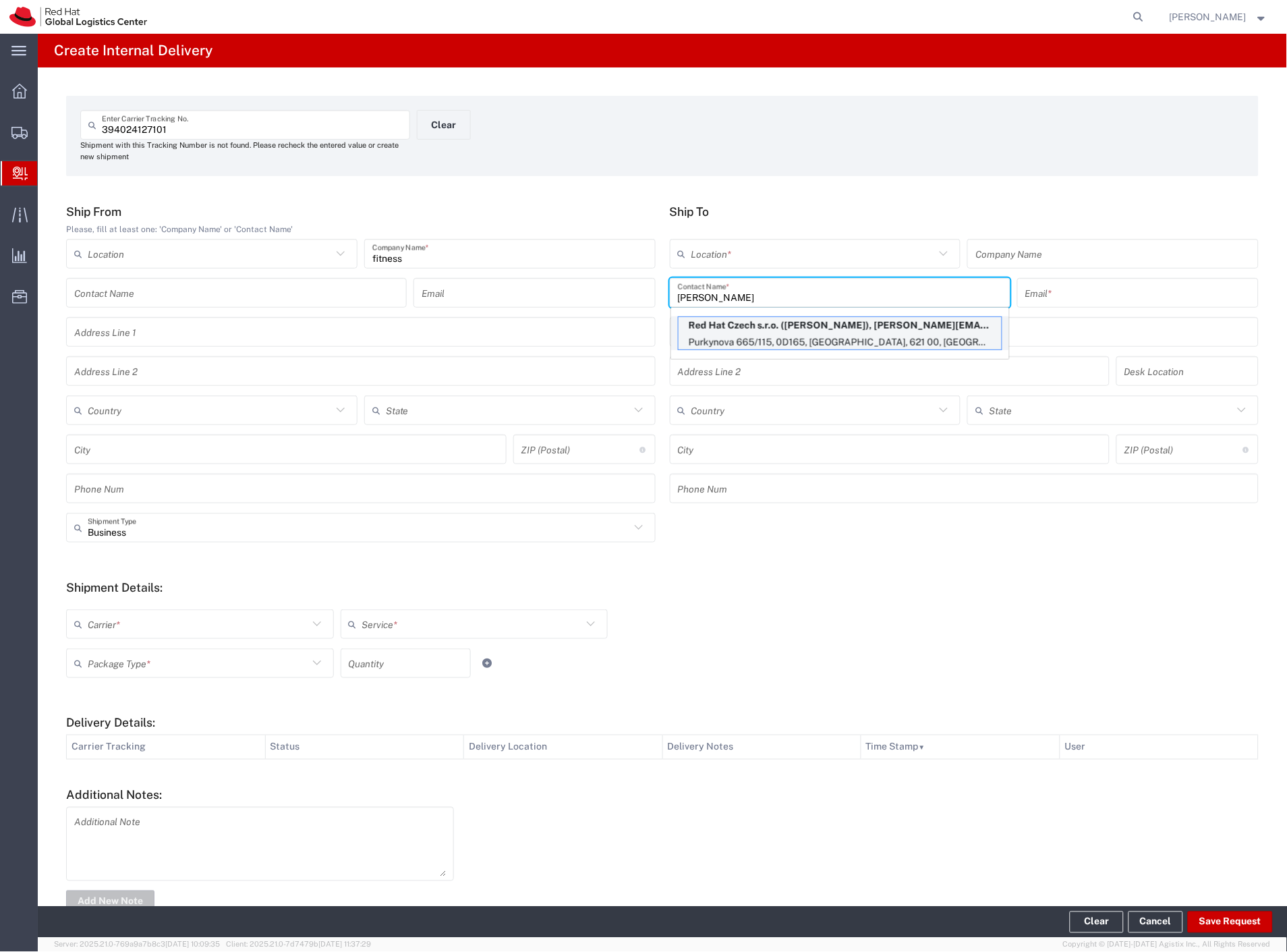
type input "jurbanov@redhat.com"
type input "Purkynova 665/115"
type input "0D165"
type input "Czechia"
type input "BRNO"
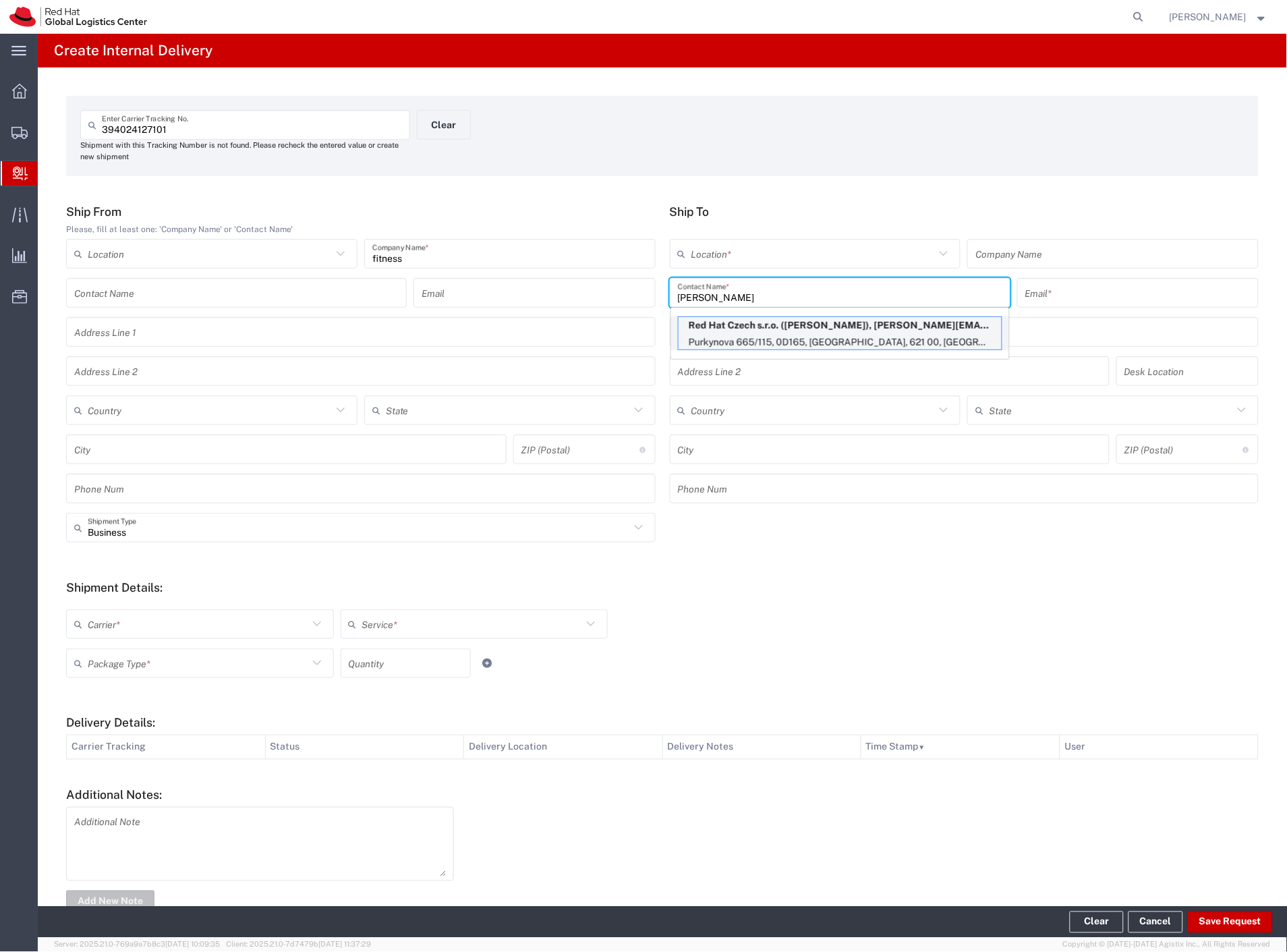
type input "621 00"
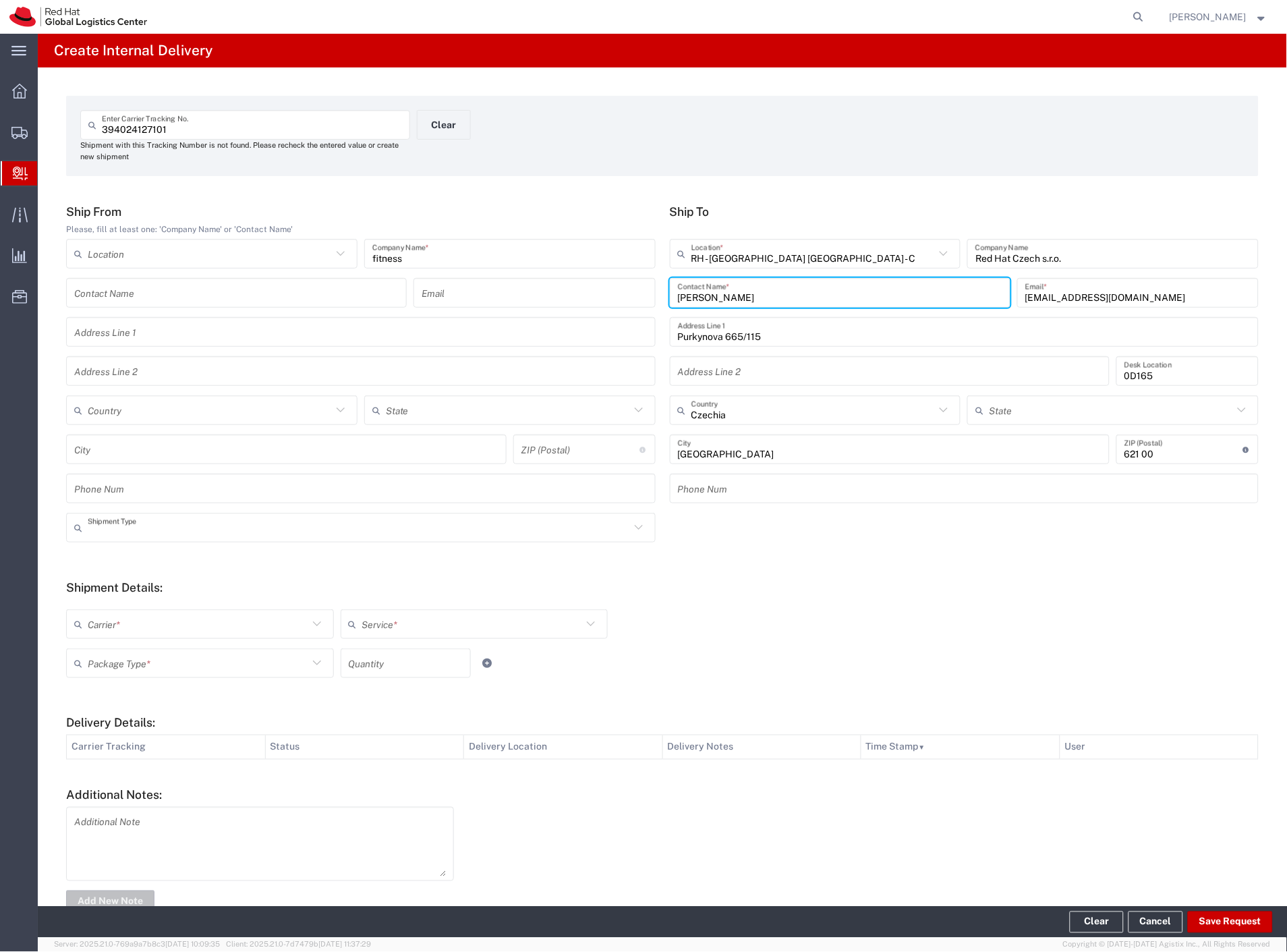
click at [123, 526] on input "text" at bounding box center [359, 528] width 542 height 24
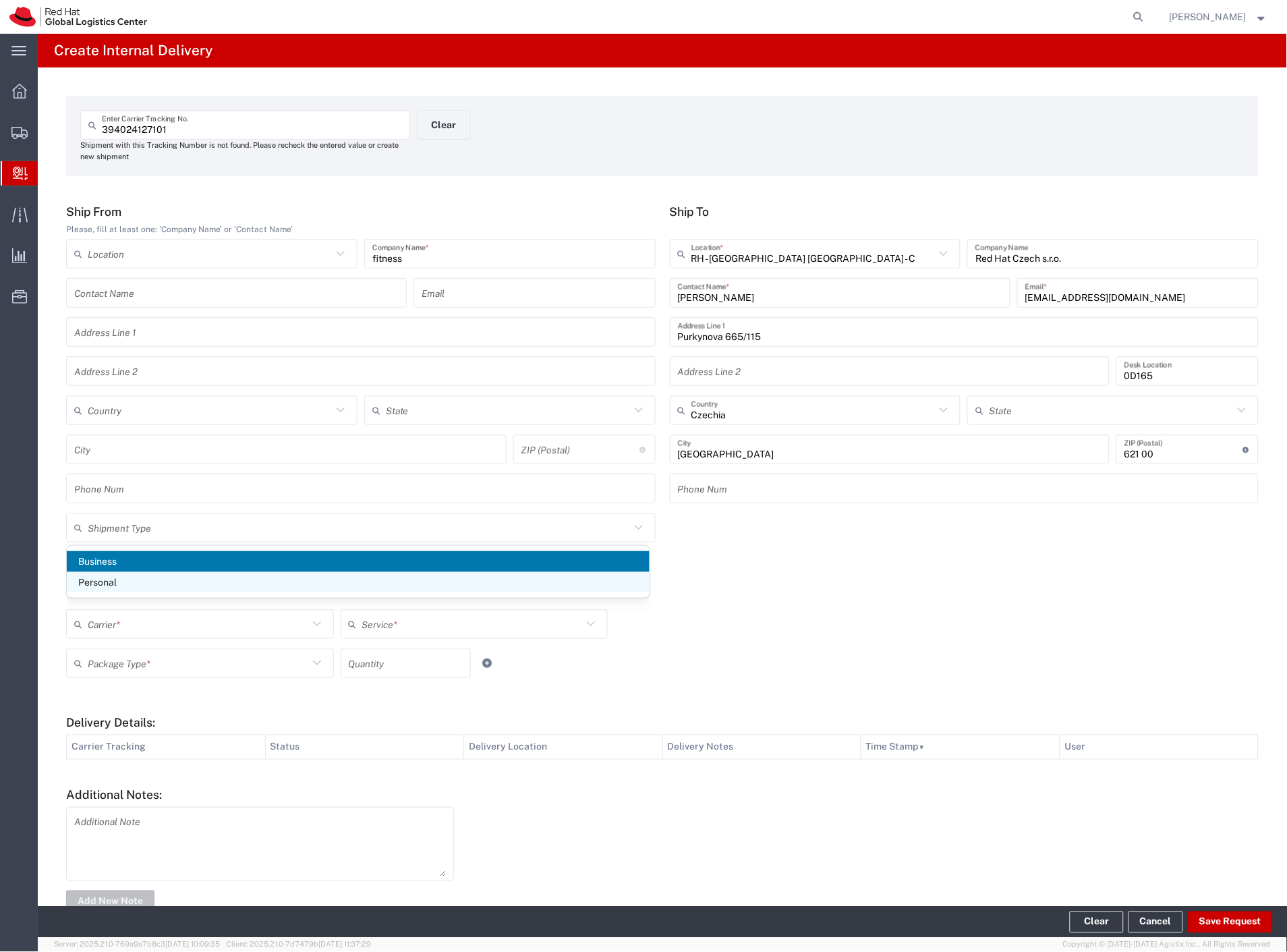
click at [113, 581] on span "Personal" at bounding box center [358, 582] width 583 height 21
type input "Personal"
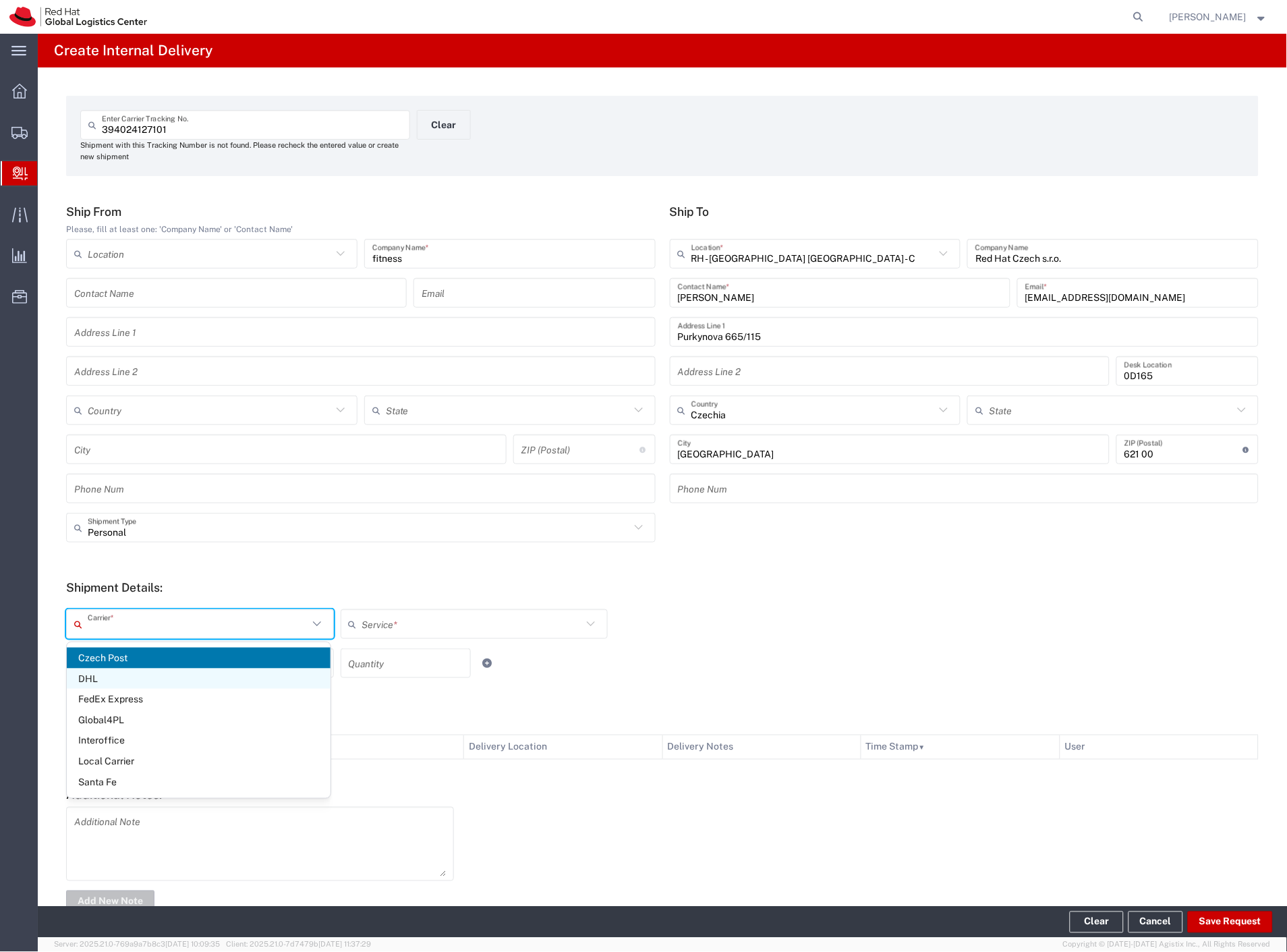
drag, startPoint x: 102, startPoint y: 630, endPoint x: 122, endPoint y: 677, distance: 51.1
click at [100, 632] on input "text" at bounding box center [198, 625] width 221 height 24
drag, startPoint x: 143, startPoint y: 764, endPoint x: 154, endPoint y: 693, distance: 71.8
click at [143, 754] on span "Local Carrier" at bounding box center [199, 762] width 264 height 21
type input "Local Carrier"
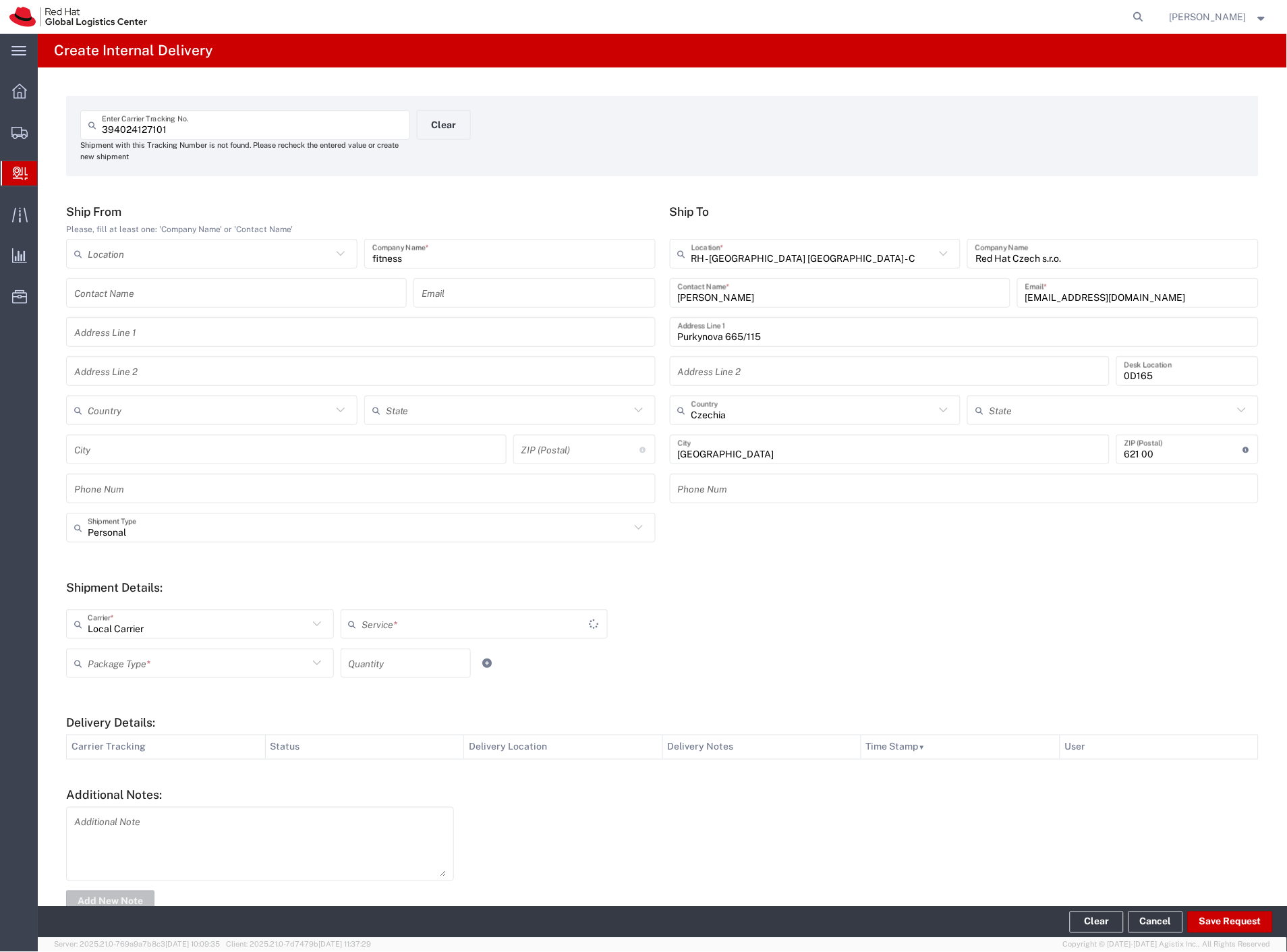
type input "Local_Ground"
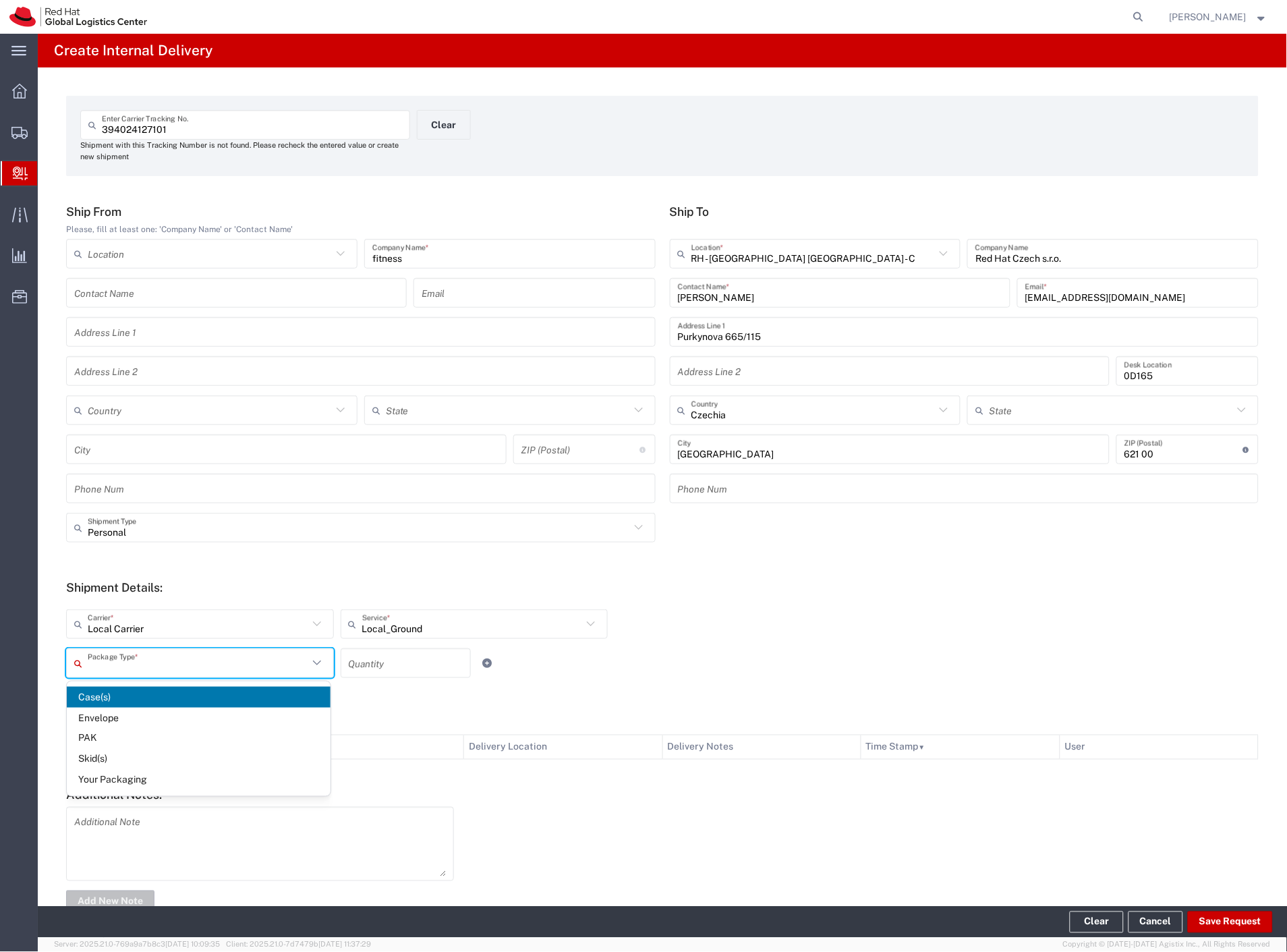
drag, startPoint x: 155, startPoint y: 665, endPoint x: 155, endPoint y: 675, distance: 10.0
click at [155, 666] on input "text" at bounding box center [198, 664] width 221 height 24
click at [162, 777] on span "Your Packaging" at bounding box center [199, 780] width 264 height 21
type input "Your Packaging"
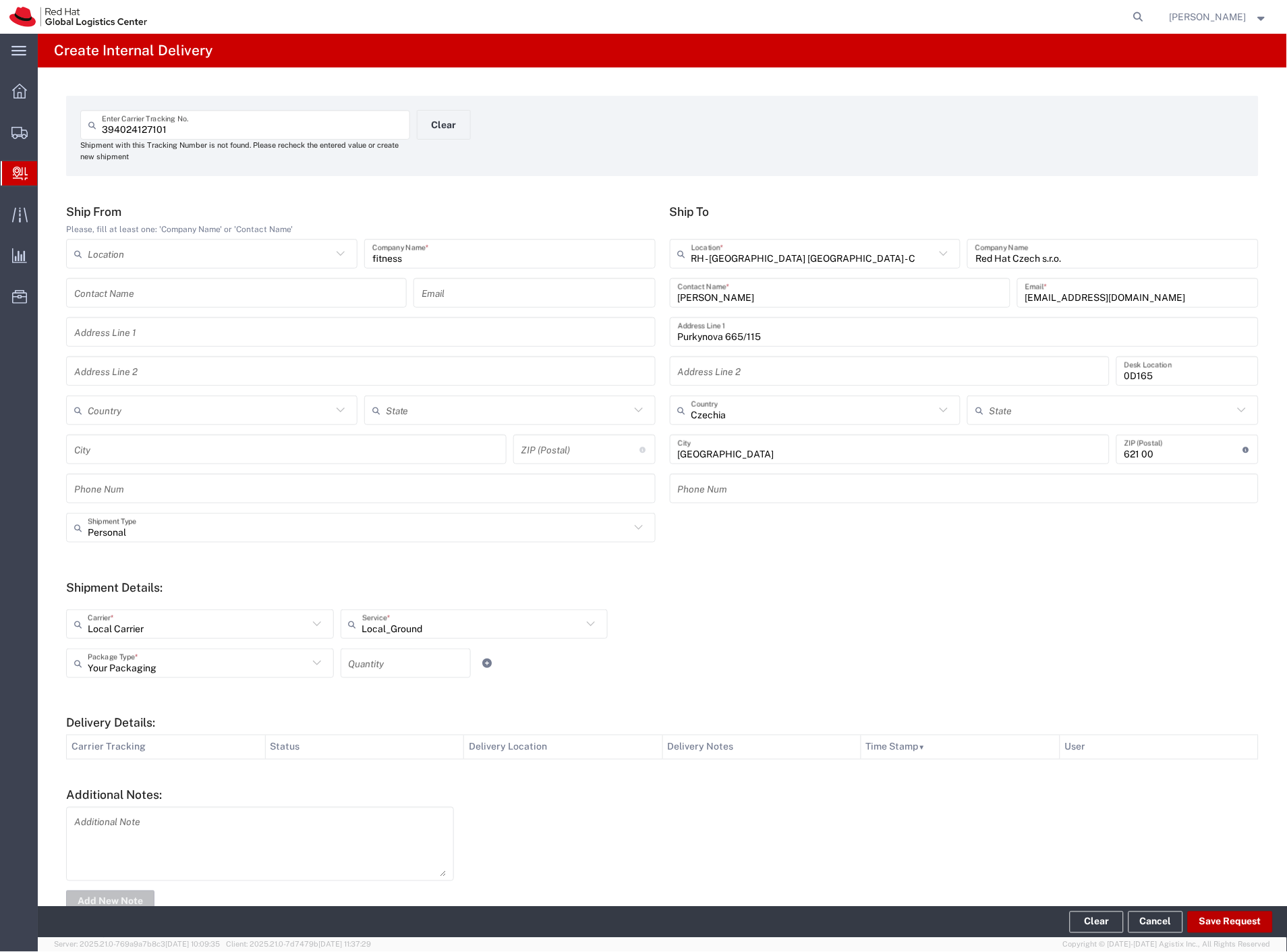
click at [1257, 927] on button "Save Request" at bounding box center [1230, 922] width 85 height 21
type input "Personal"
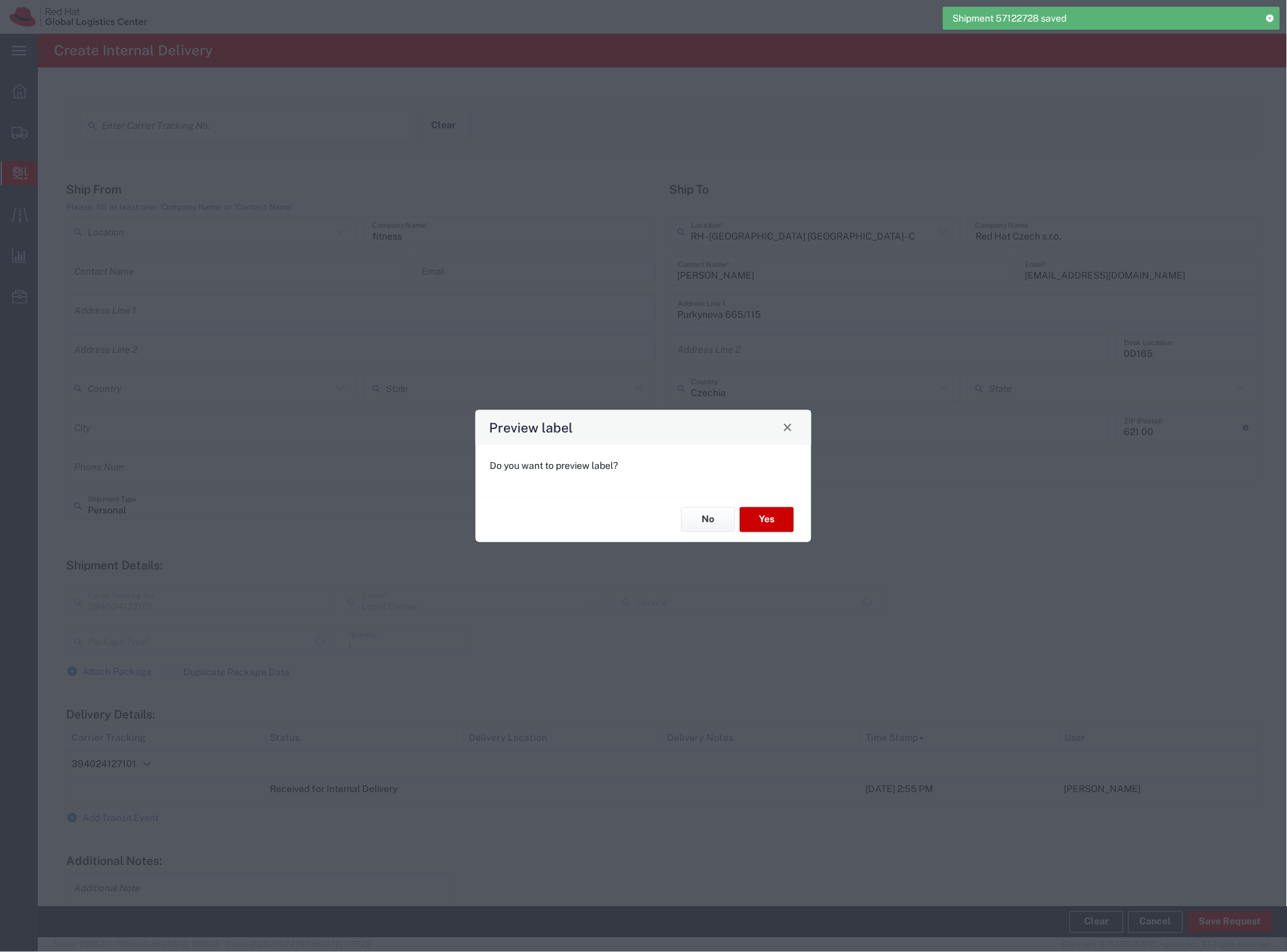
type input "Your Packaging"
type input "Local_Ground"
click at [759, 521] on button "Yes" at bounding box center [767, 520] width 54 height 25
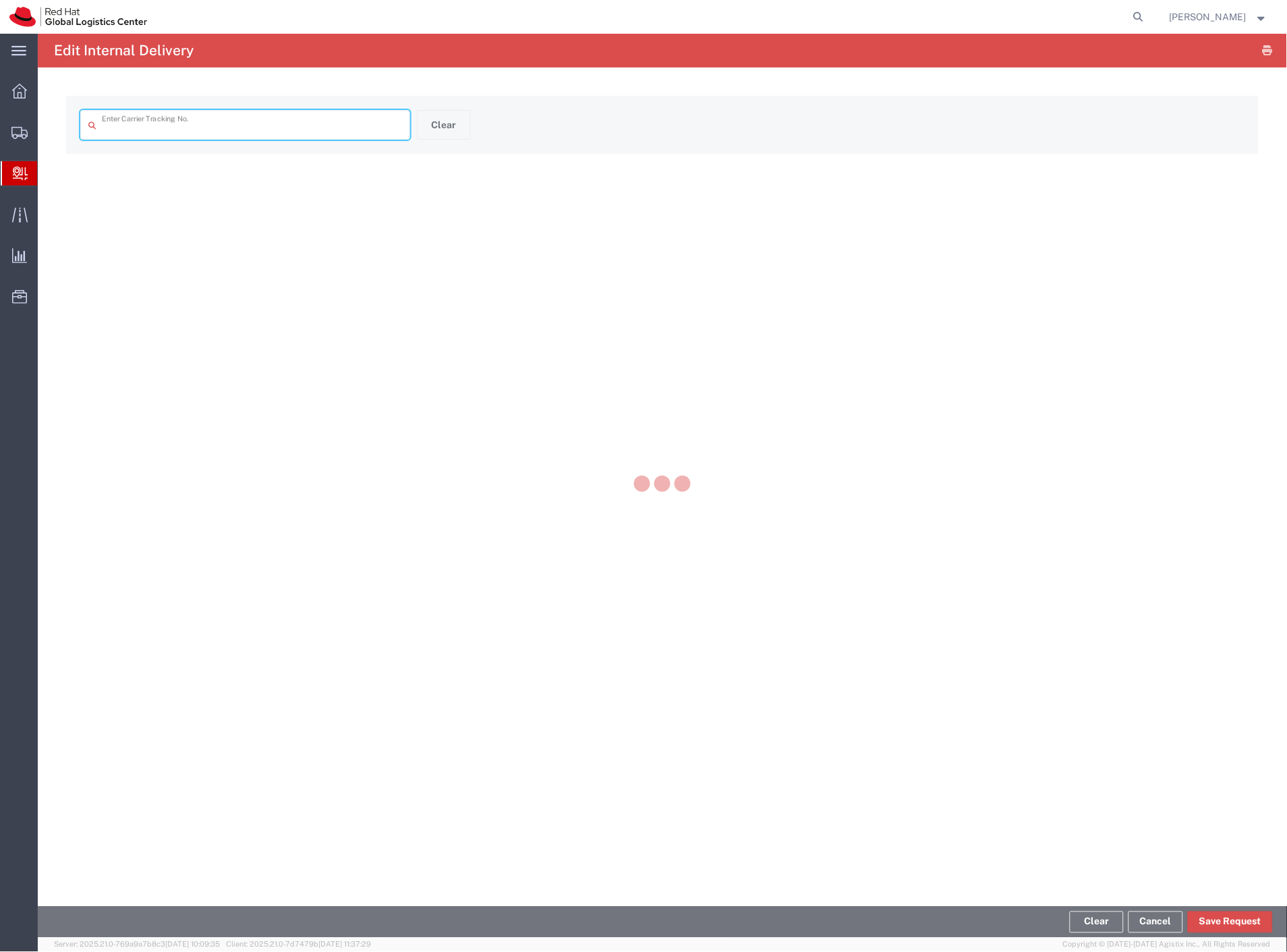
type input "394024127101"
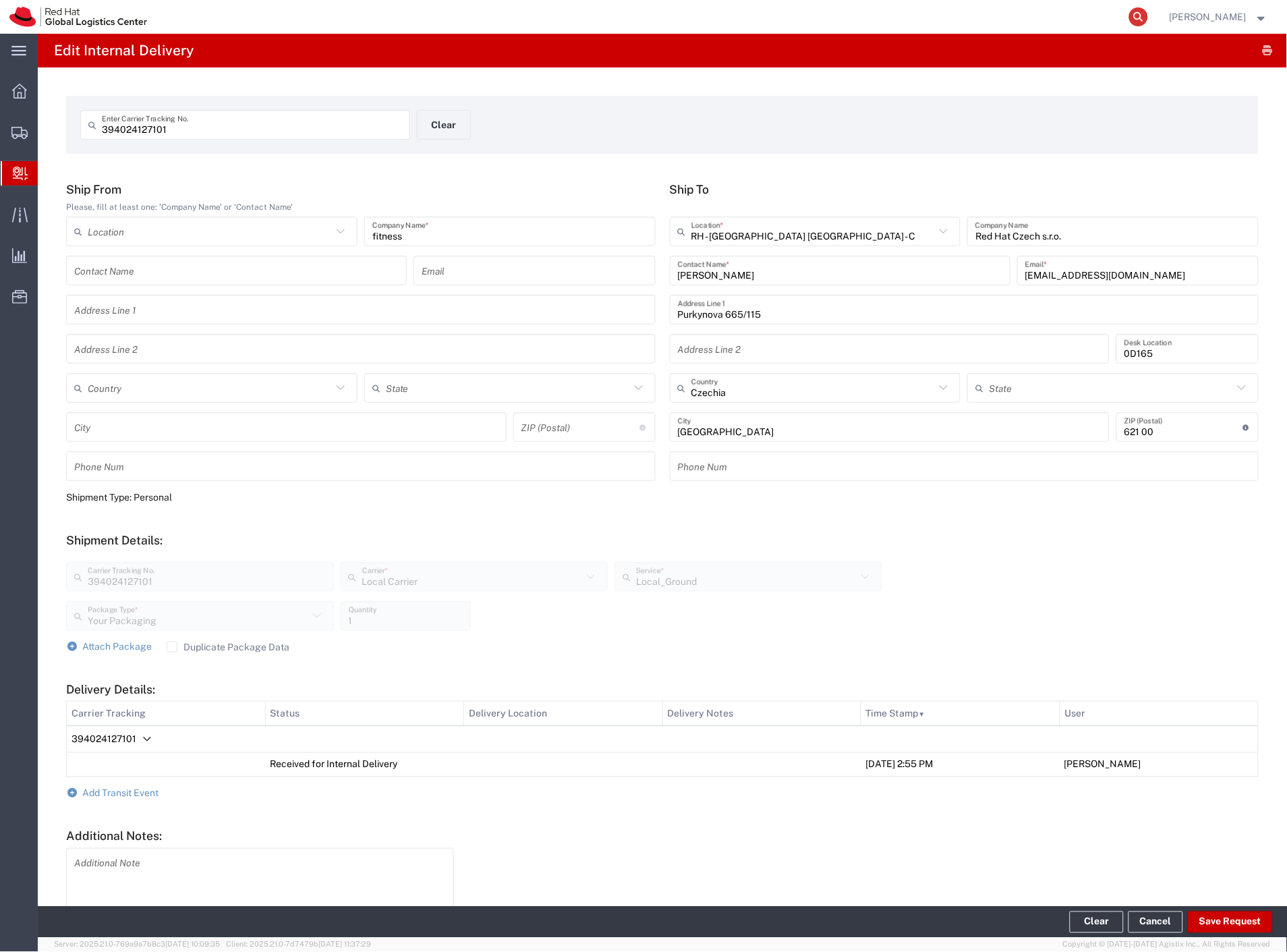
click at [1148, 19] on icon at bounding box center [1138, 16] width 19 height 19
paste input "57094223"
type input "57094223"
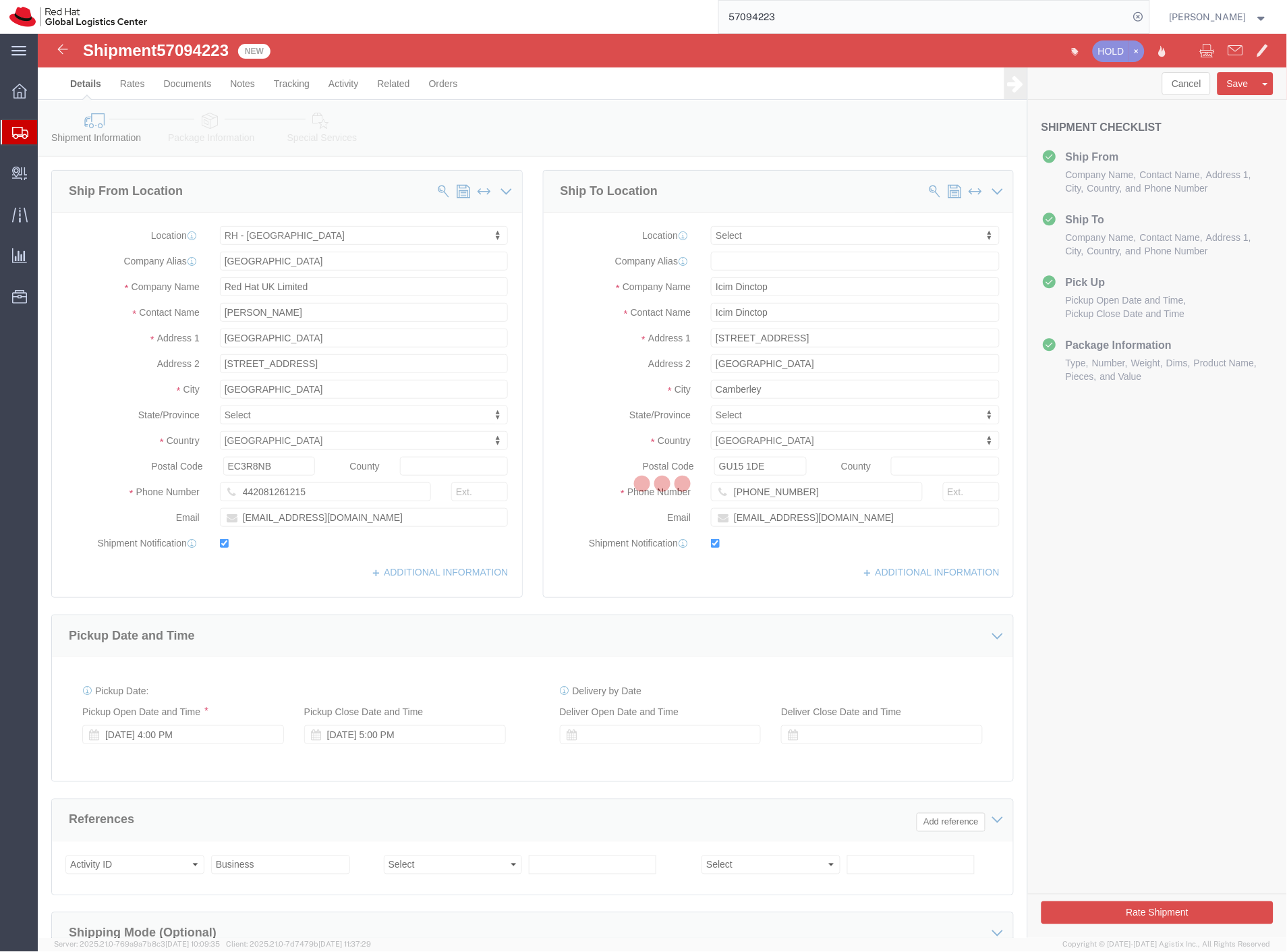
select select "37974"
select select
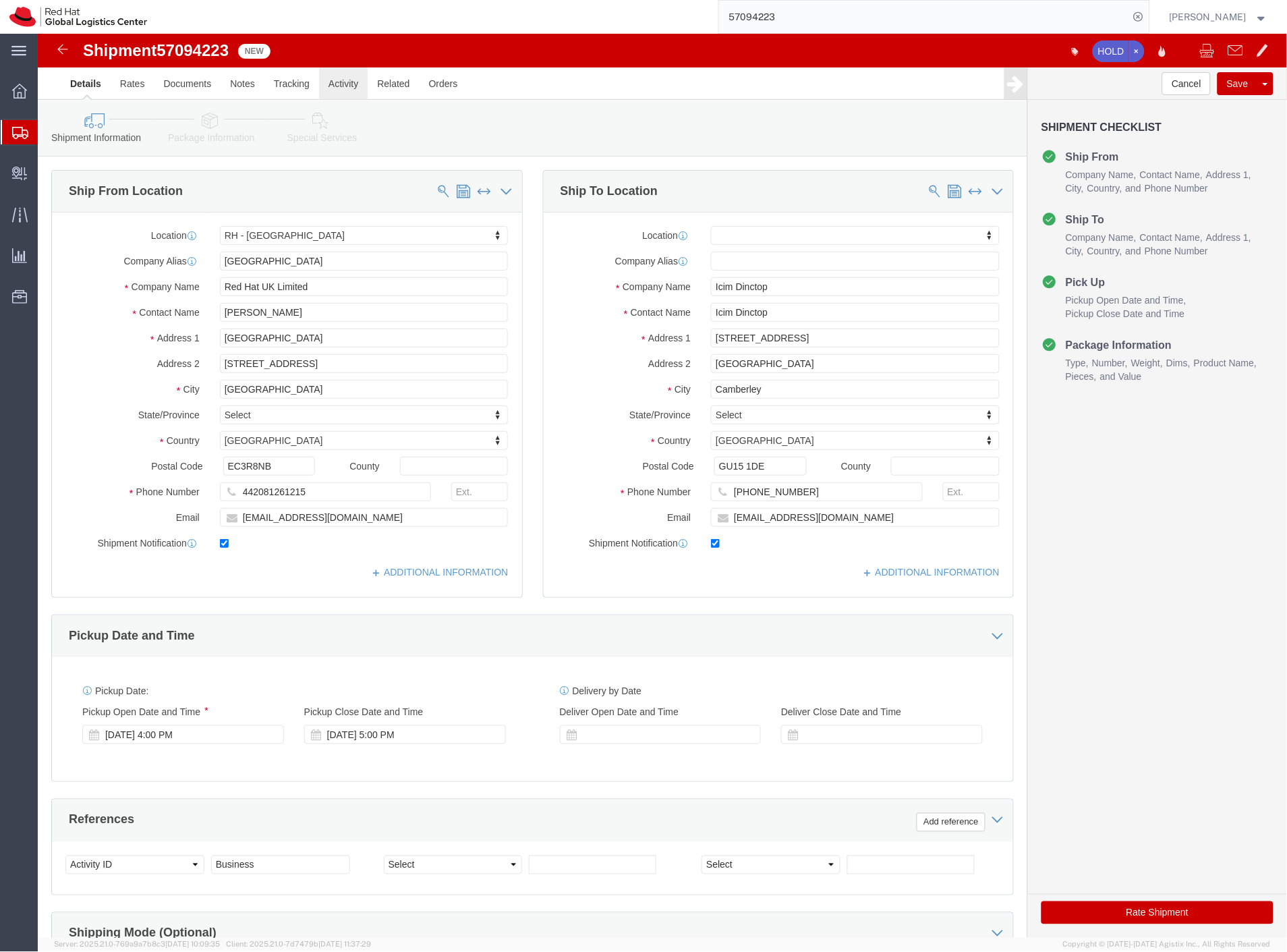
click link "Activity"
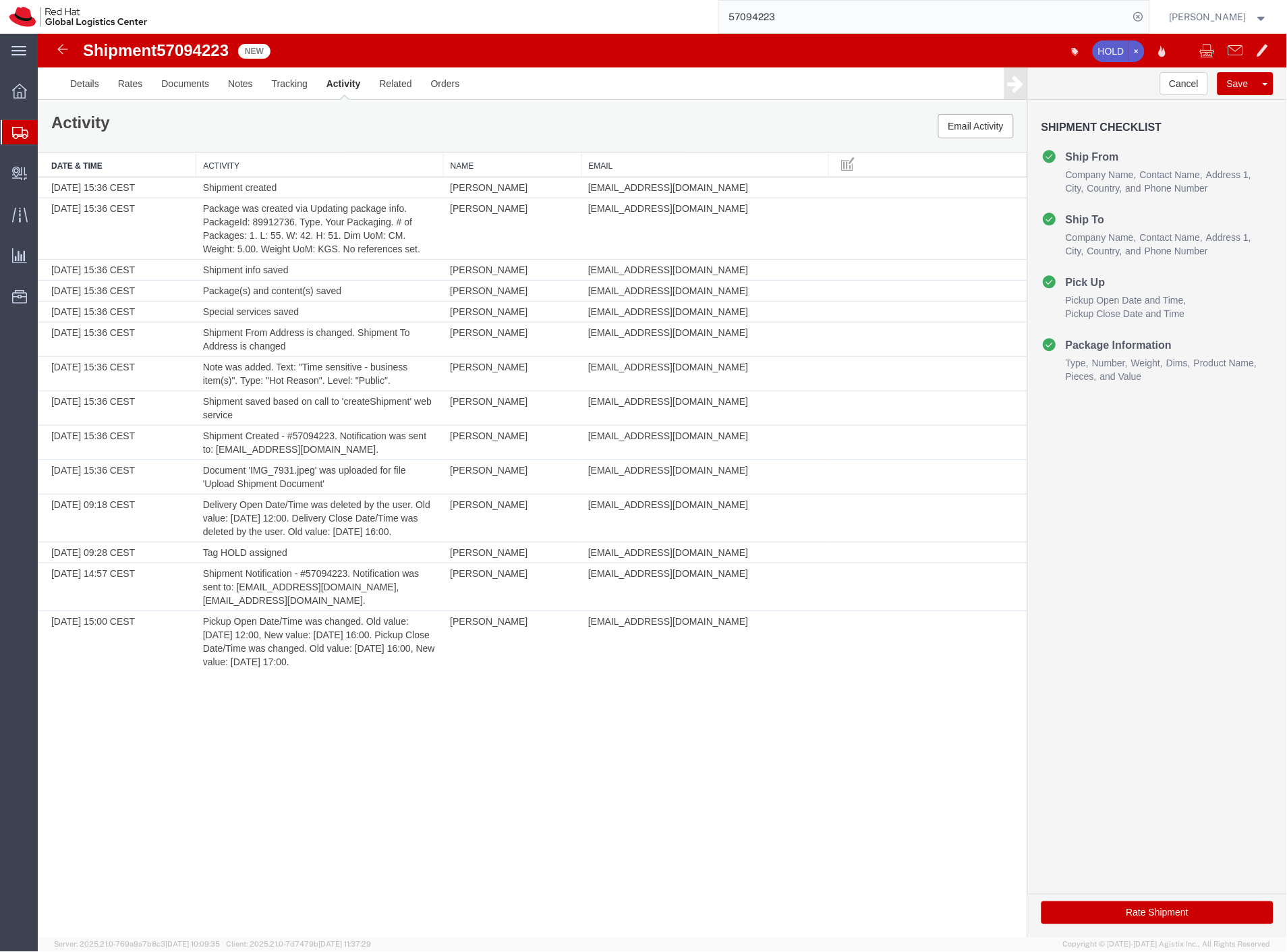
click at [0, 0] on span "Shipment Manager" at bounding box center [0, 0] width 0 height 0
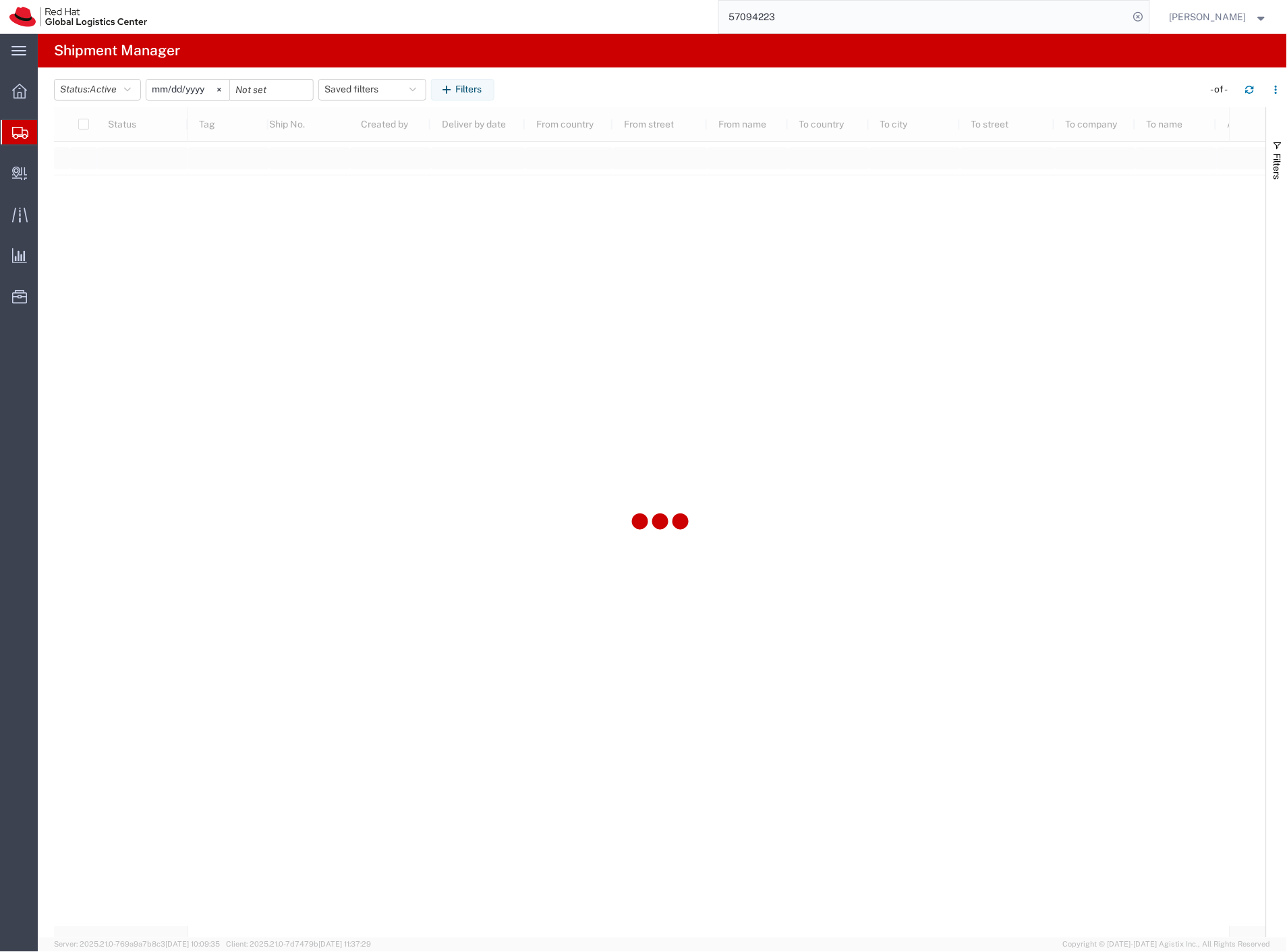
type input "2025-01-01"
type input "2025-12-31"
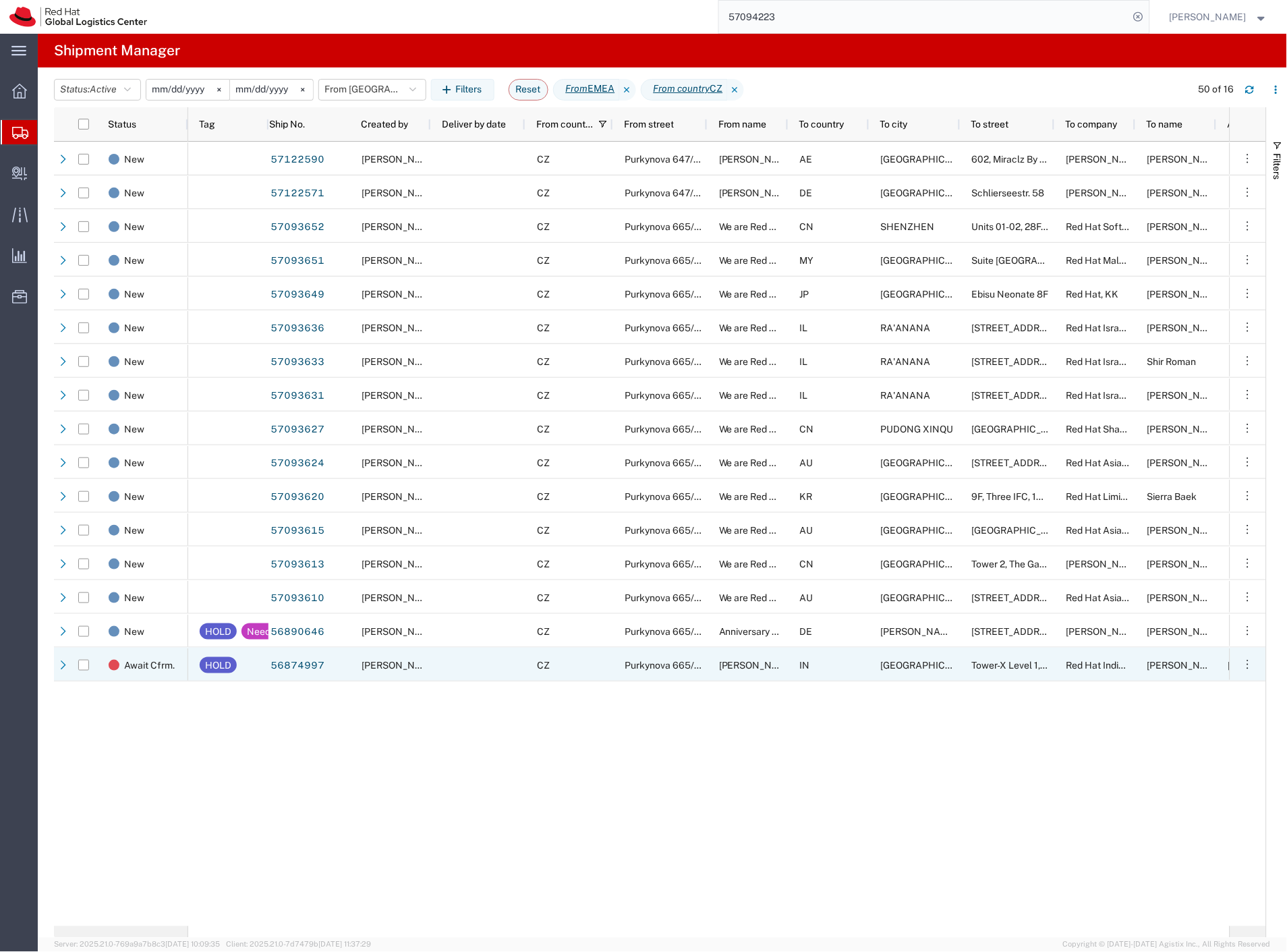
click at [479, 669] on div at bounding box center [478, 665] width 94 height 34
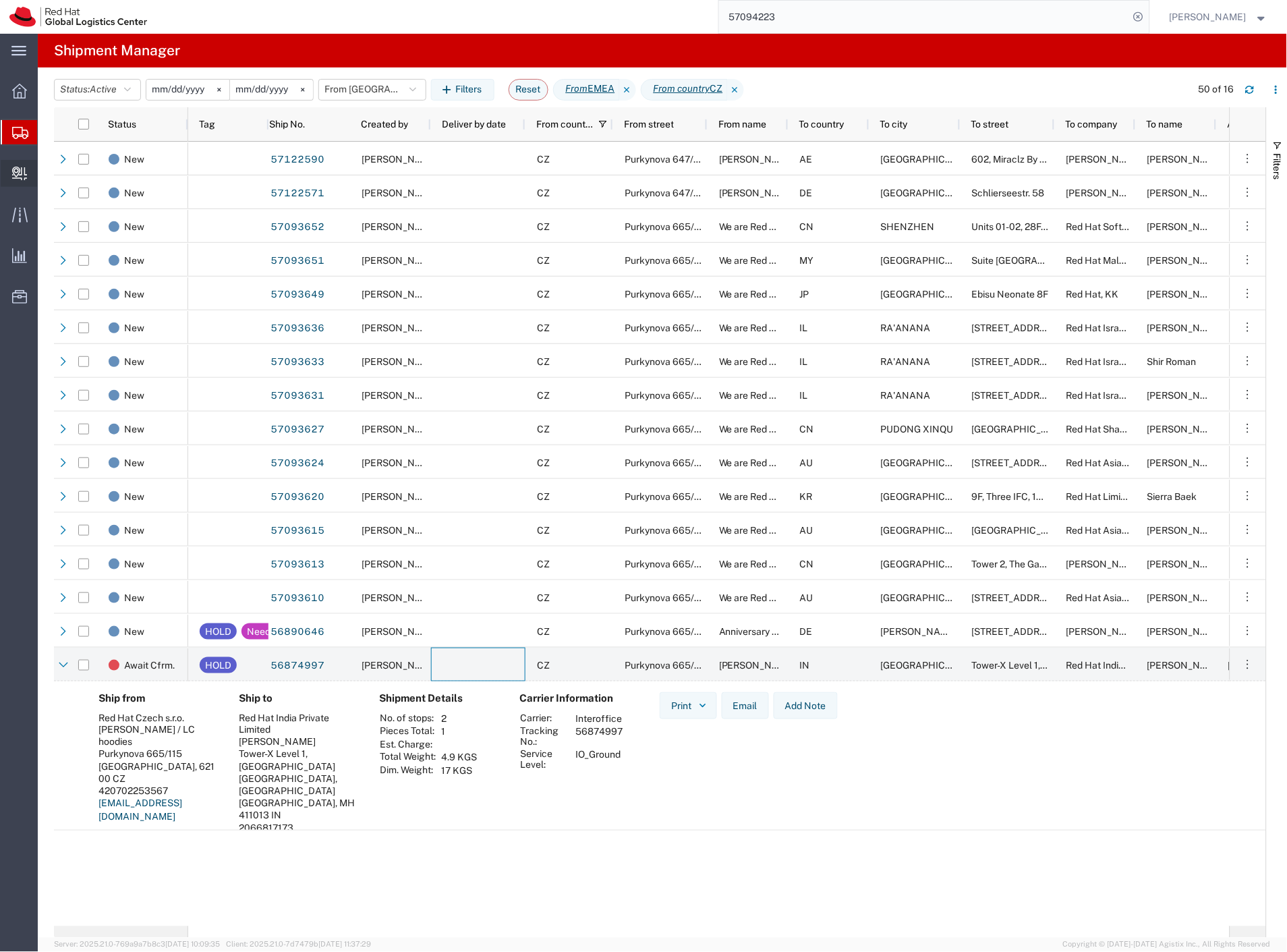
click at [0, 0] on span "Create Delivery" at bounding box center [0, 0] width 0 height 0
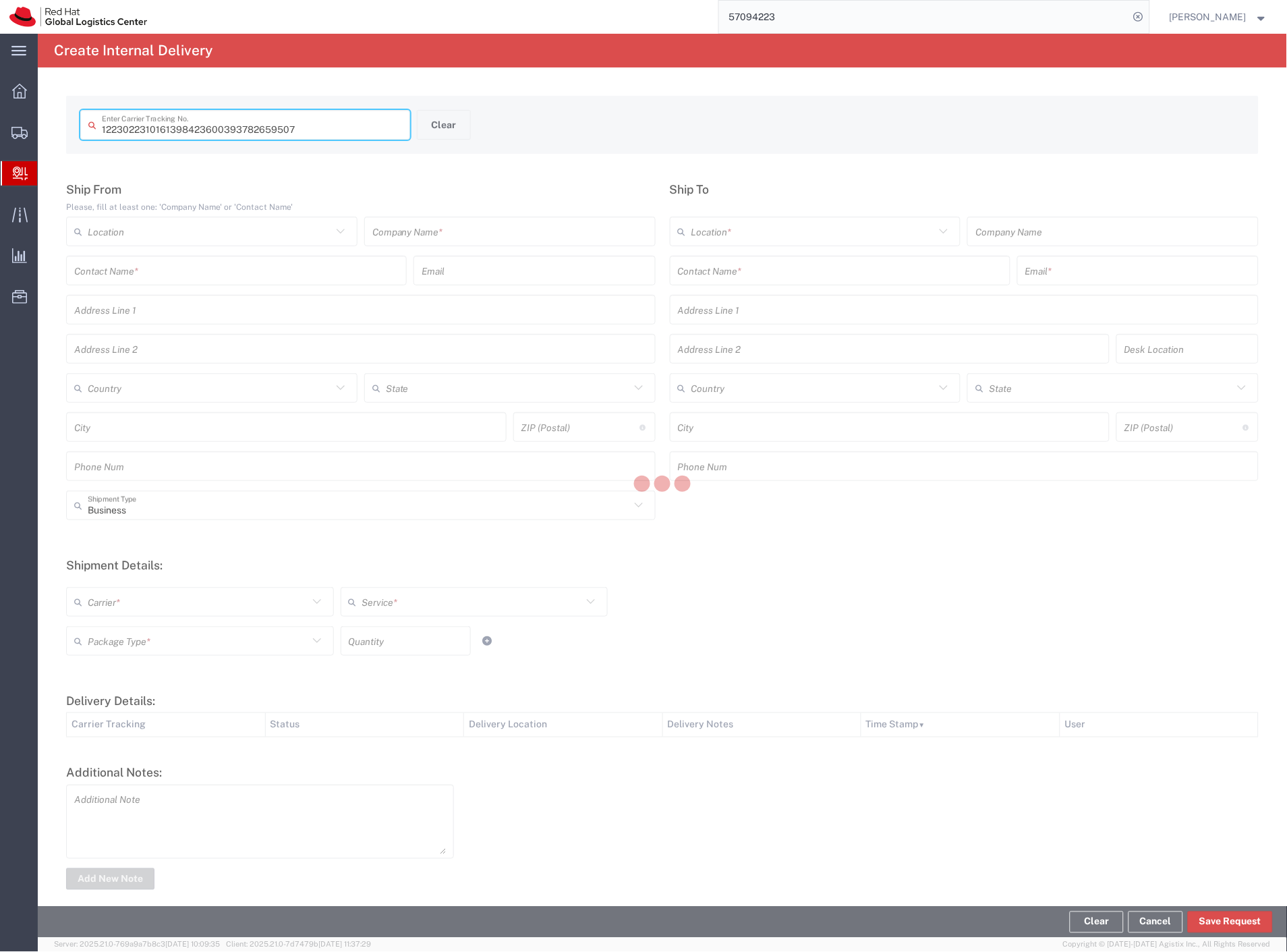
type input "393782659507"
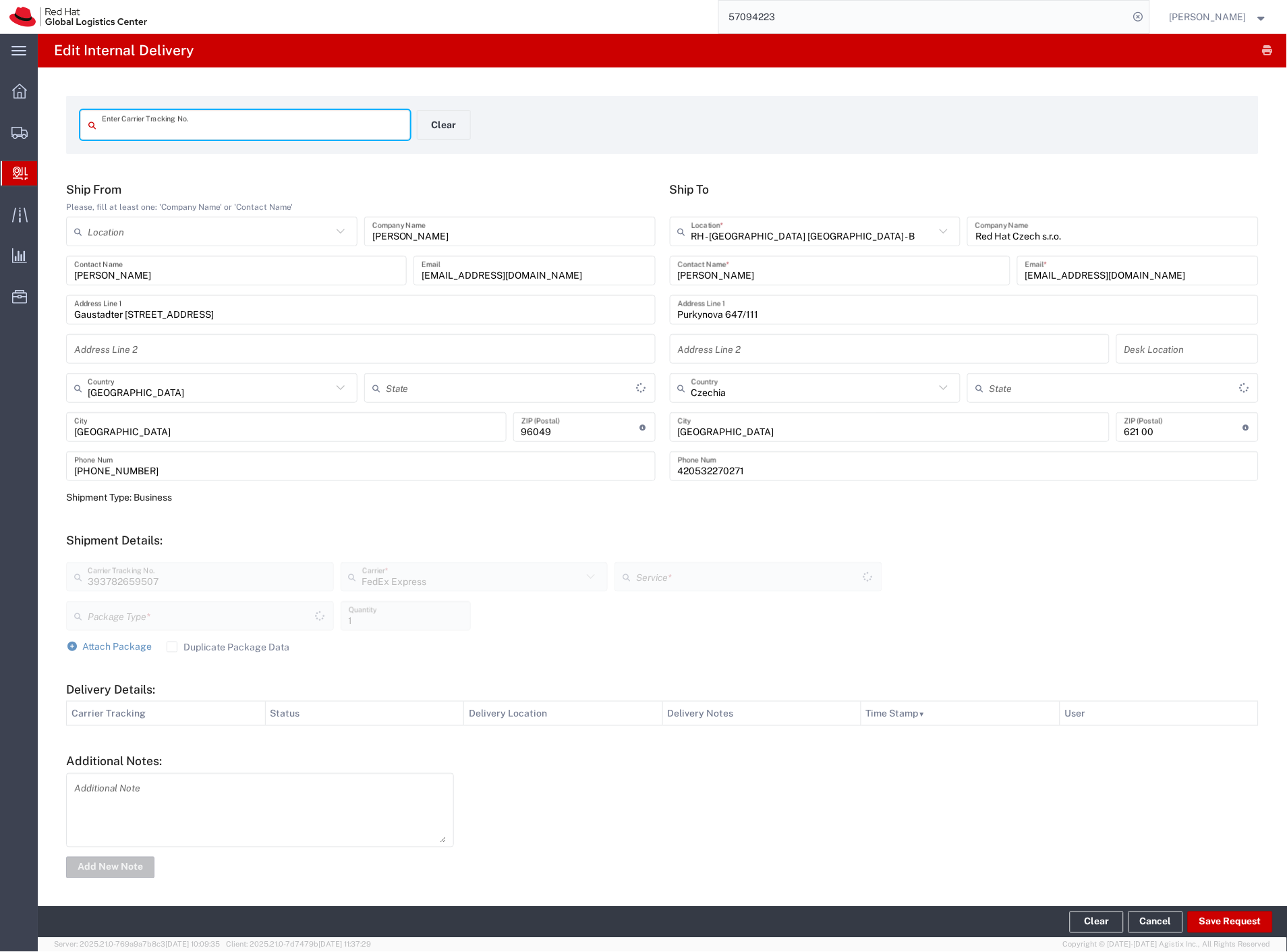
type input "Envelope"
type input "International Priority EOD"
click at [1231, 922] on button "Save Request" at bounding box center [1230, 922] width 85 height 21
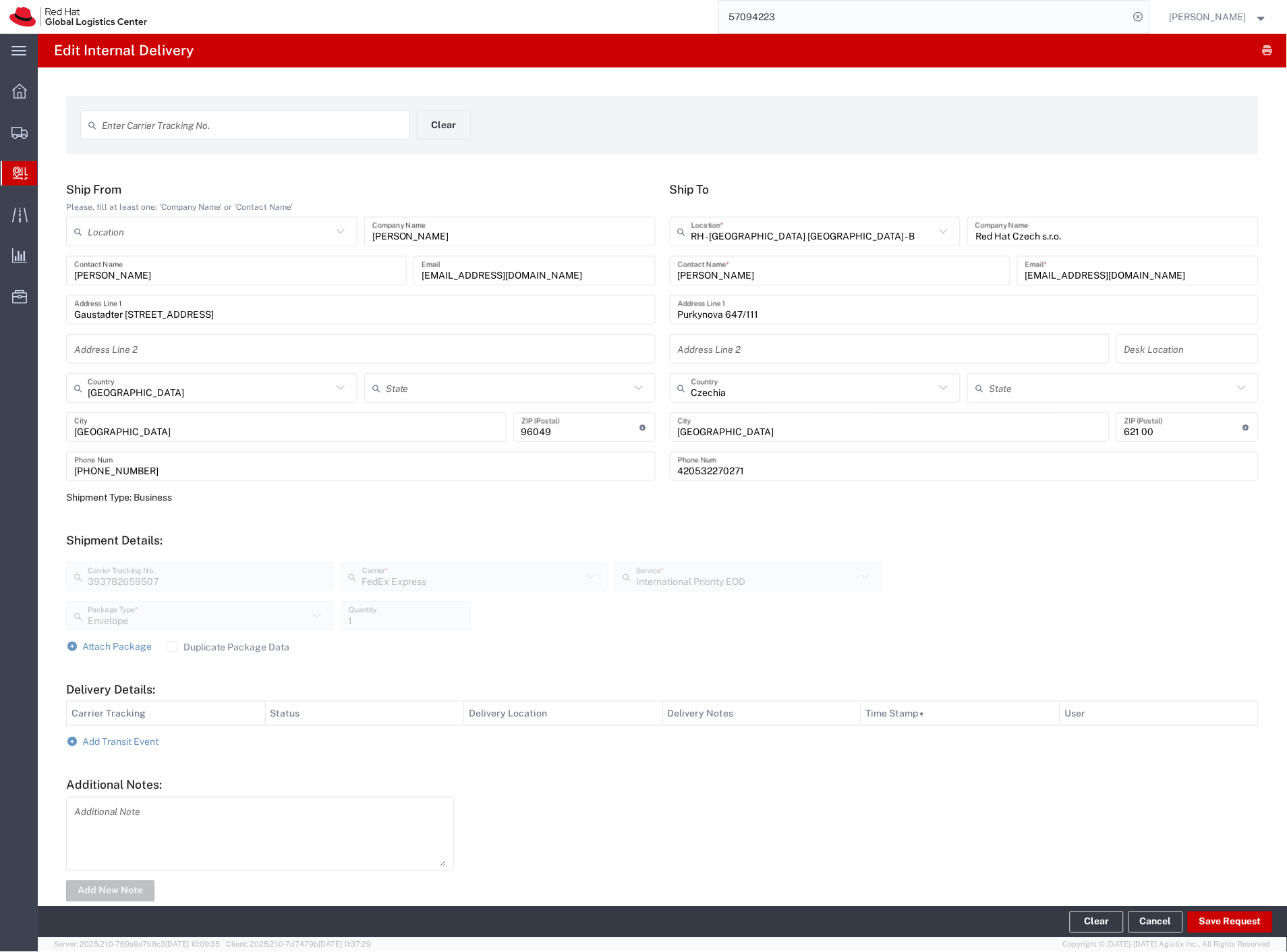
type input "393782659507"
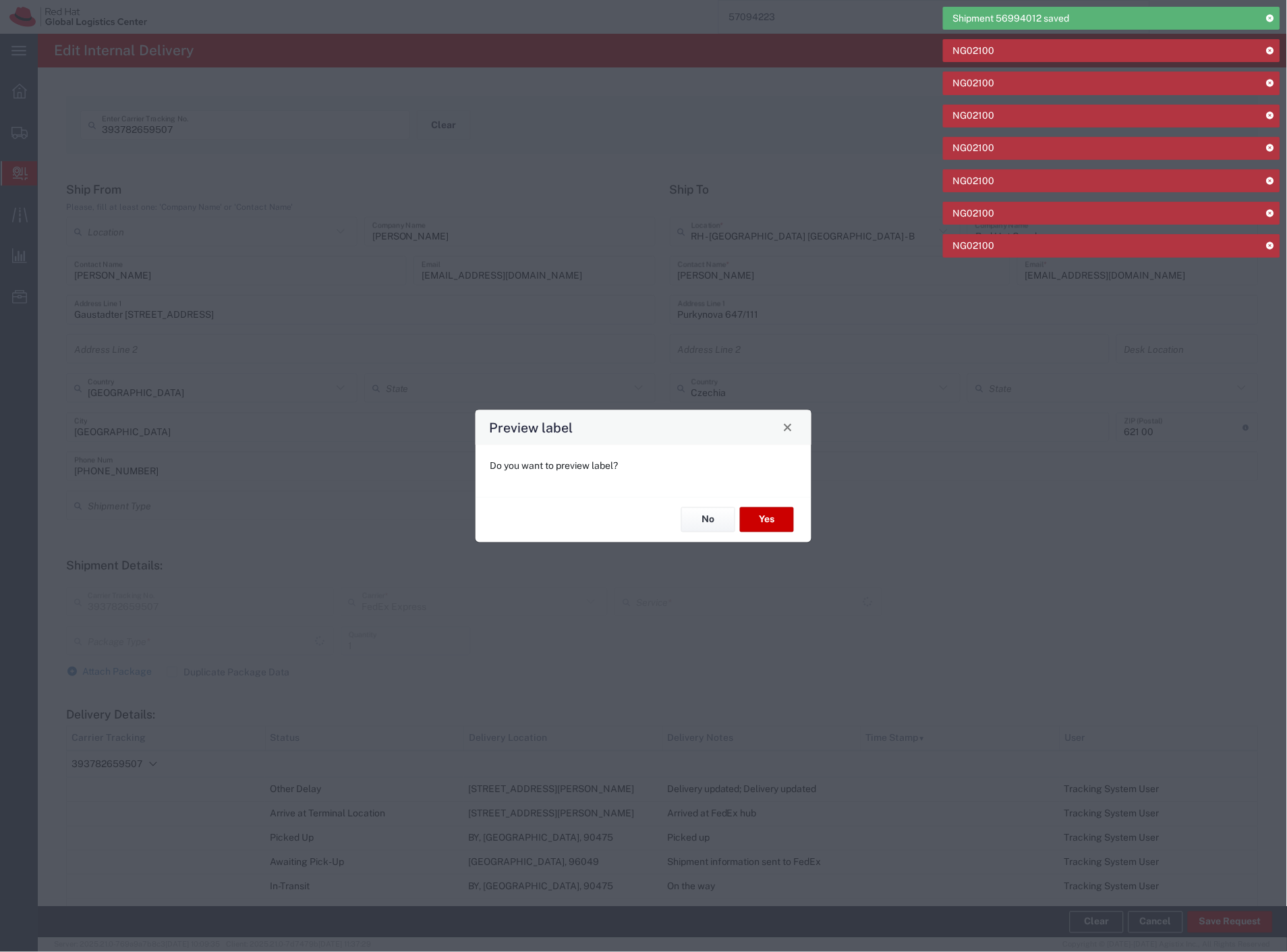
type input "Envelope"
type input "International Priority EOD"
click at [711, 525] on button "No" at bounding box center [708, 520] width 54 height 25
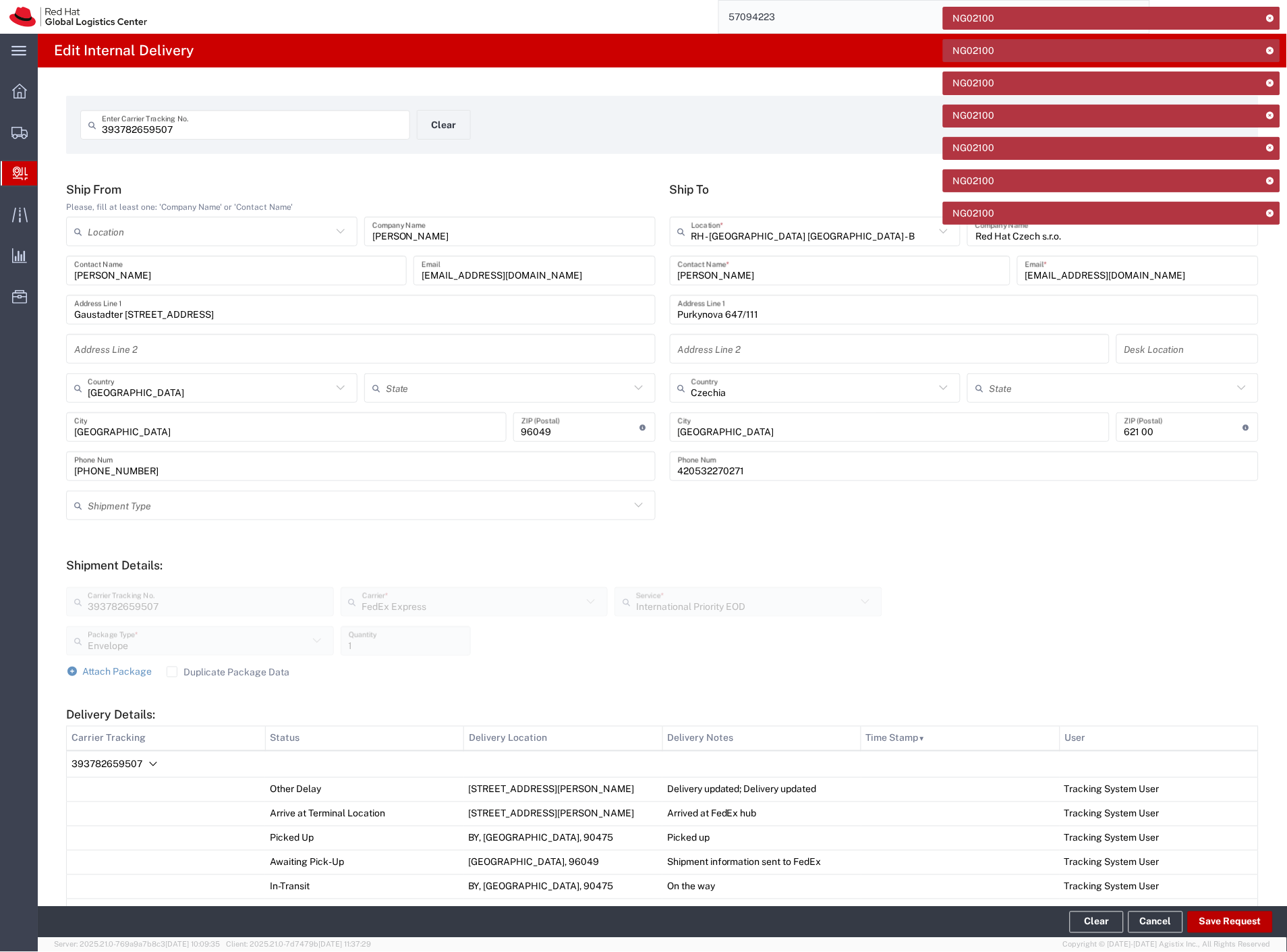
click at [1238, 922] on button "Save Request" at bounding box center [1230, 922] width 85 height 21
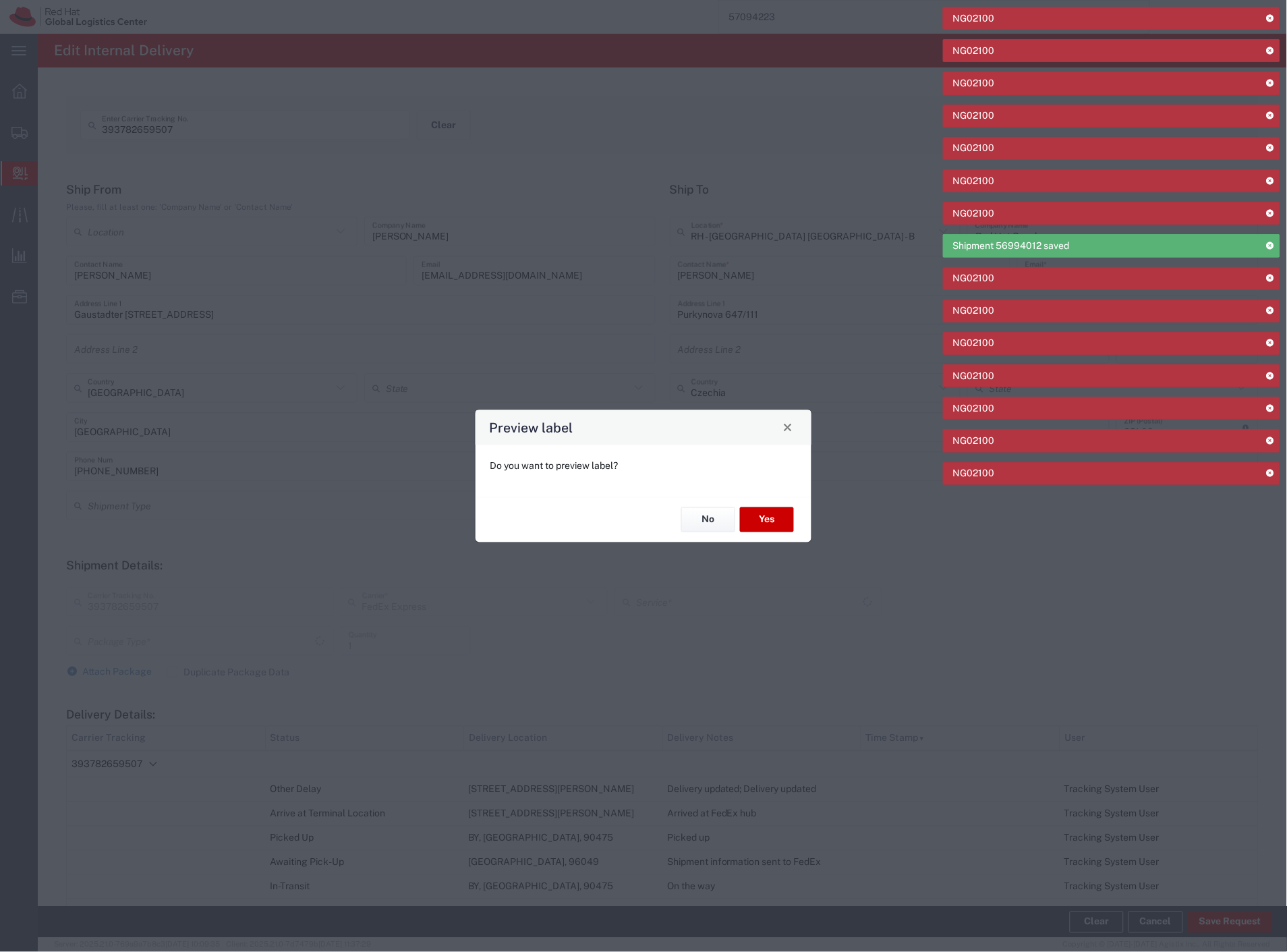
type input "Envelope"
type input "International Priority EOD"
click at [791, 425] on span "Close" at bounding box center [788, 427] width 10 height 10
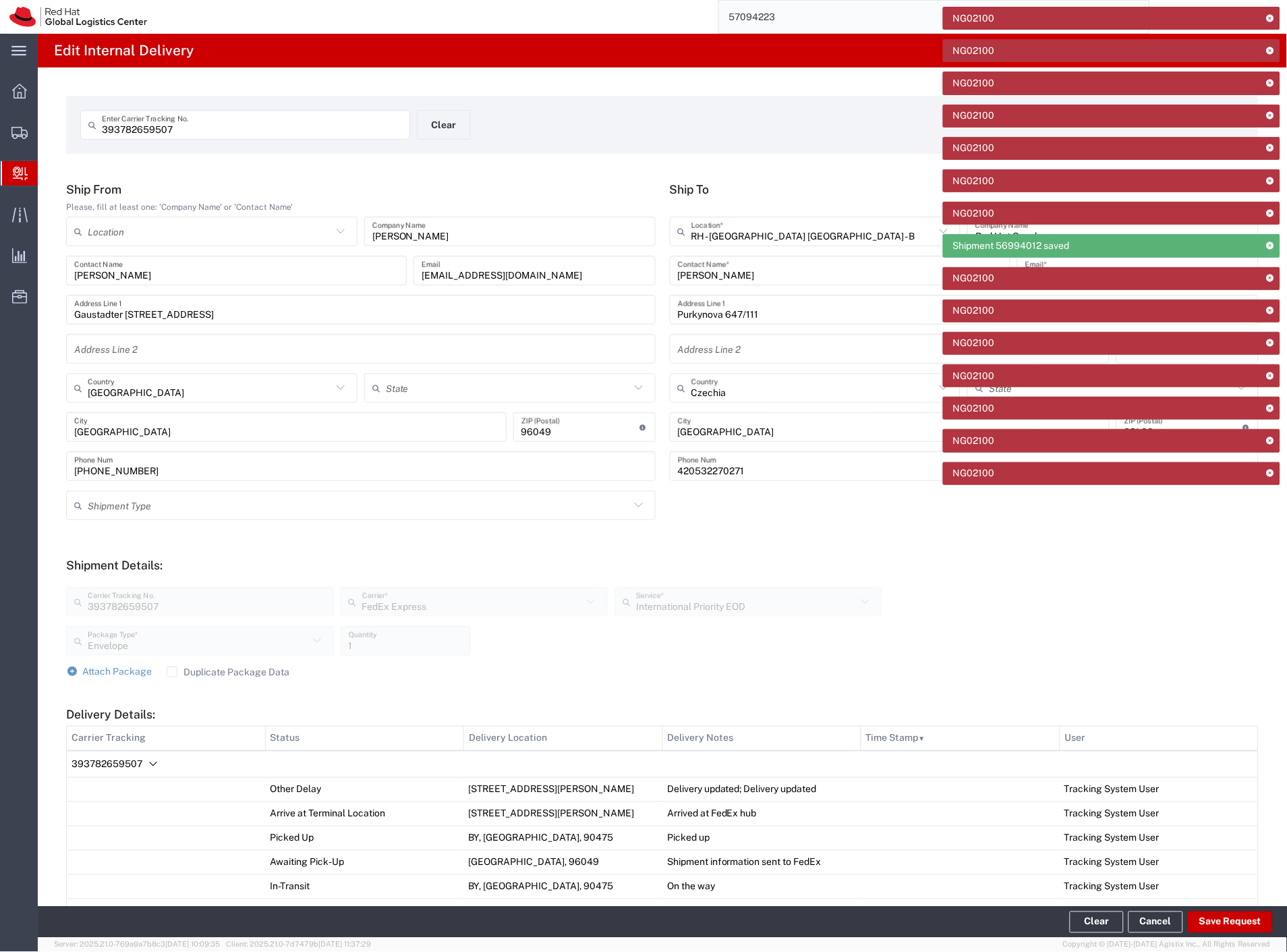
click at [1271, 20] on icon at bounding box center [1270, 18] width 10 height 7
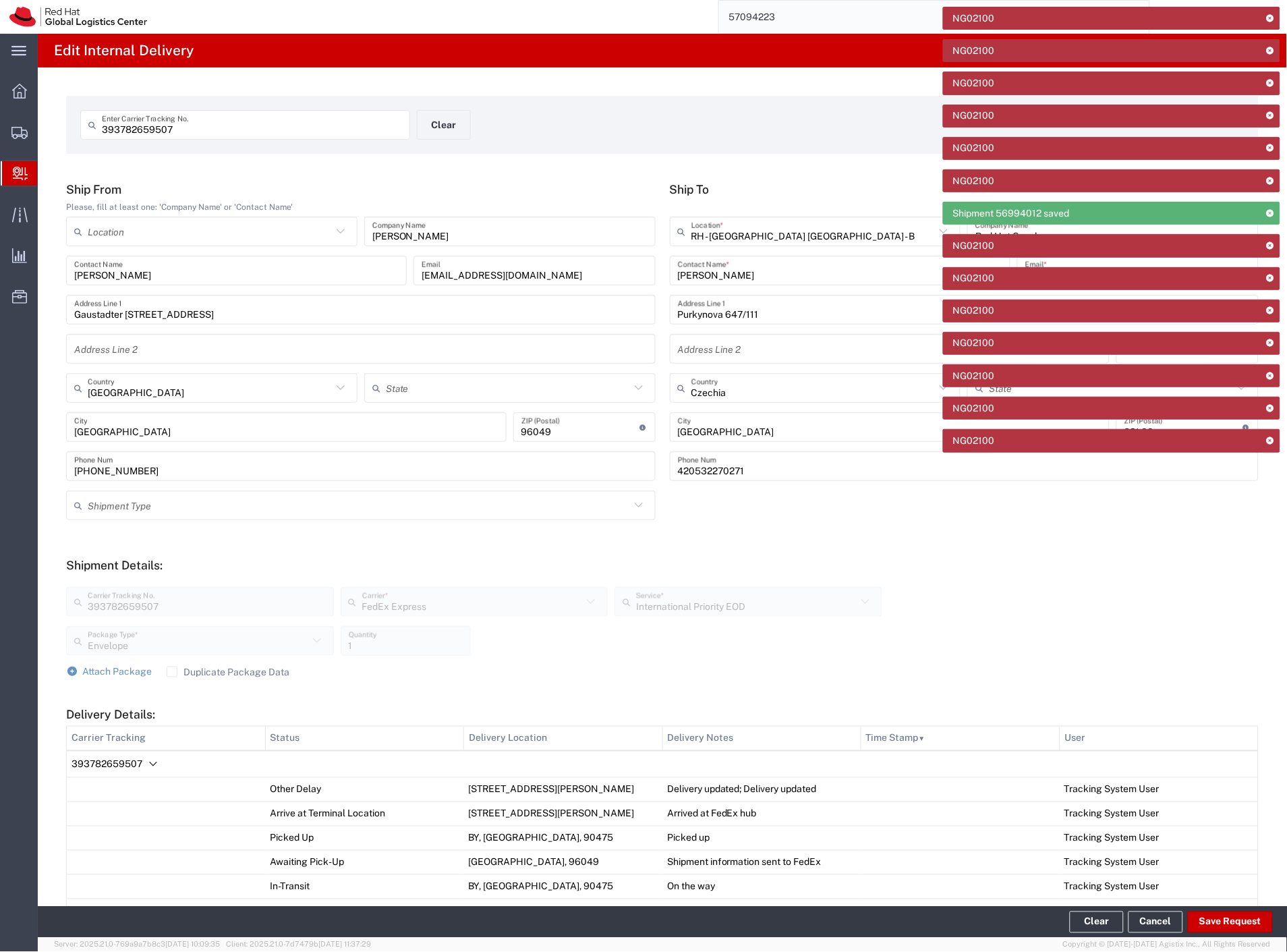
click at [1271, 20] on icon at bounding box center [1270, 18] width 10 height 7
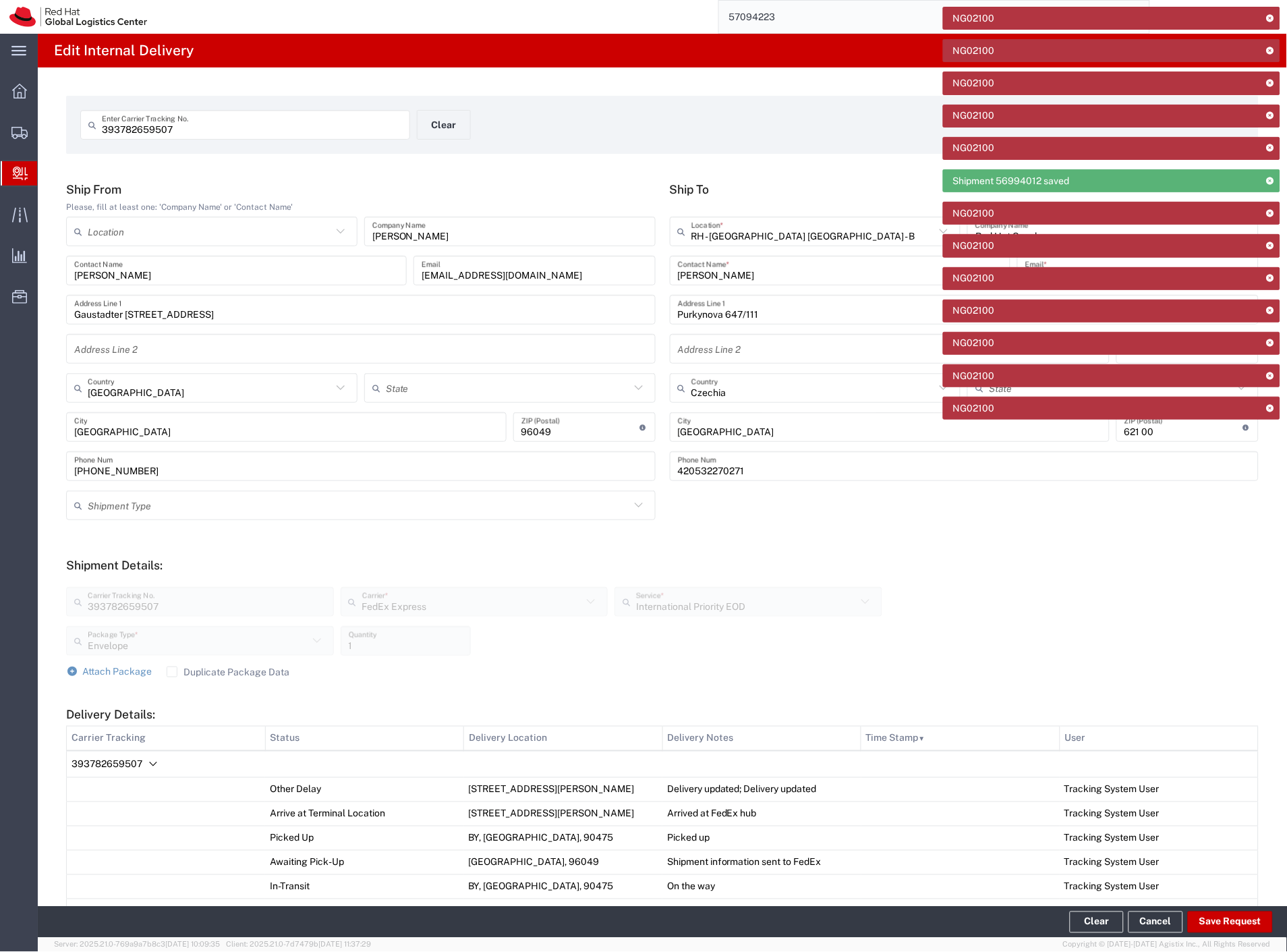
click at [1271, 20] on icon at bounding box center [1270, 18] width 10 height 7
click at [1271, 47] on icon at bounding box center [1270, 50] width 10 height 7
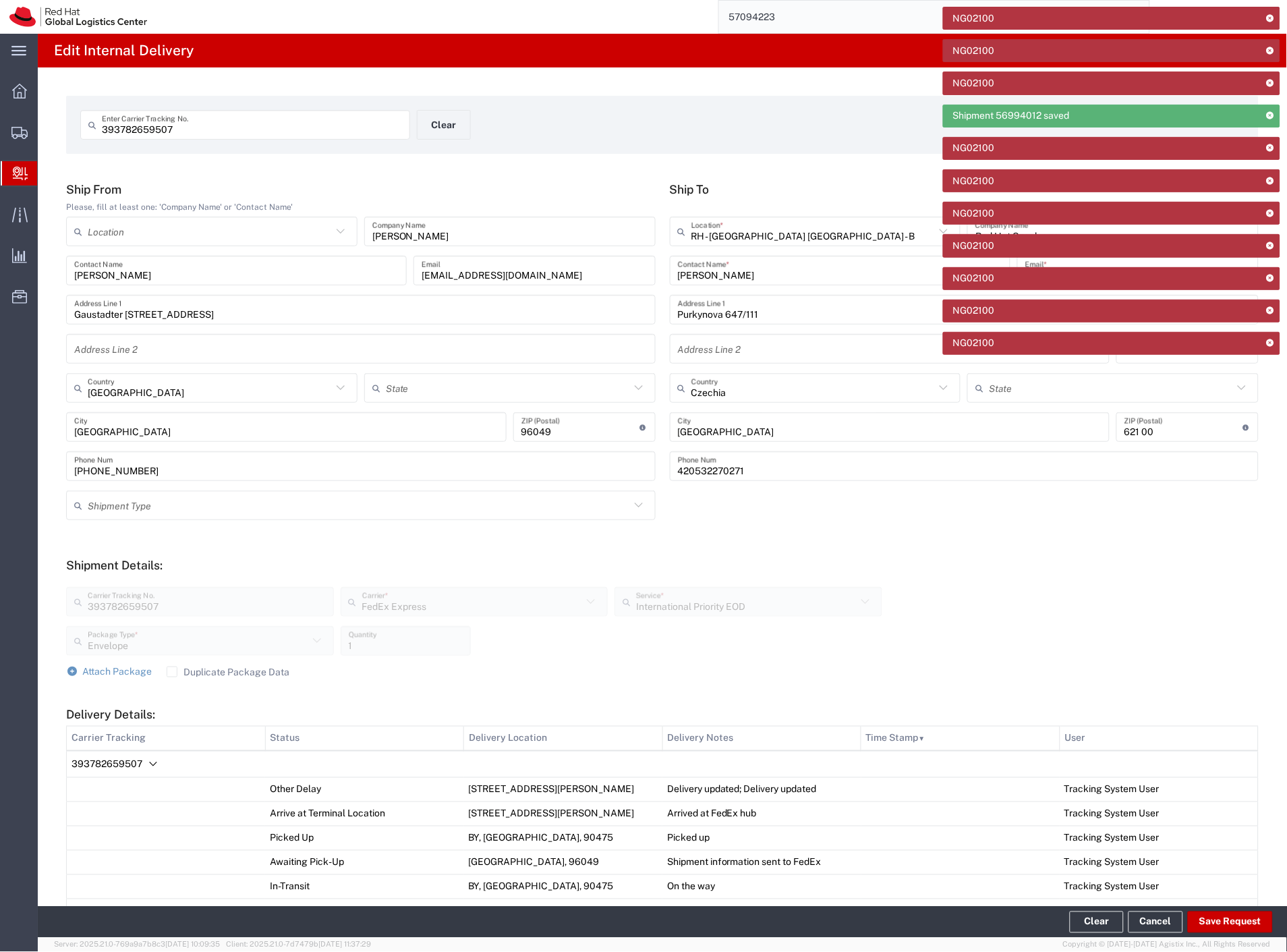
click at [1271, 20] on icon at bounding box center [1270, 18] width 10 height 7
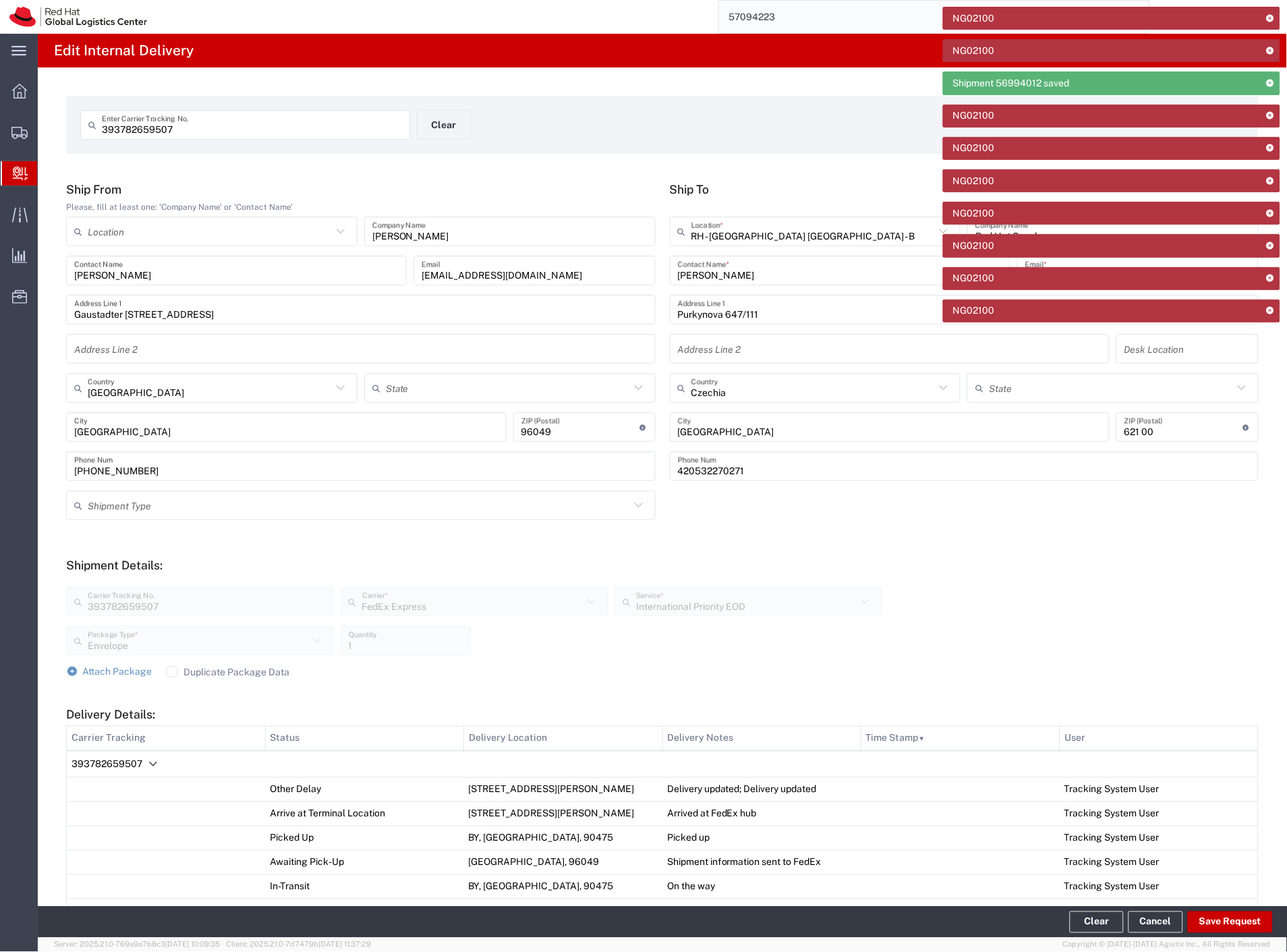
click at [1271, 20] on icon at bounding box center [1270, 18] width 10 height 7
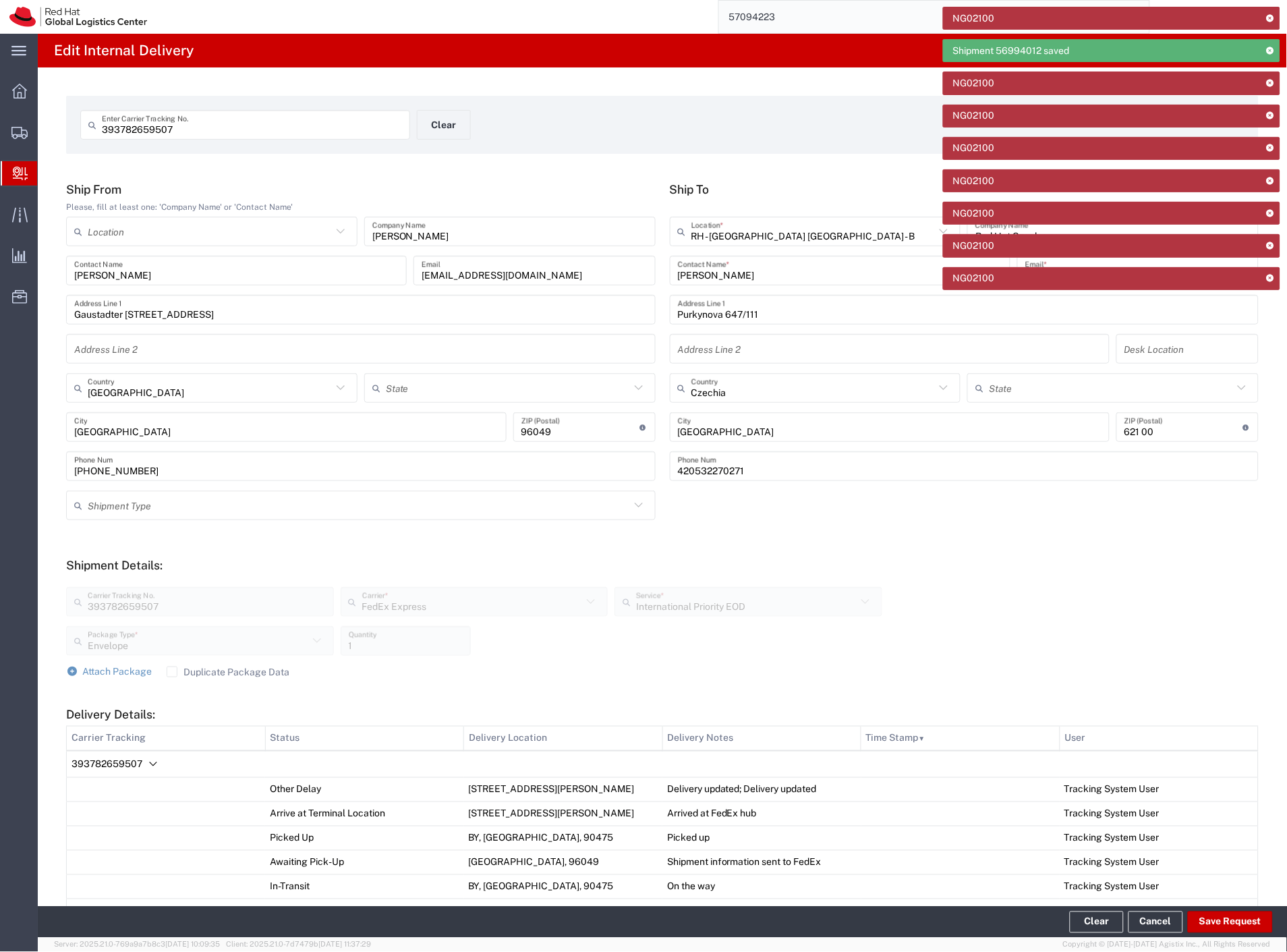
click at [1271, 20] on icon at bounding box center [1270, 18] width 10 height 7
click at [1271, 47] on icon at bounding box center [1270, 50] width 10 height 7
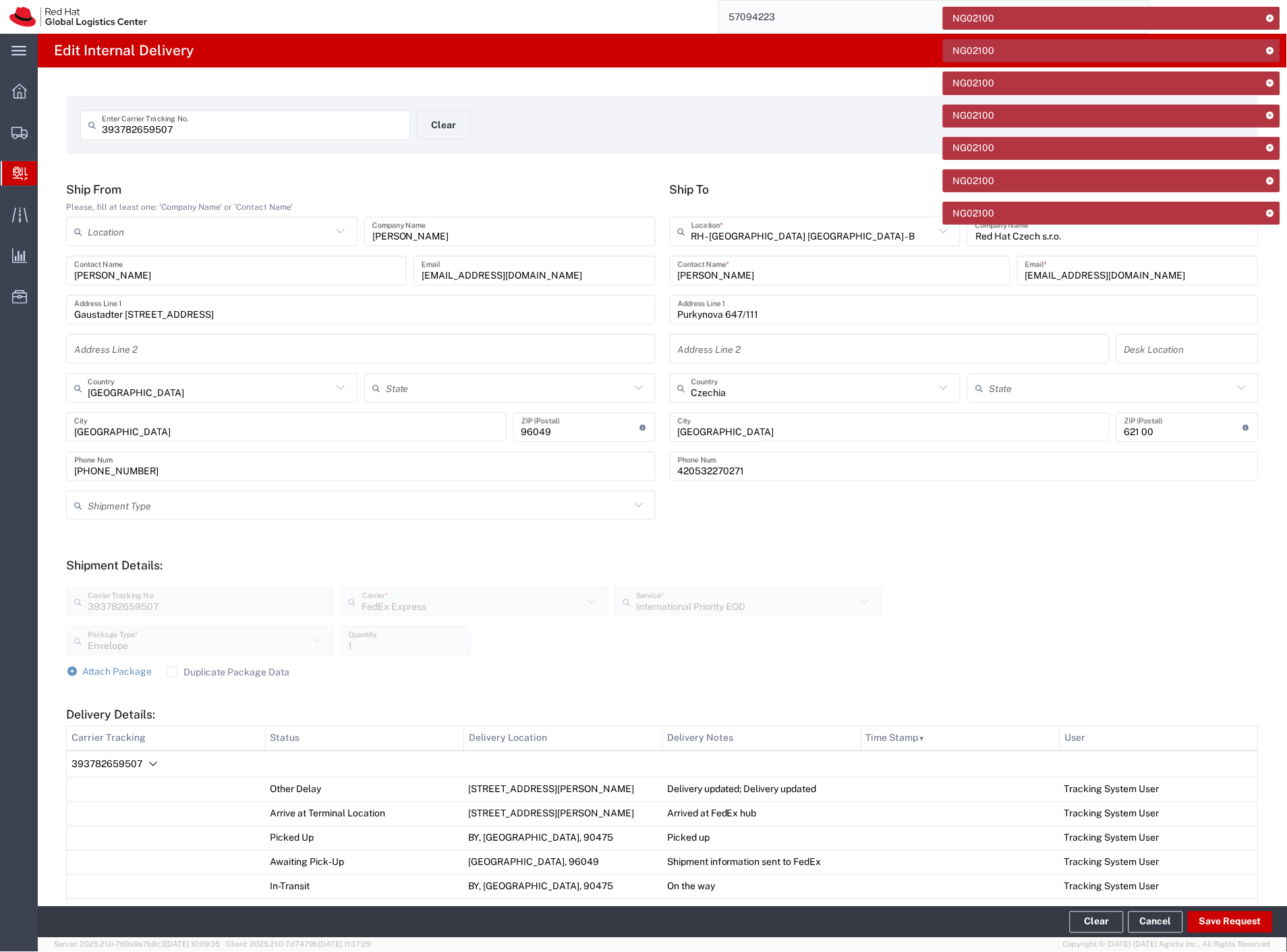
click at [1271, 20] on icon at bounding box center [1270, 18] width 10 height 7
click at [1271, 47] on icon at bounding box center [1270, 50] width 10 height 7
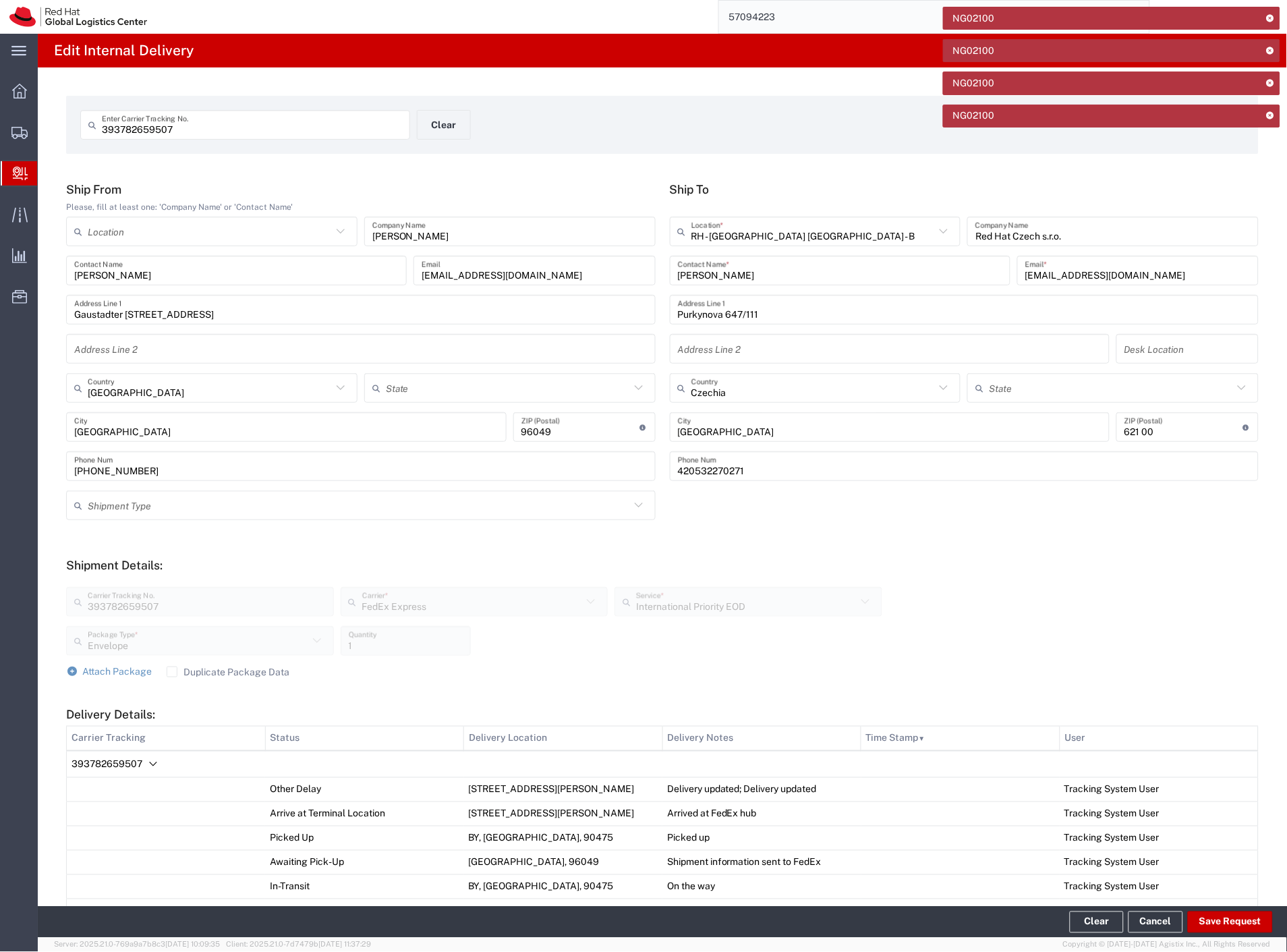
click at [1271, 20] on icon at bounding box center [1270, 18] width 10 height 7
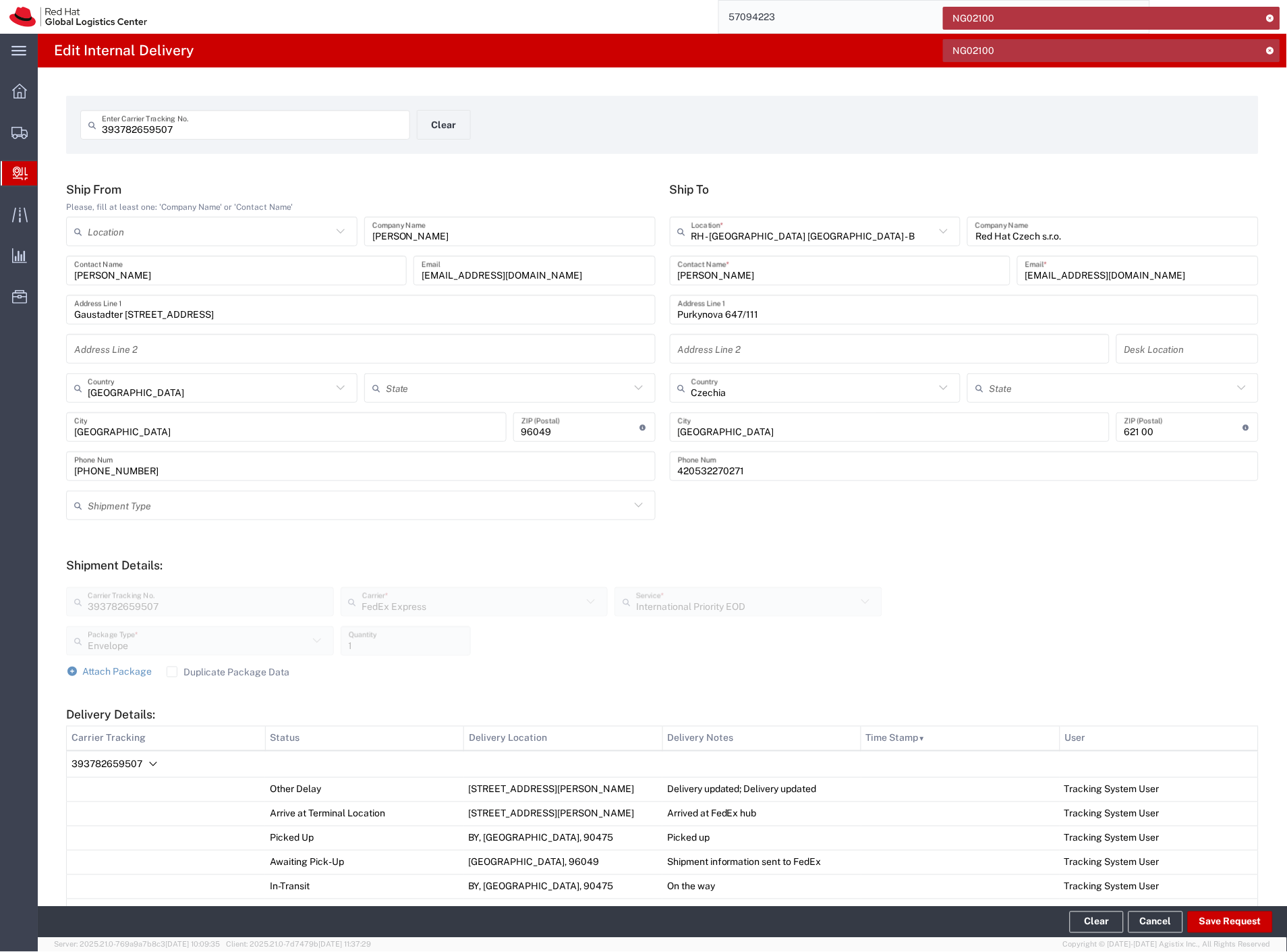
click at [1271, 20] on icon at bounding box center [1270, 18] width 10 height 7
click at [1271, 47] on icon at bounding box center [1270, 50] width 10 height 7
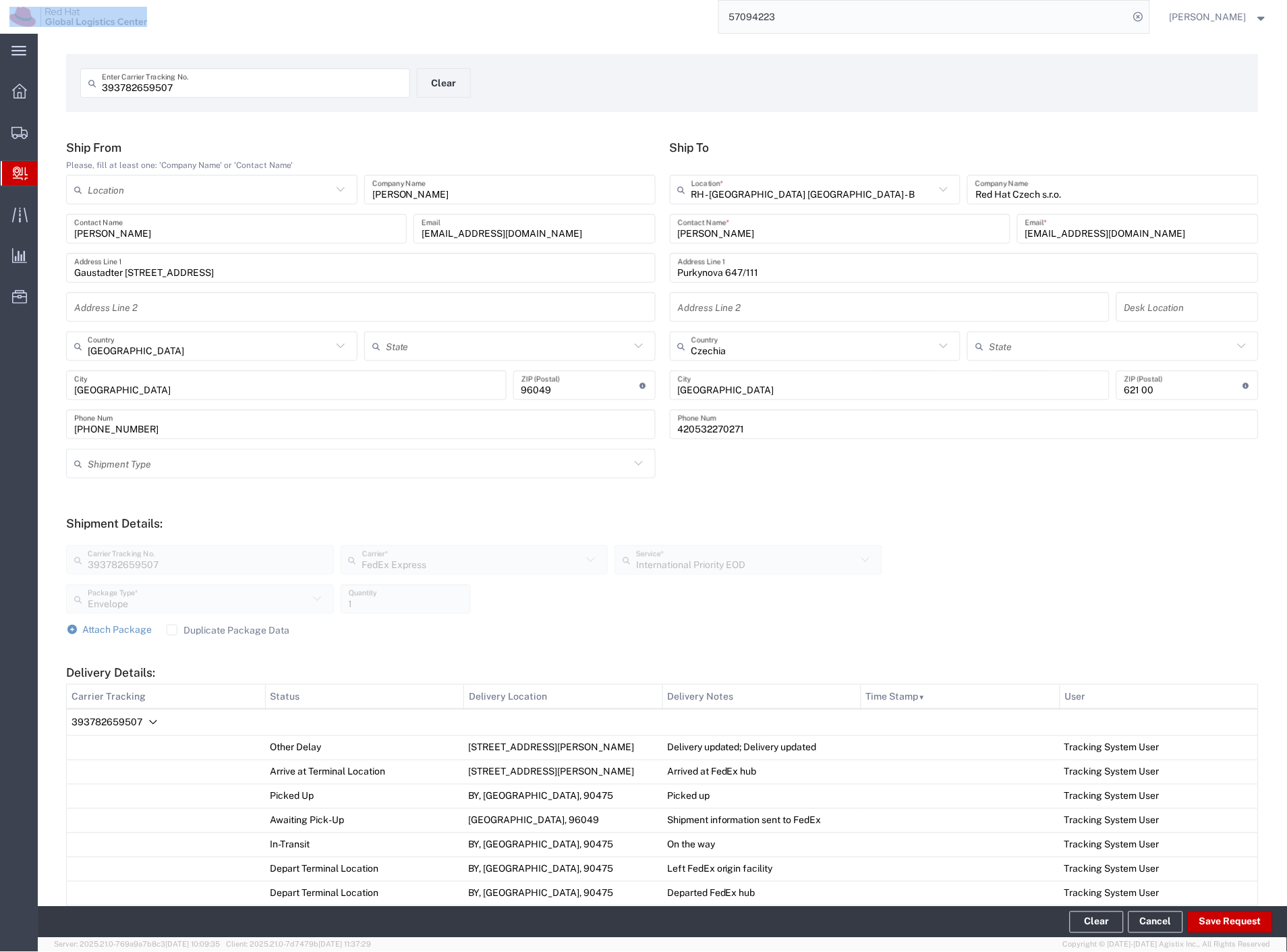
scroll to position [150, 0]
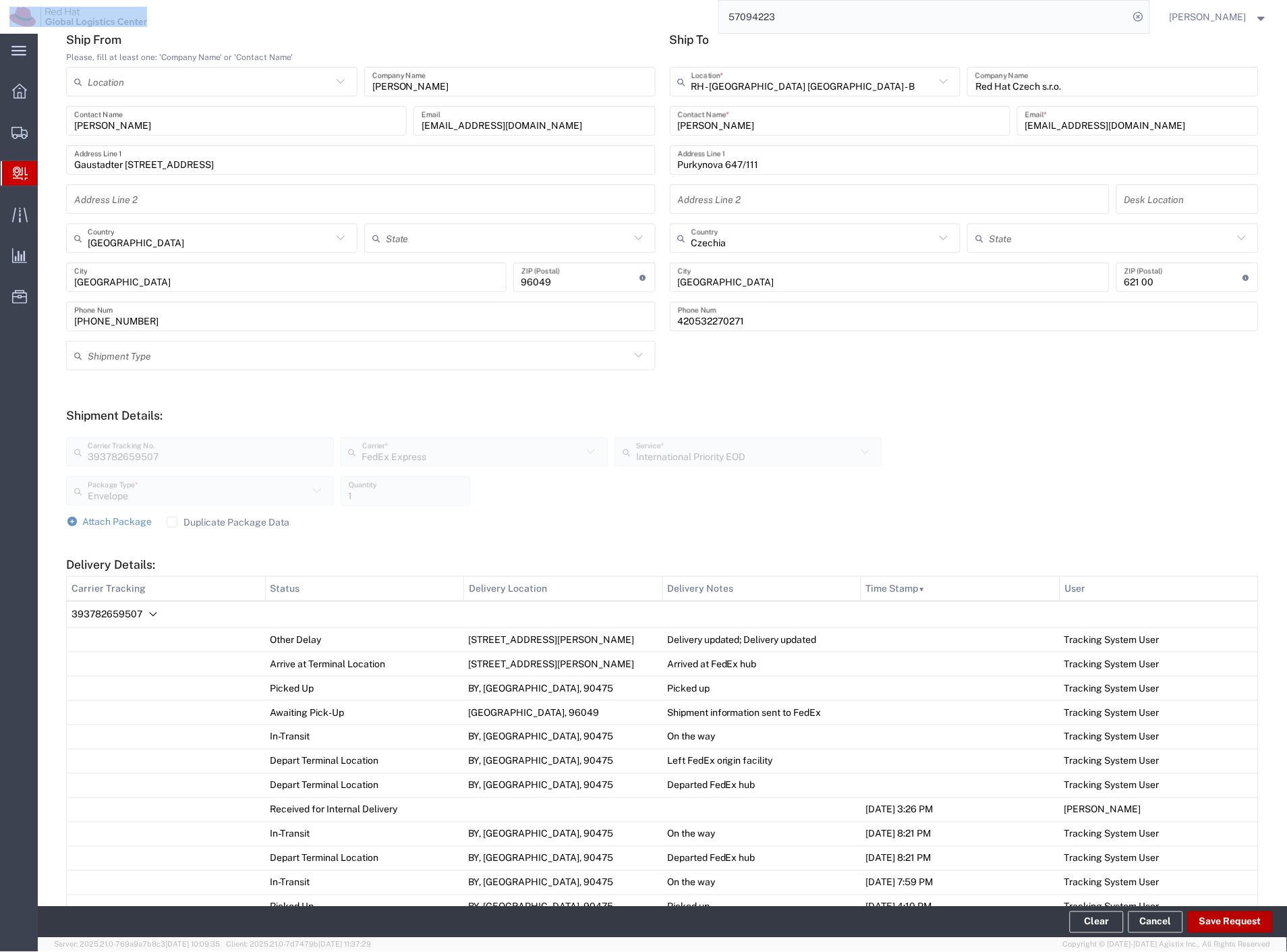
click at [1214, 916] on button "Save Request" at bounding box center [1230, 922] width 85 height 21
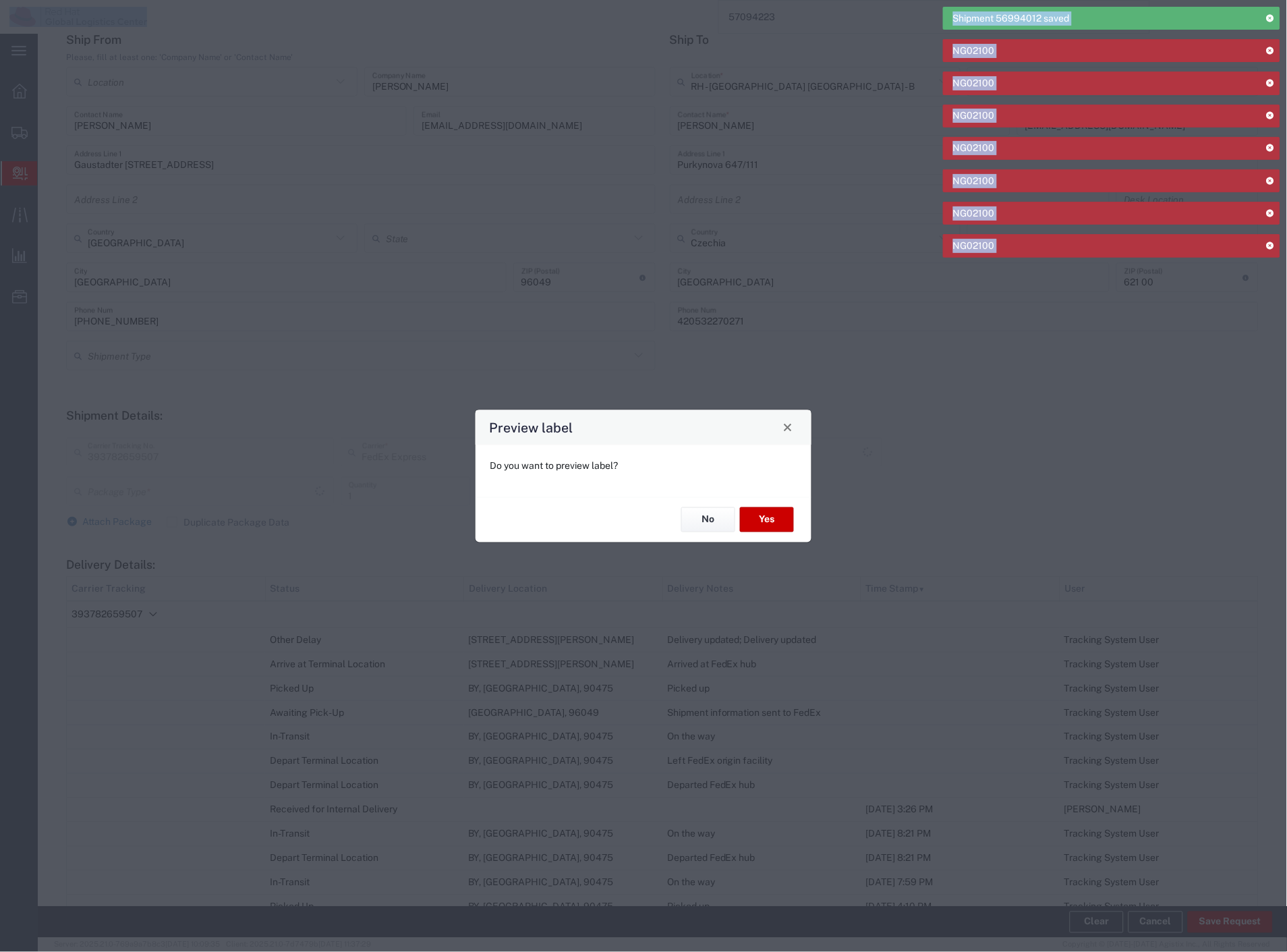
type input "Envelope"
type input "International Priority EOD"
click at [710, 521] on button "No" at bounding box center [708, 520] width 54 height 25
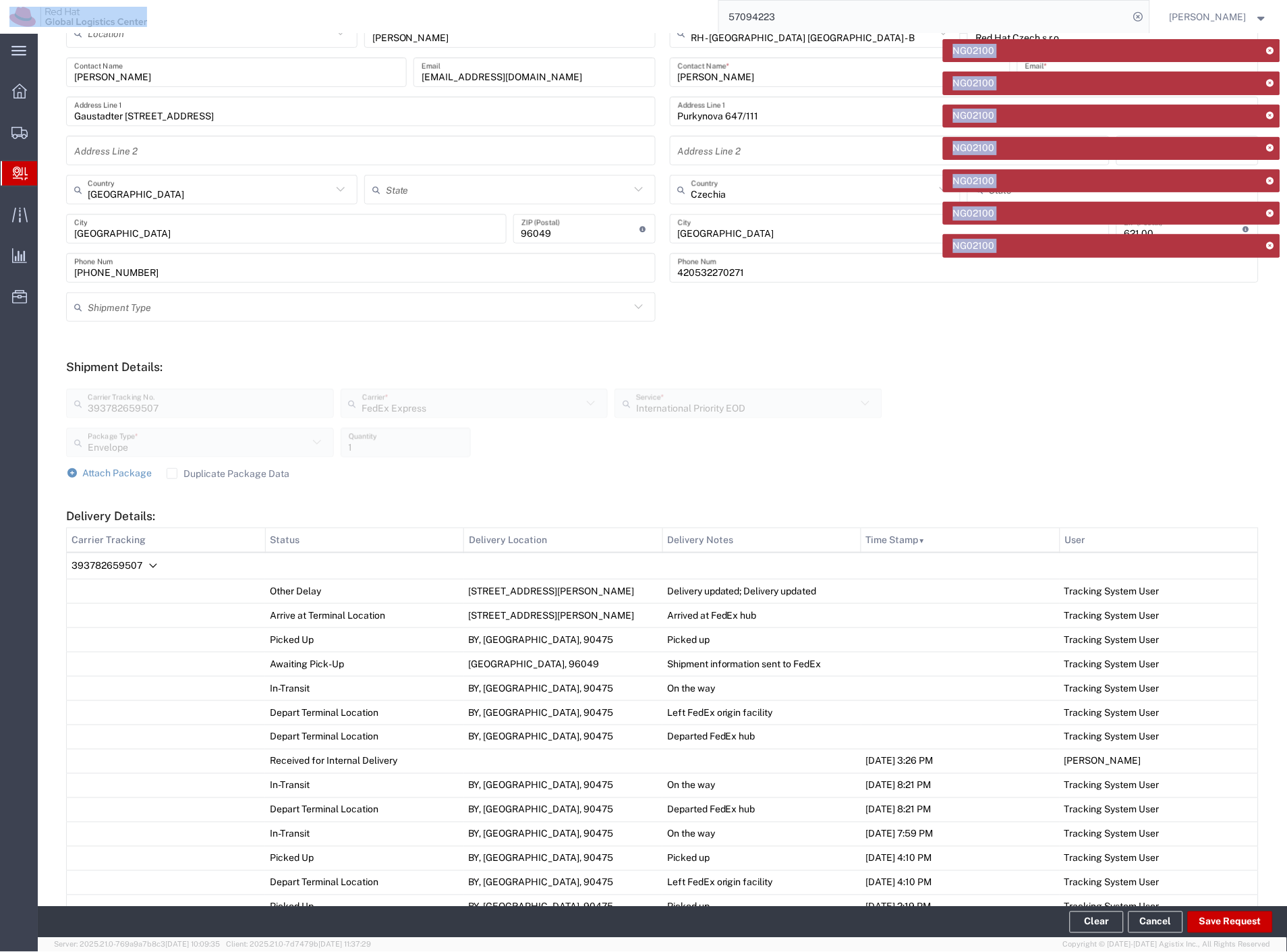
scroll to position [495, 0]
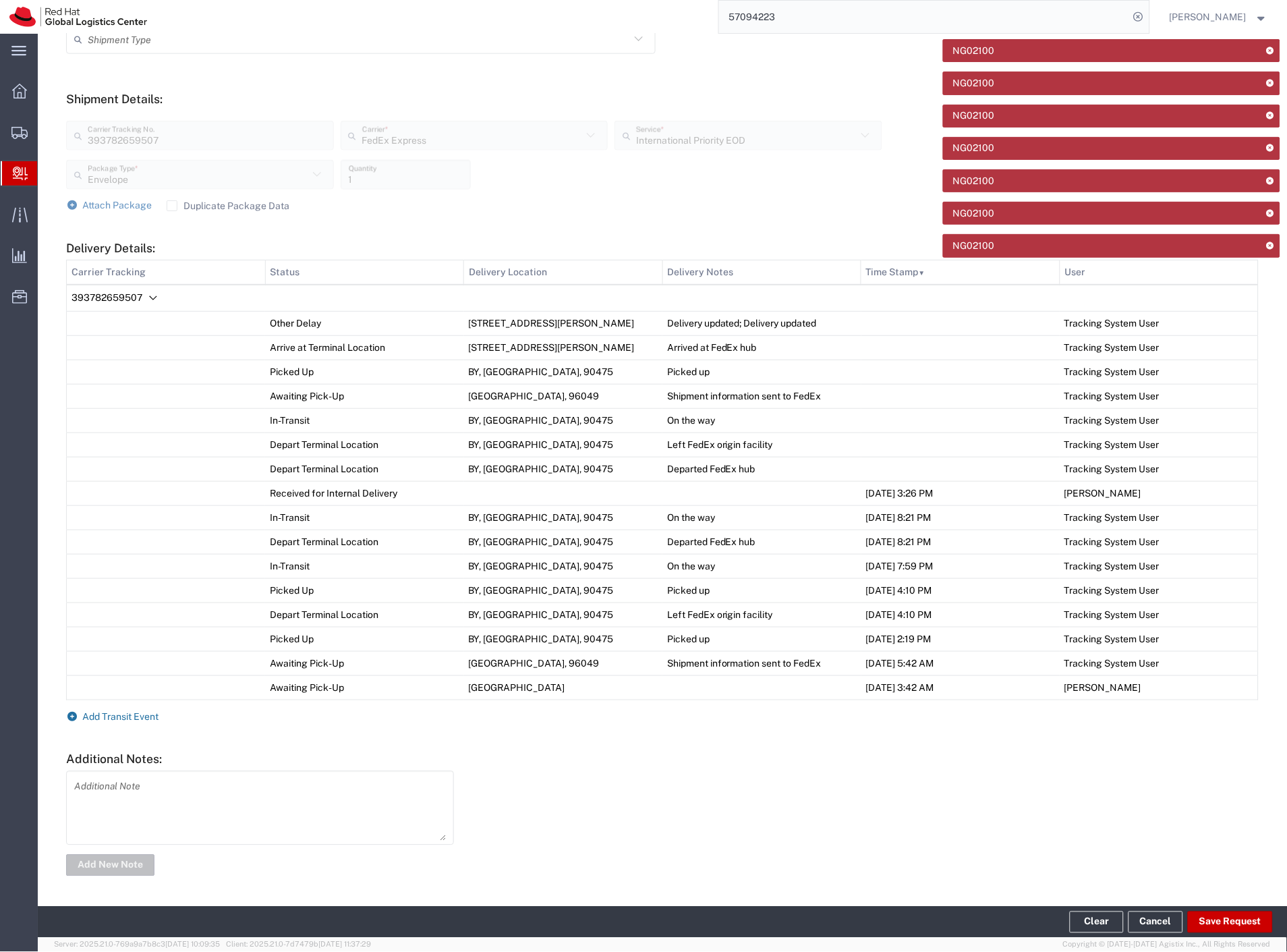
click at [132, 713] on span "Add Transit Event" at bounding box center [121, 716] width 76 height 11
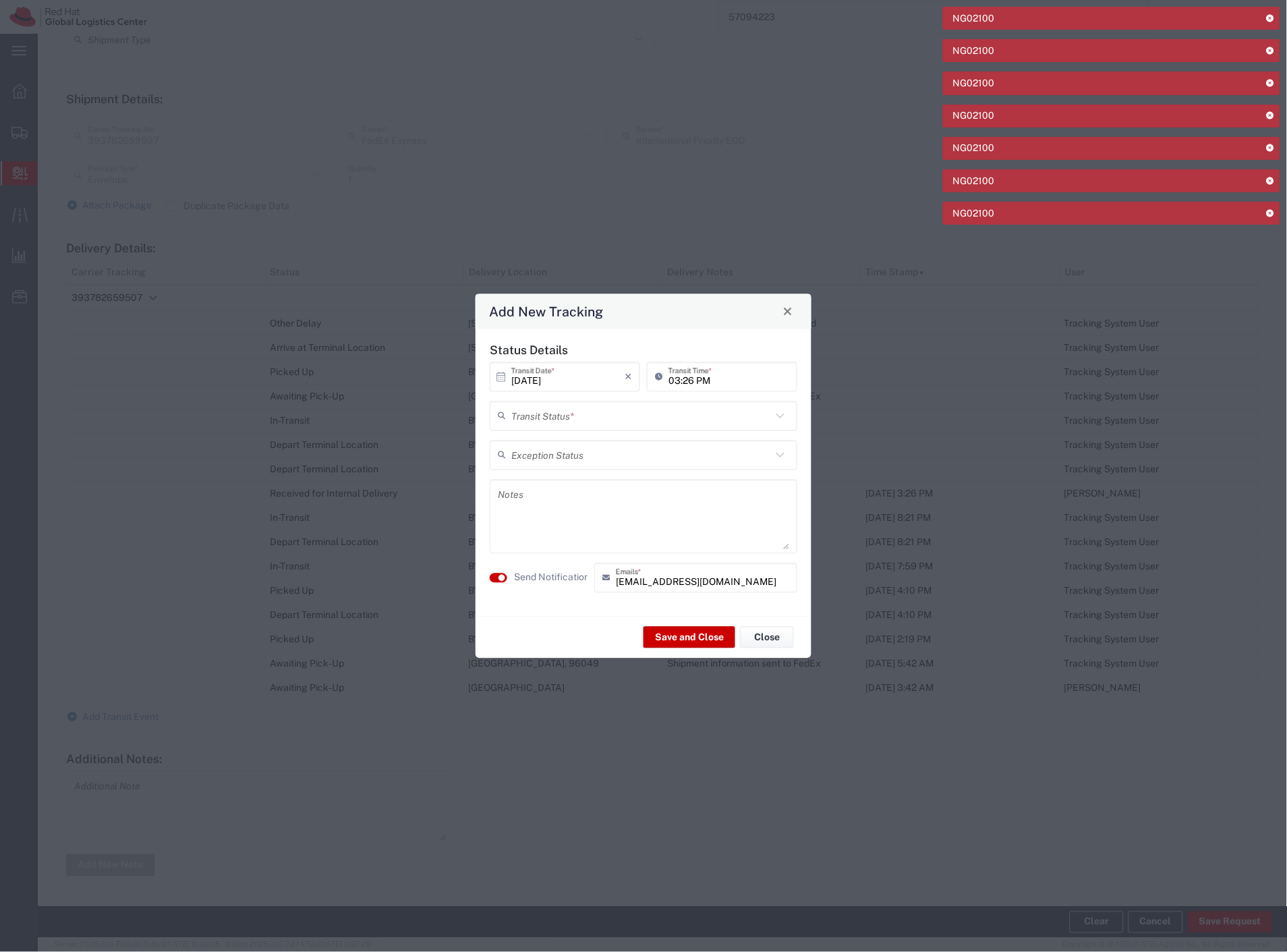
click at [616, 424] on input "text" at bounding box center [641, 416] width 260 height 24
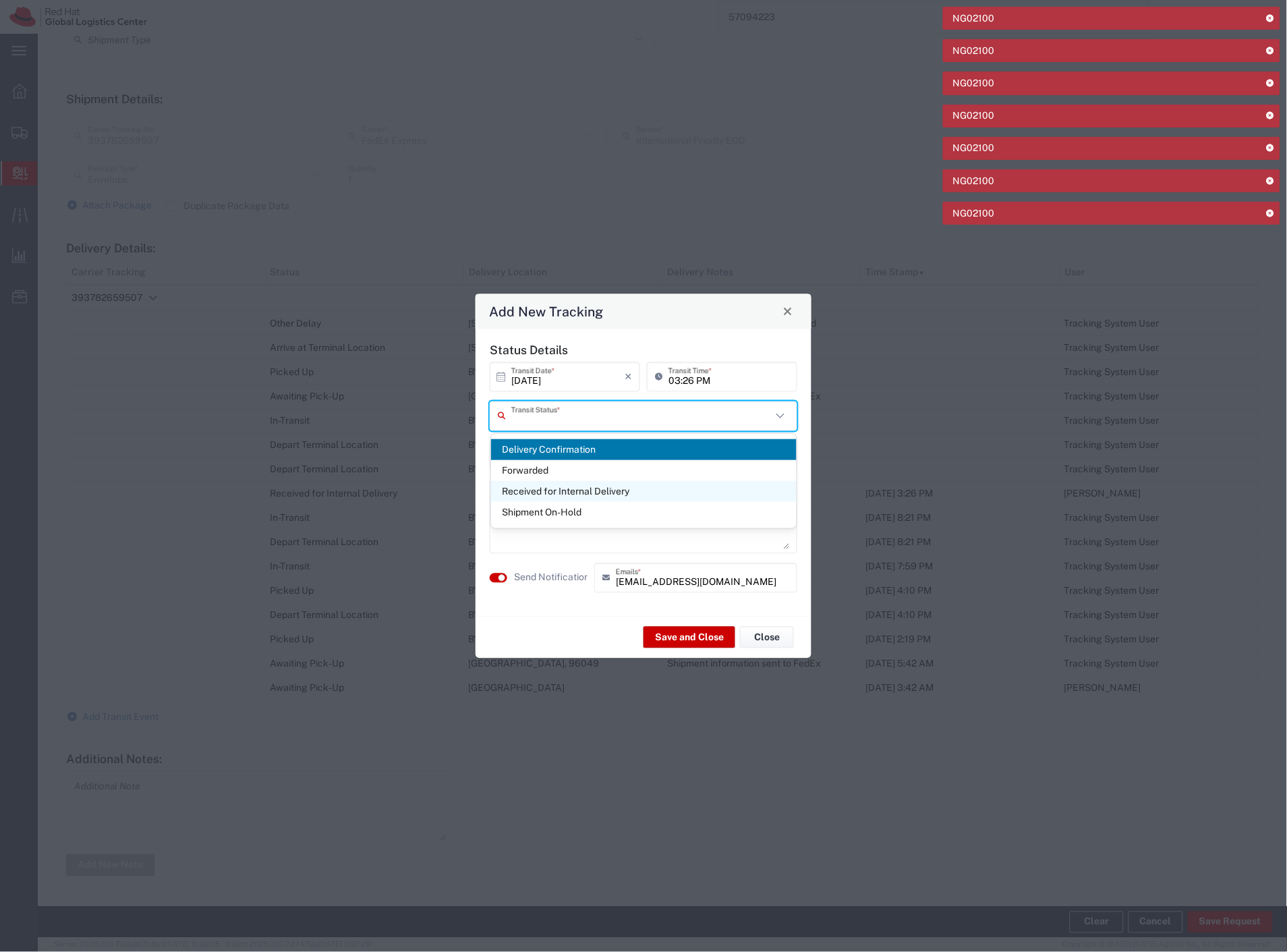
click at [570, 487] on span "Received for Internal Delivery" at bounding box center [644, 491] width 306 height 21
type input "Received for Internal Delivery"
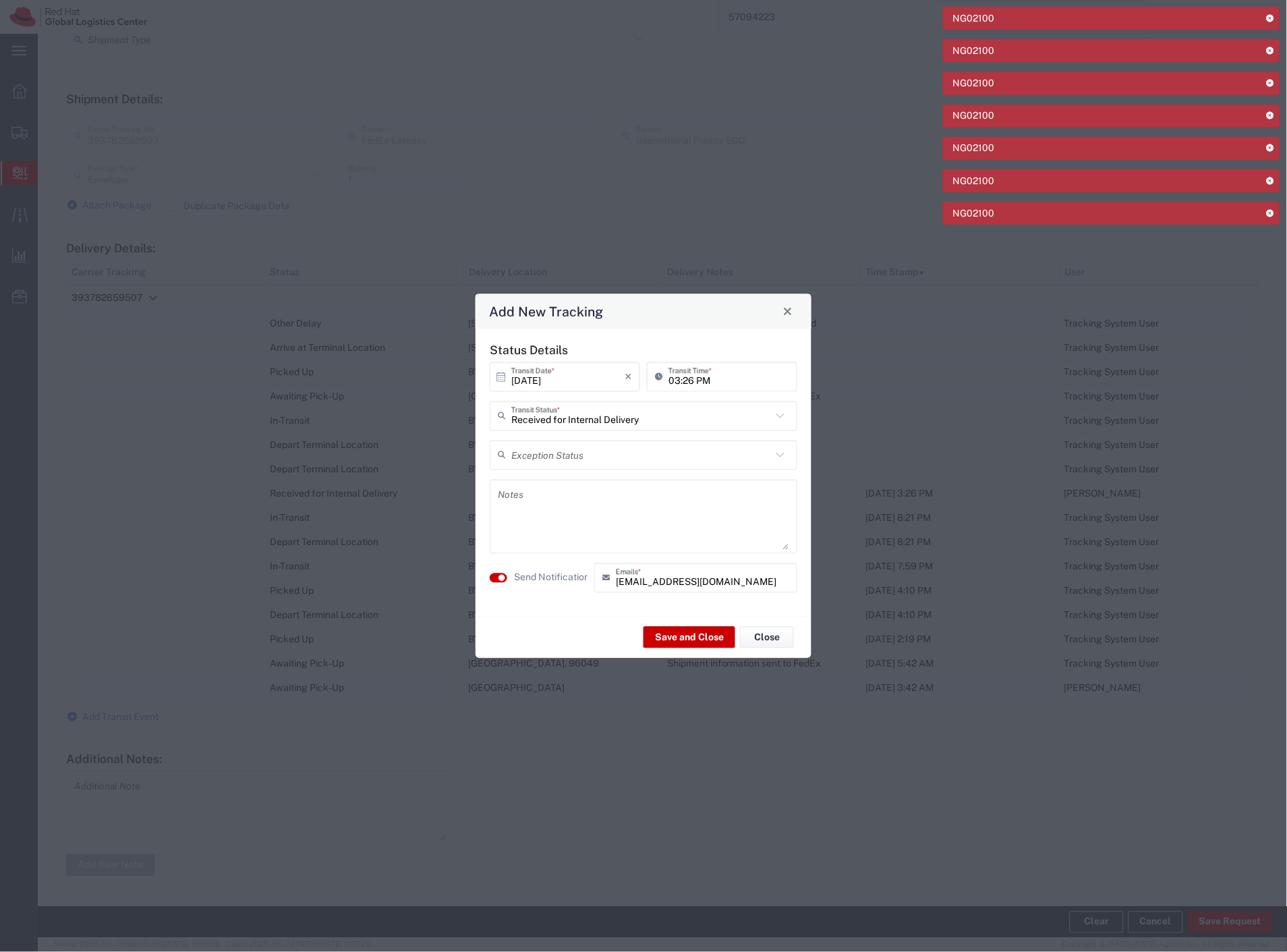
click at [568, 570] on label "Send Notification" at bounding box center [552, 577] width 76 height 14
click at [682, 636] on button "Save and Close" at bounding box center [690, 637] width 92 height 21
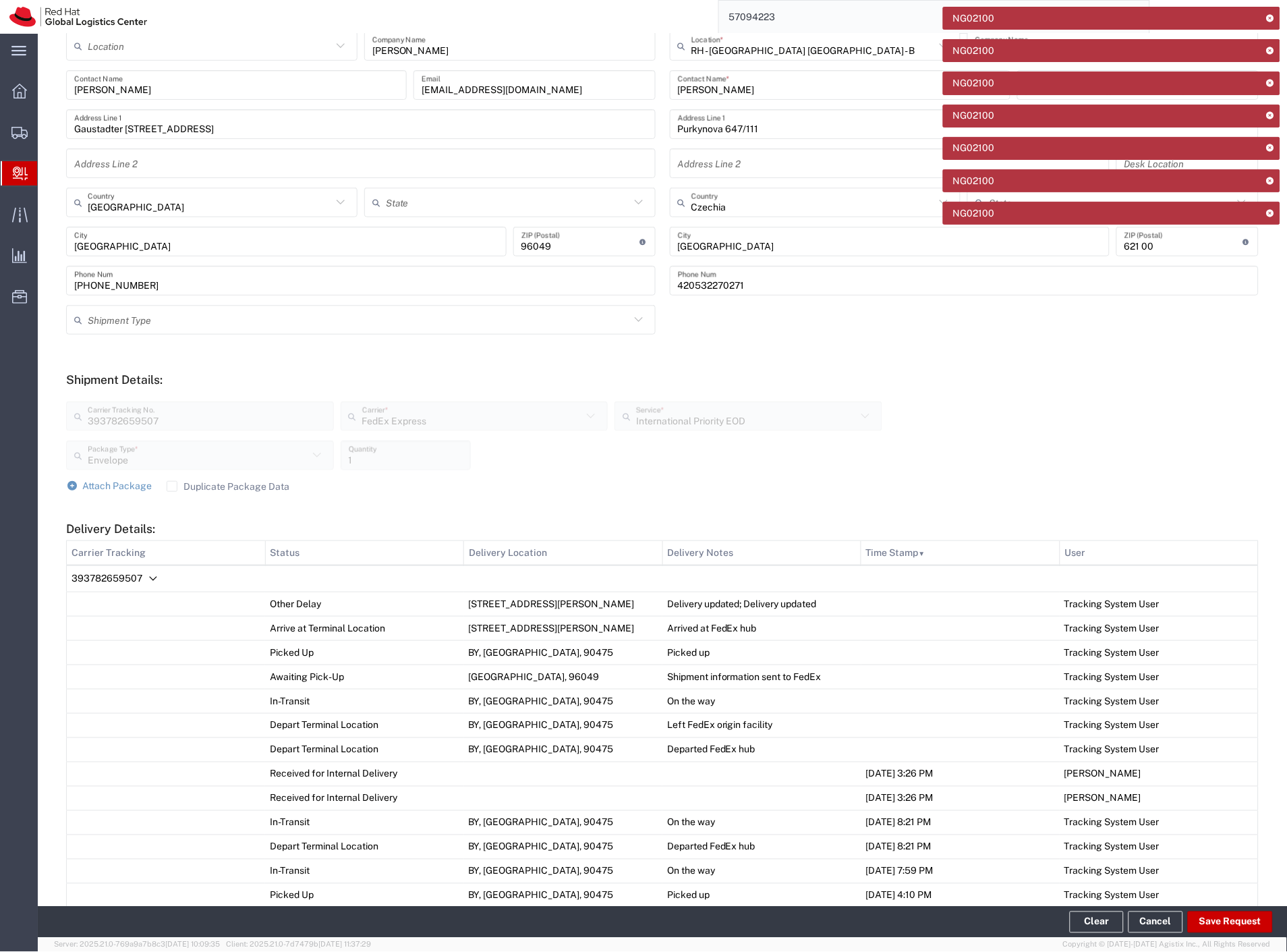
scroll to position [45, 0]
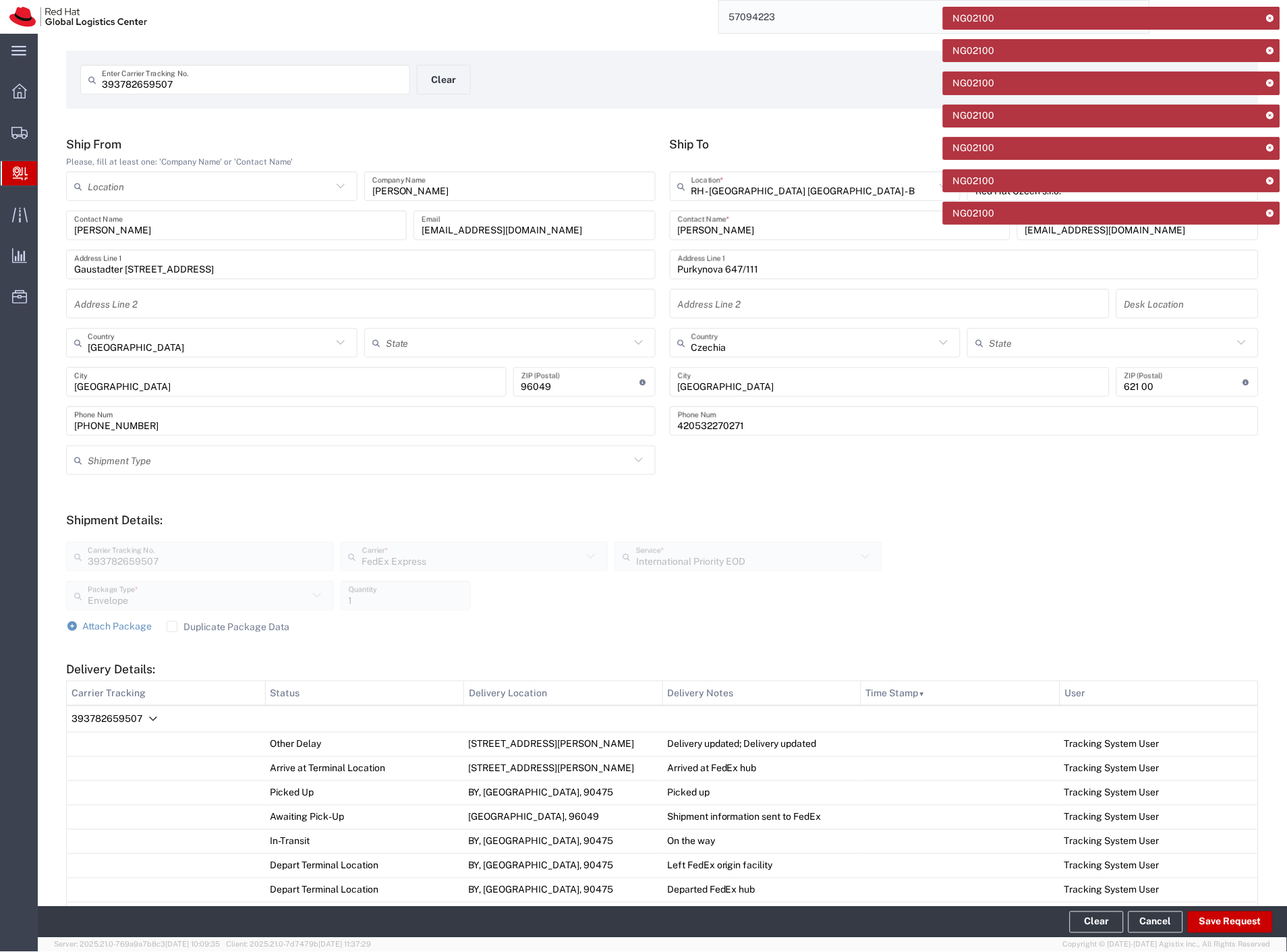
click at [152, 79] on input "393782659507" at bounding box center [251, 80] width 300 height 24
click at [159, 88] on input "393782659507" at bounding box center [251, 80] width 300 height 24
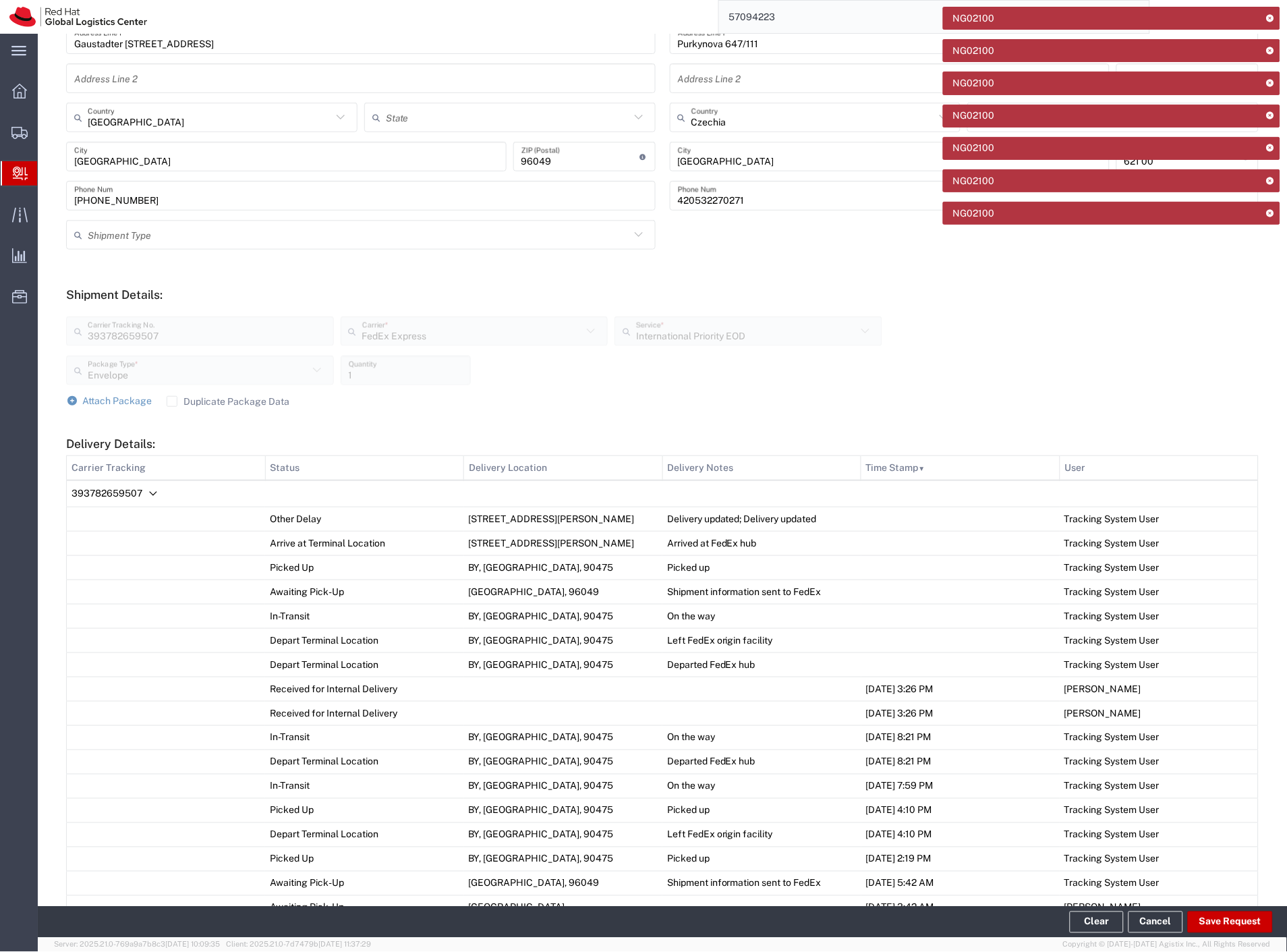
scroll to position [345, 0]
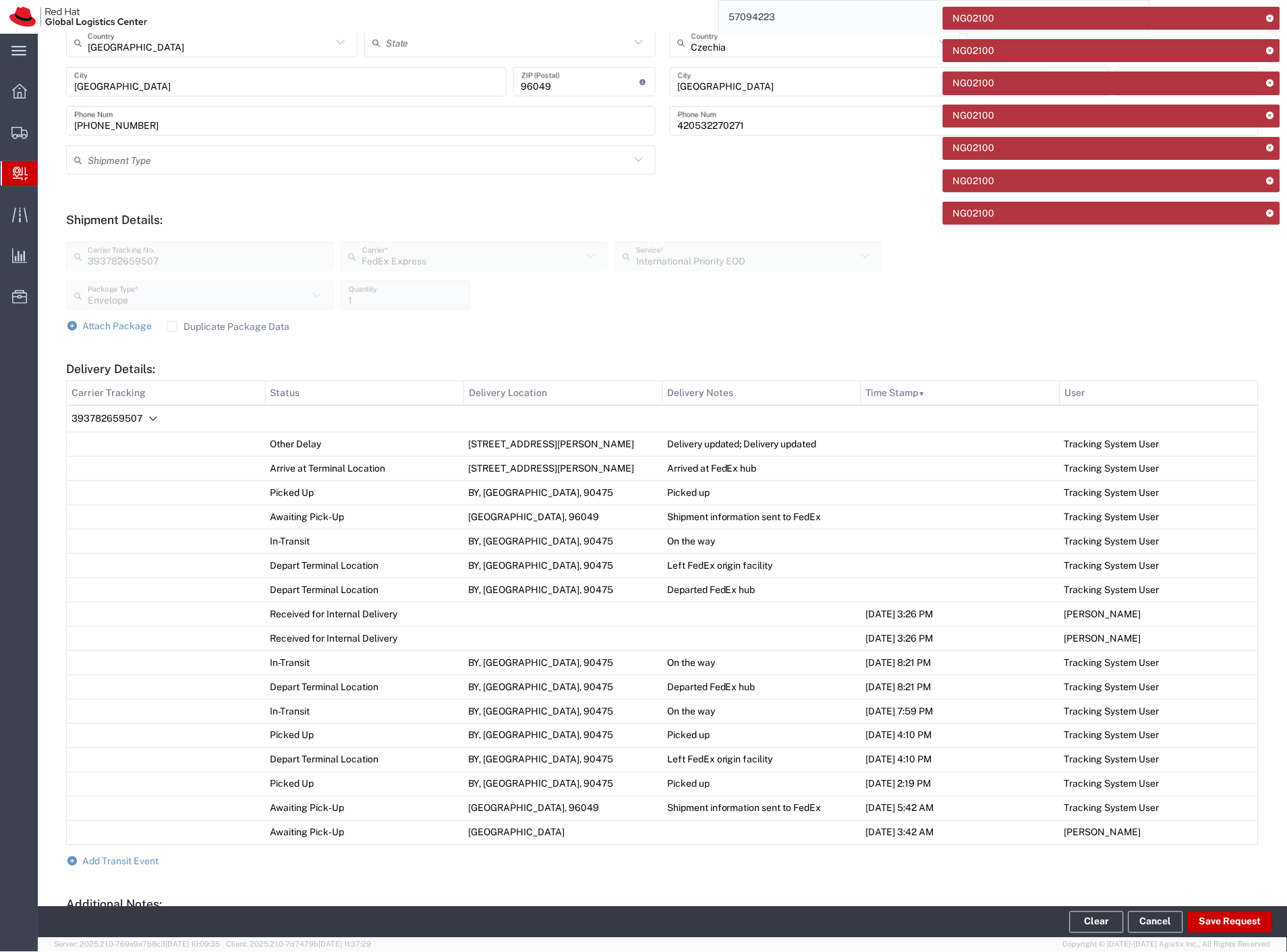
click at [0, 0] on span "Create Delivery" at bounding box center [0, 0] width 0 height 0
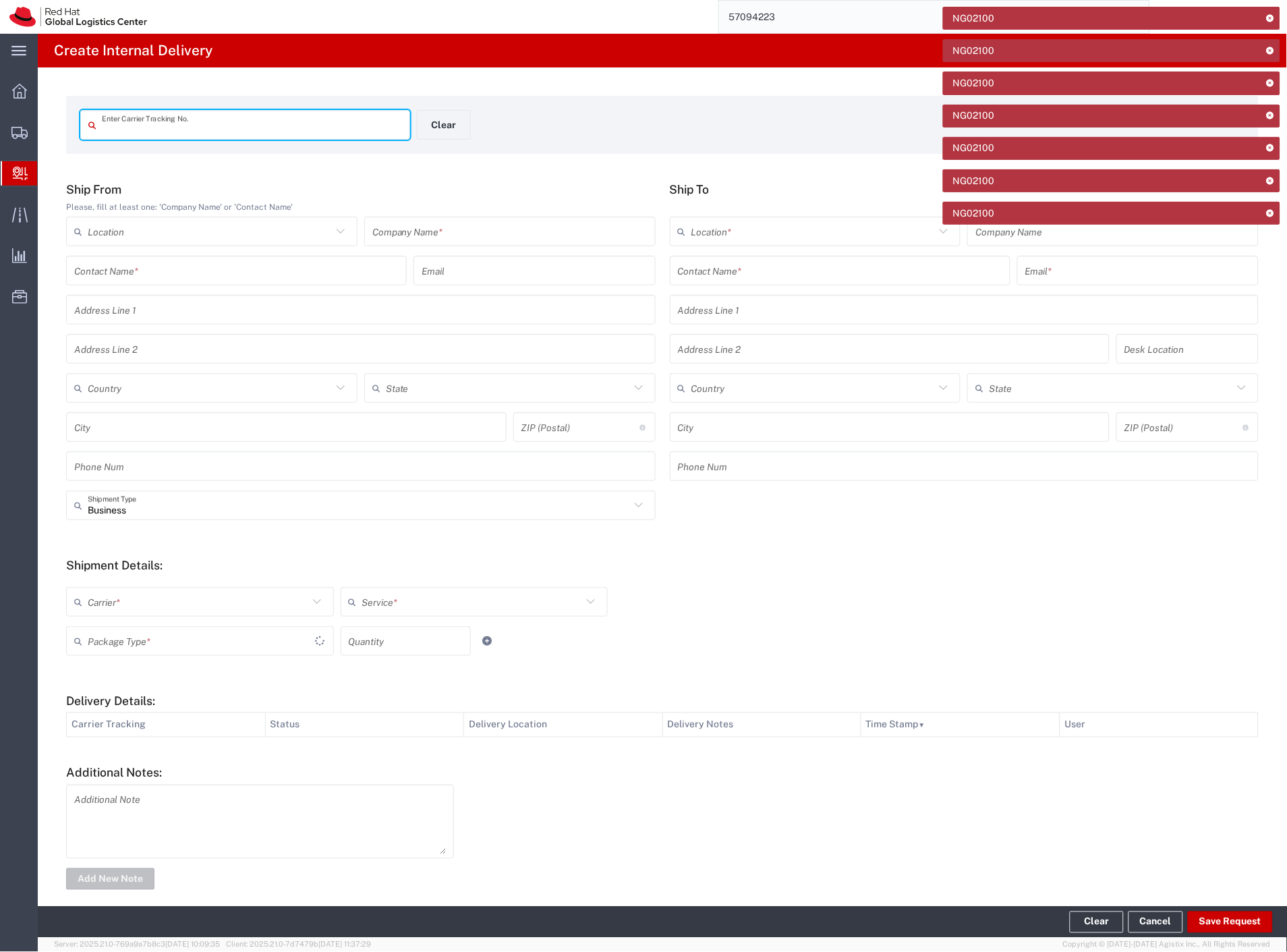
click at [1271, 16] on icon at bounding box center [1270, 18] width 10 height 7
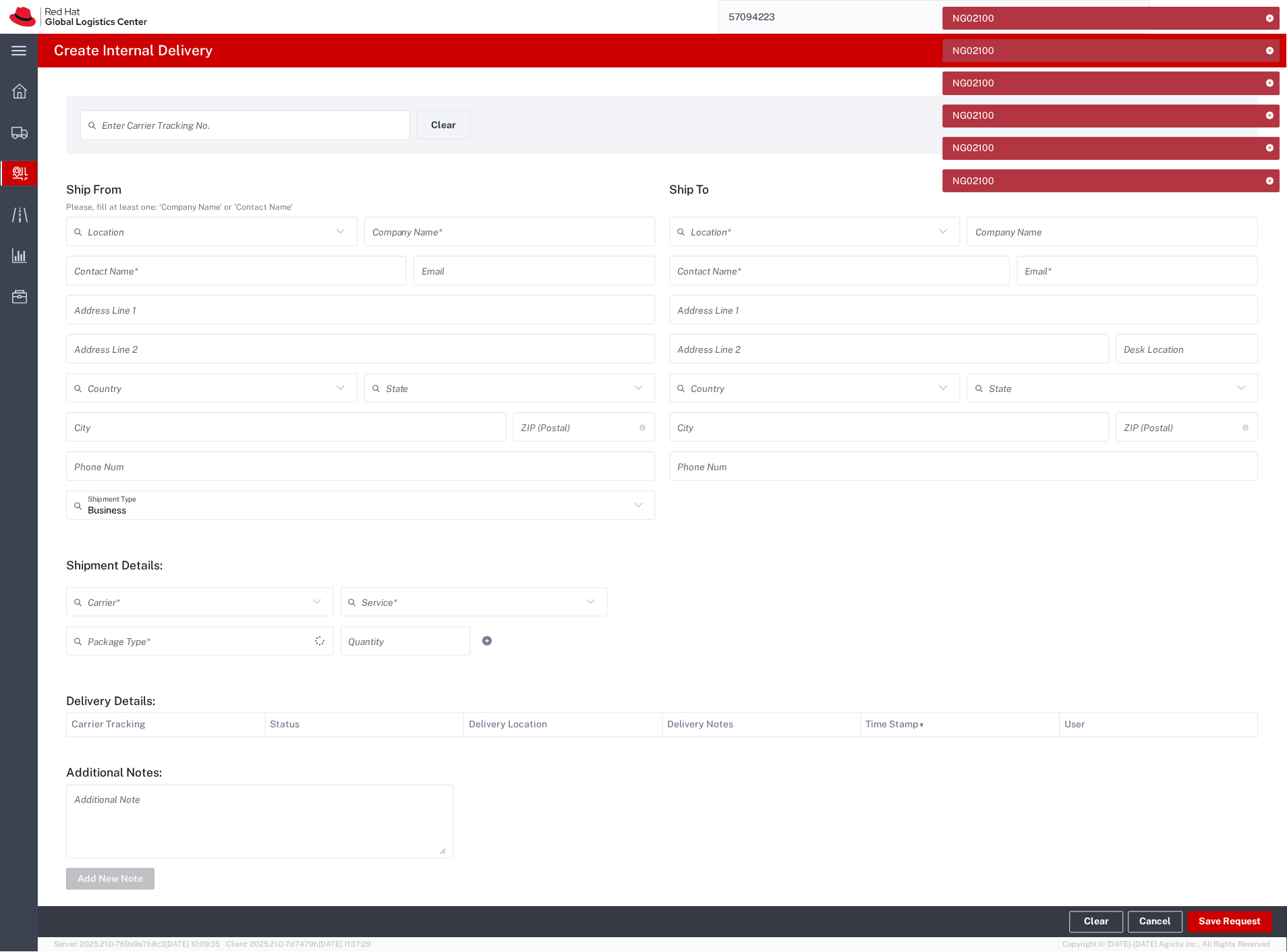
click at [1271, 16] on icon at bounding box center [1270, 18] width 10 height 7
click at [1271, 47] on icon at bounding box center [1270, 50] width 10 height 7
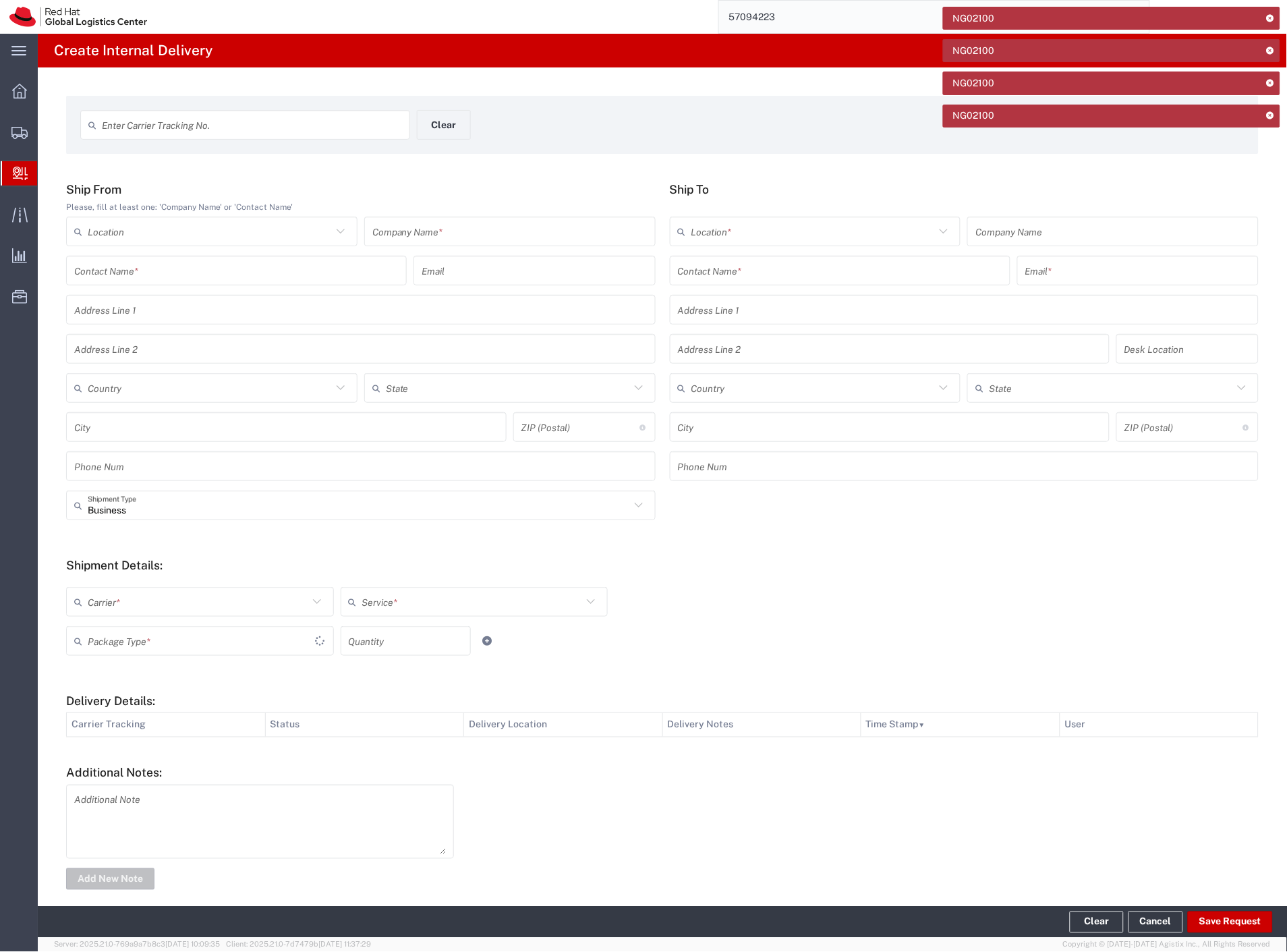
click at [1271, 16] on icon at bounding box center [1270, 18] width 10 height 7
click at [1271, 47] on icon at bounding box center [1270, 50] width 10 height 7
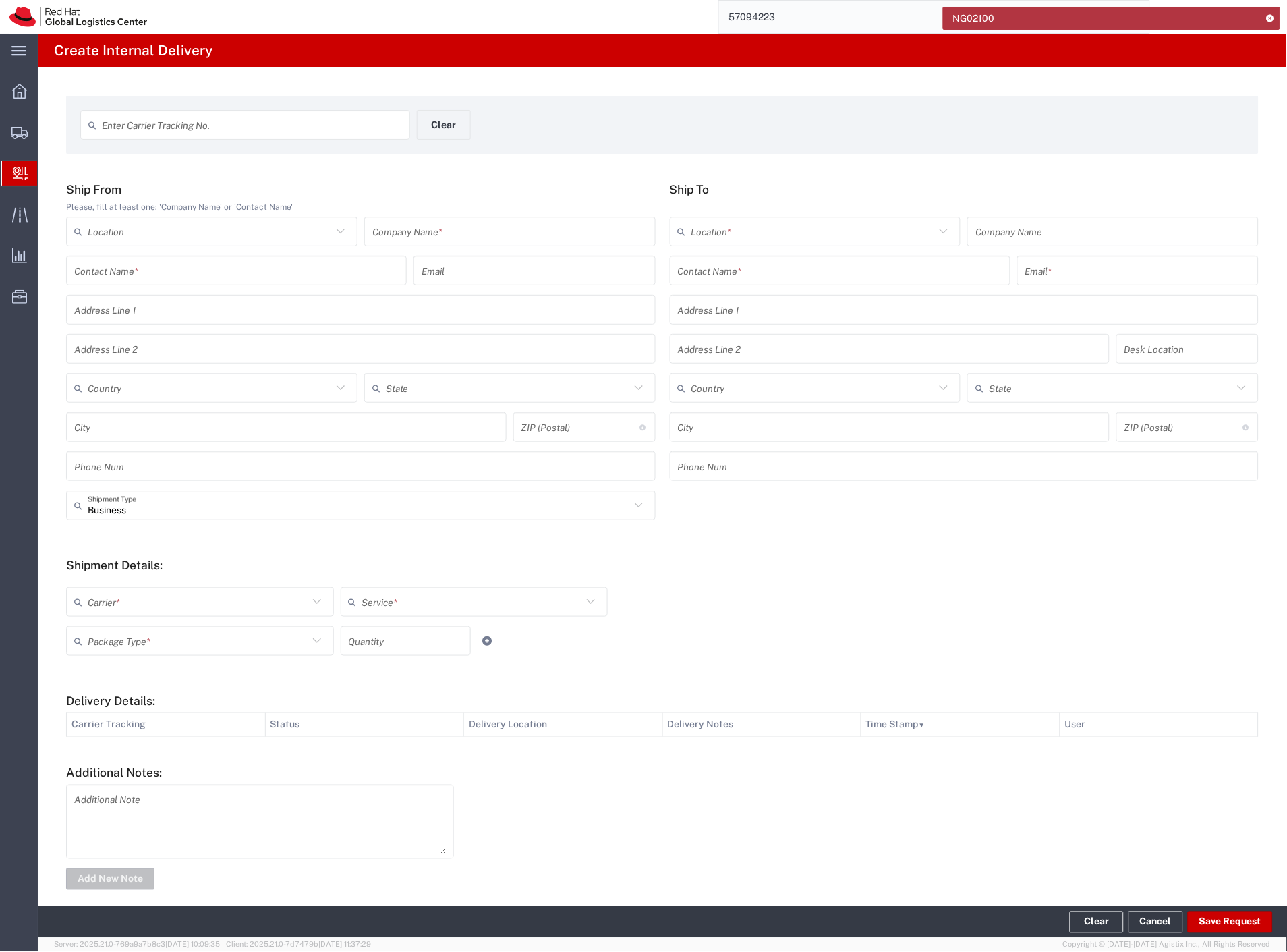
click at [1271, 16] on icon at bounding box center [1270, 18] width 10 height 7
click at [48, 172] on span "Internal Delivery" at bounding box center [42, 173] width 11 height 27
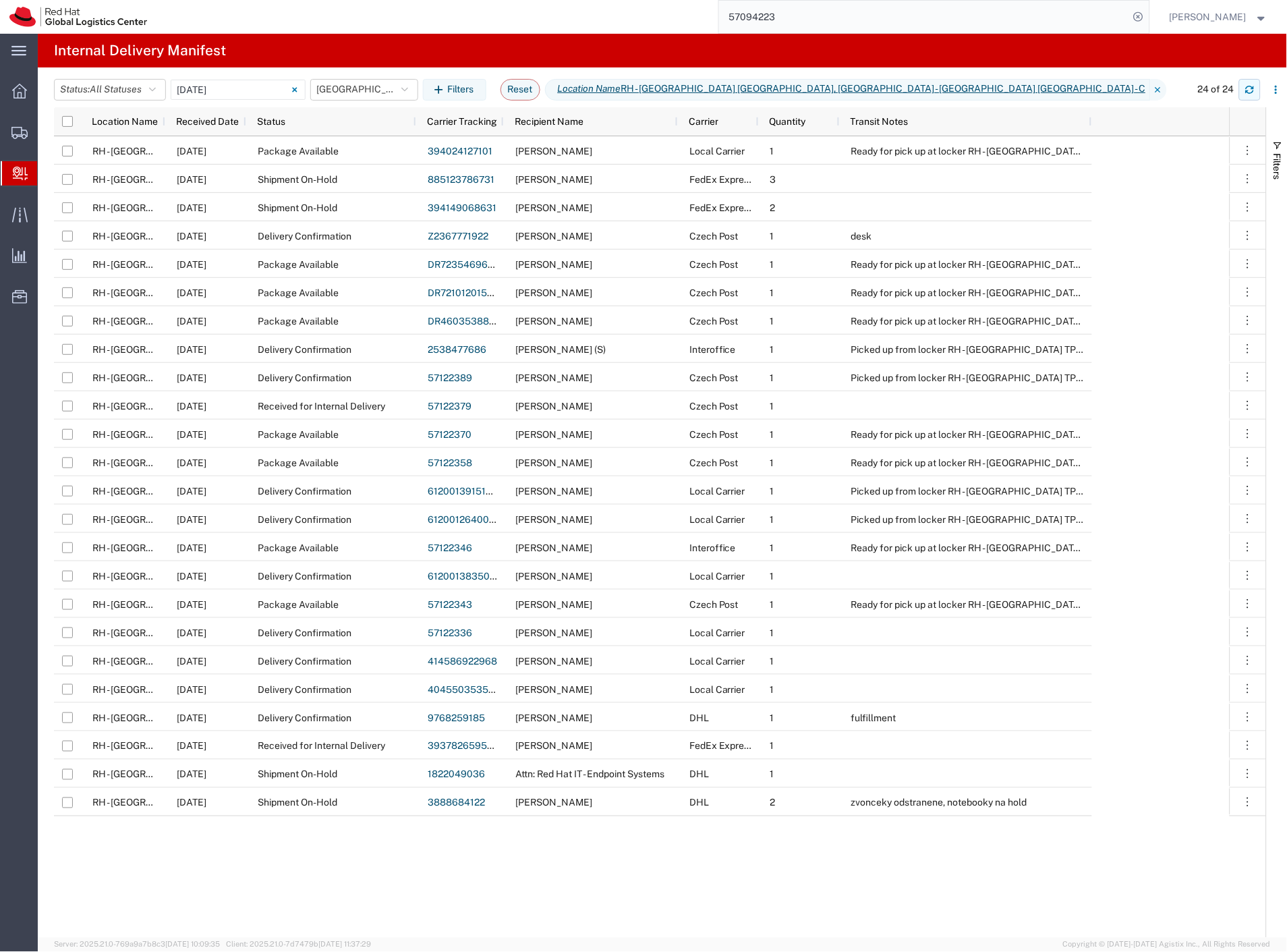
click at [1244, 90] on button "button" at bounding box center [1250, 90] width 21 height 21
click at [241, 87] on input "10/14/2025 - 10/14/2025" at bounding box center [238, 89] width 135 height 20
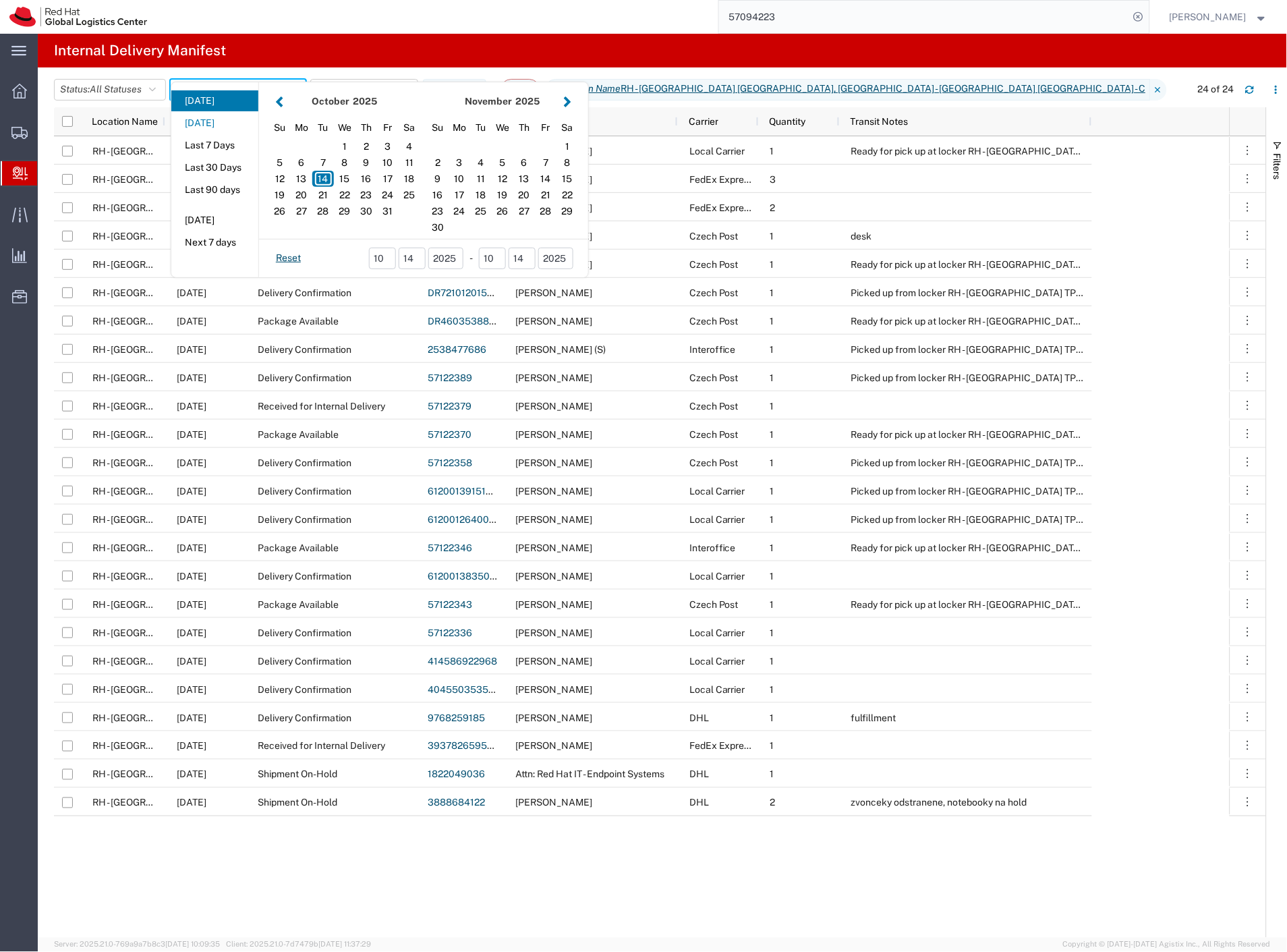
click at [226, 120] on button "Yesterday" at bounding box center [214, 123] width 87 height 21
type input "Yesterday"
type input "10/13/2025 - 10/13/2025"
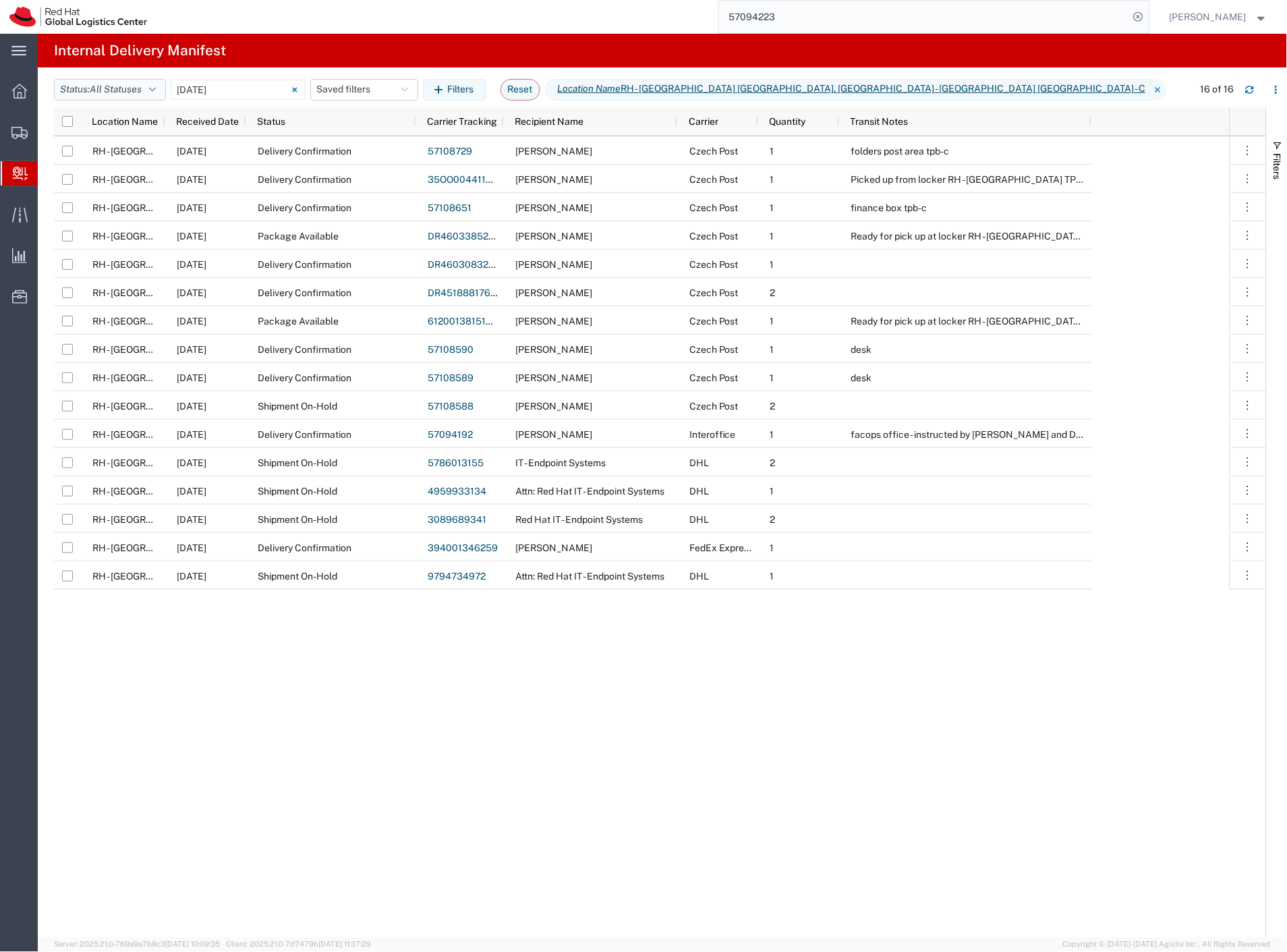
click at [135, 94] on span "All Statuses" at bounding box center [116, 89] width 52 height 11
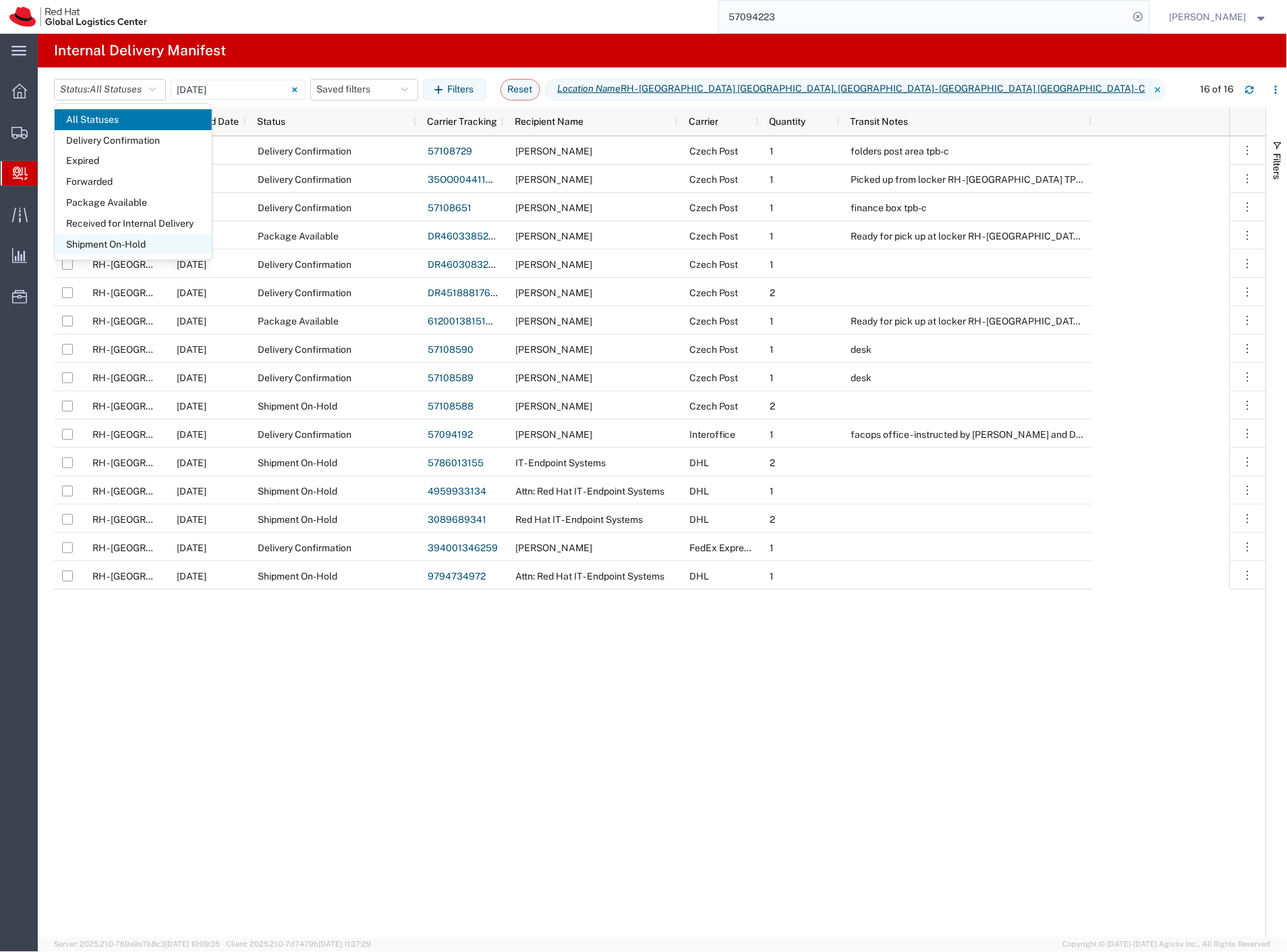
click at [132, 240] on span "Shipment On-Hold" at bounding box center [133, 244] width 157 height 21
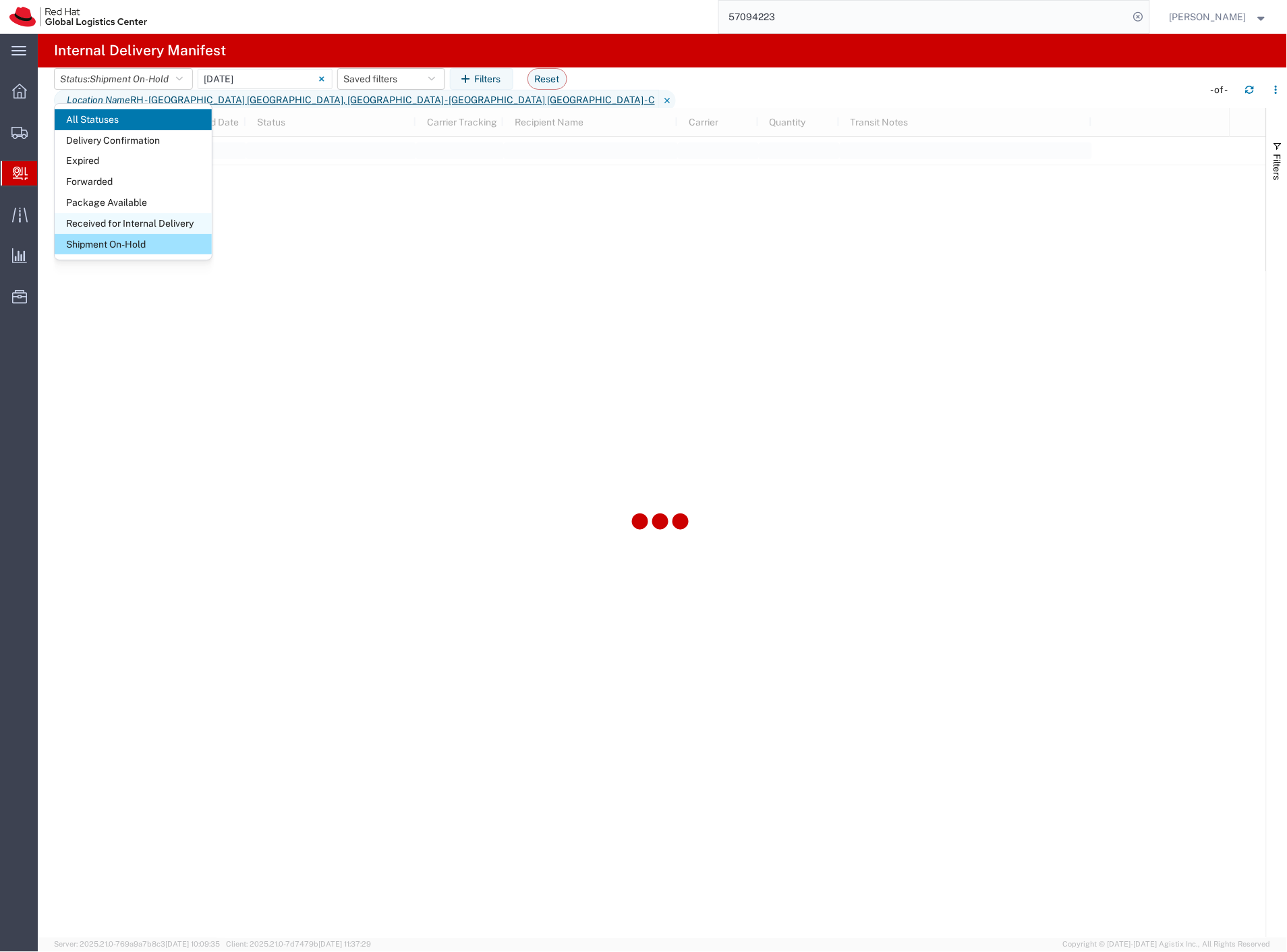
click at [136, 223] on span "Received for Internal Delivery" at bounding box center [133, 224] width 157 height 21
click at [297, 41] on agx-page-header "Internal Delivery Manifest" at bounding box center [662, 51] width 1249 height 34
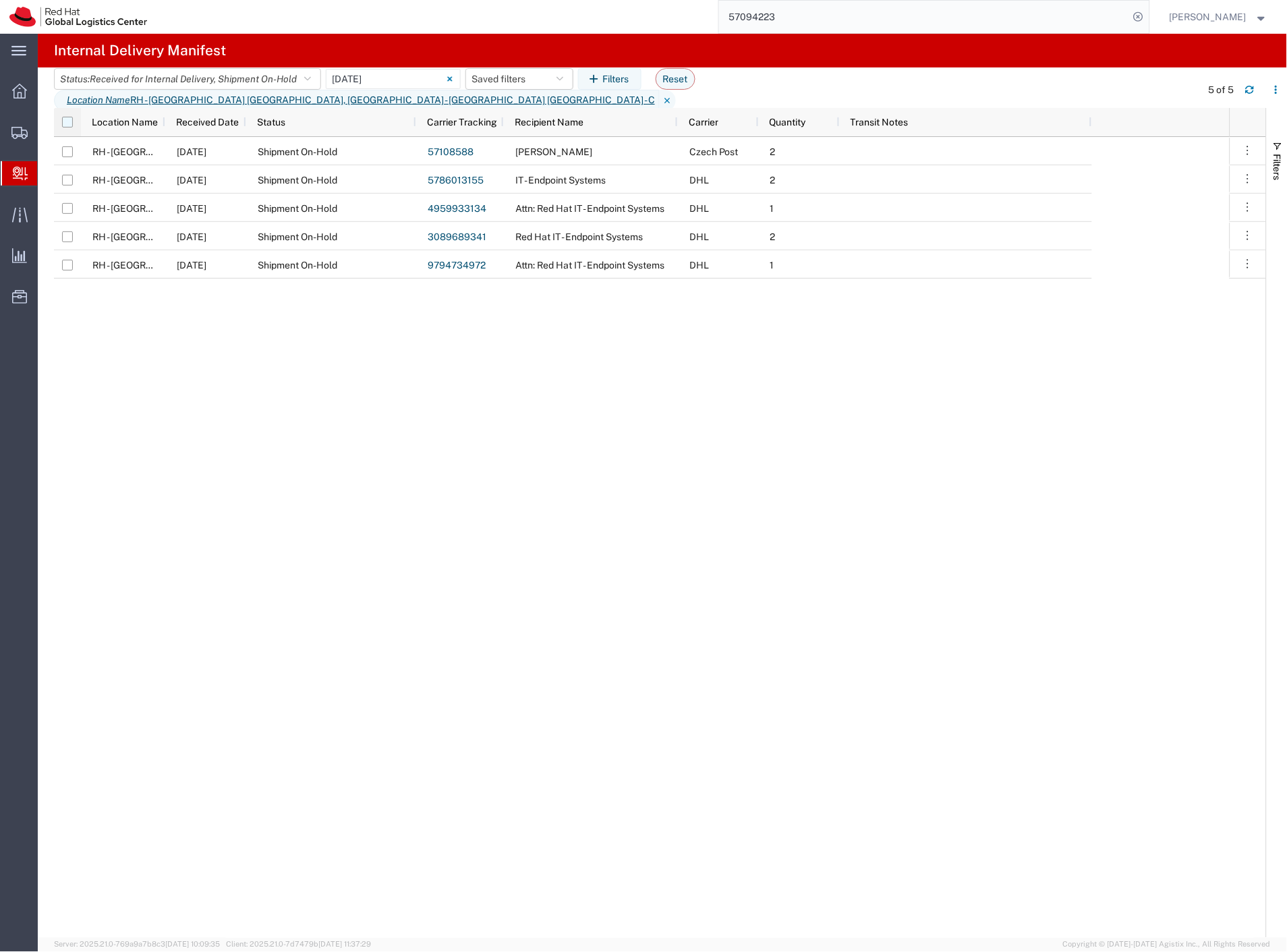
click at [72, 117] on input "checkbox" at bounding box center [67, 122] width 11 height 11
checkbox input "true"
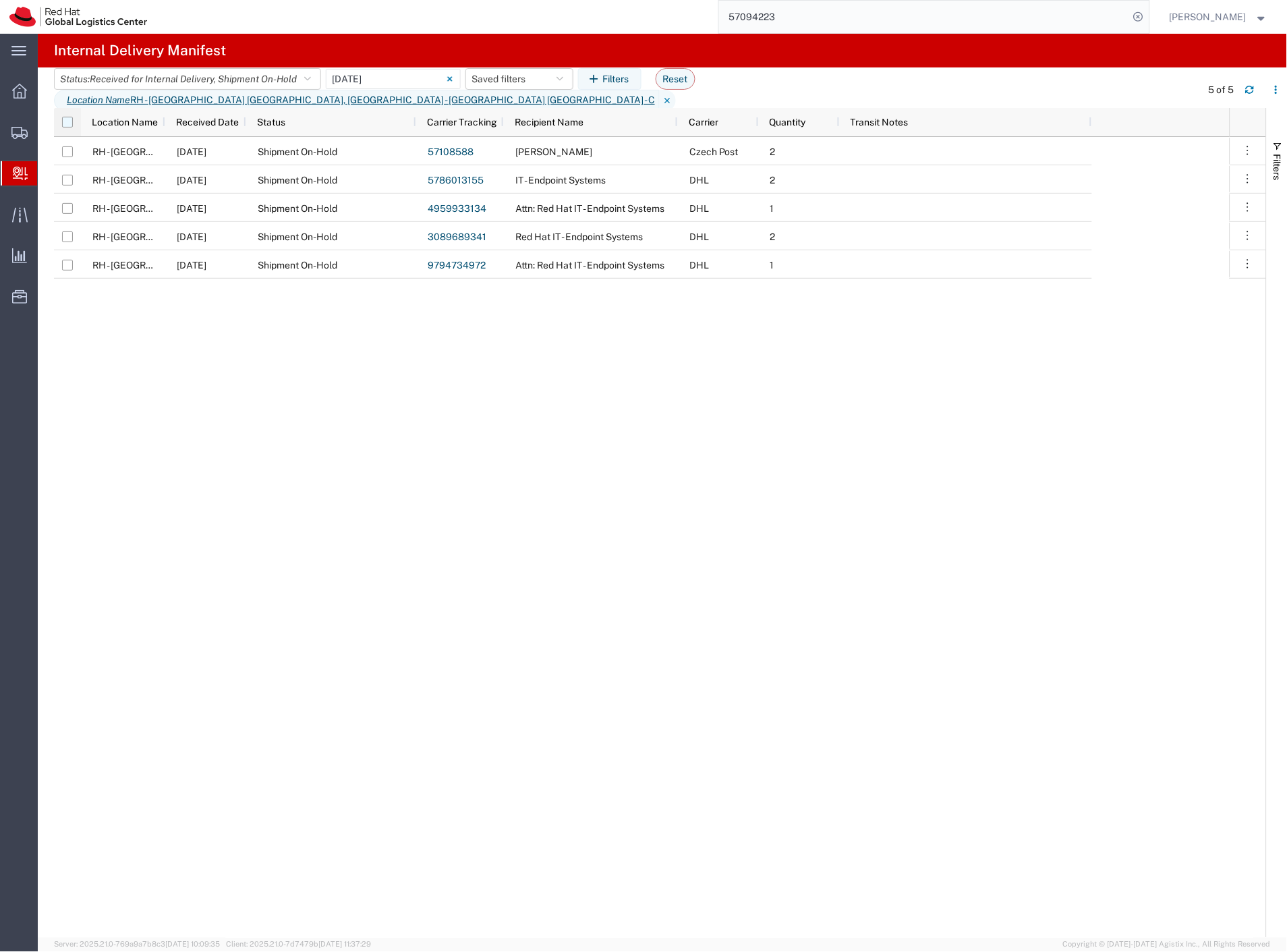
checkbox input "true"
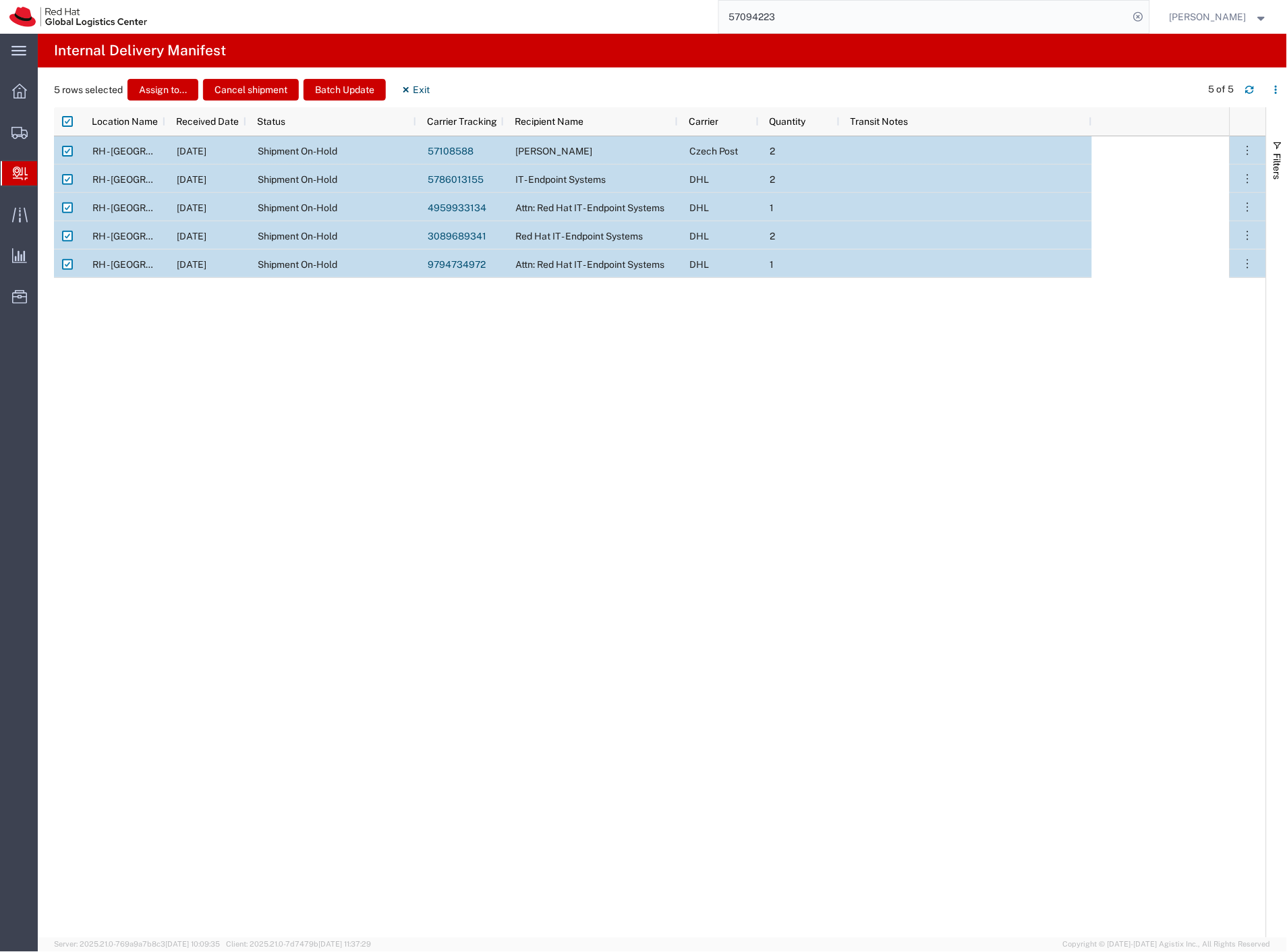
click at [69, 153] on input "Press Space to toggle row selection (checked)" at bounding box center [67, 151] width 11 height 11
checkbox input "false"
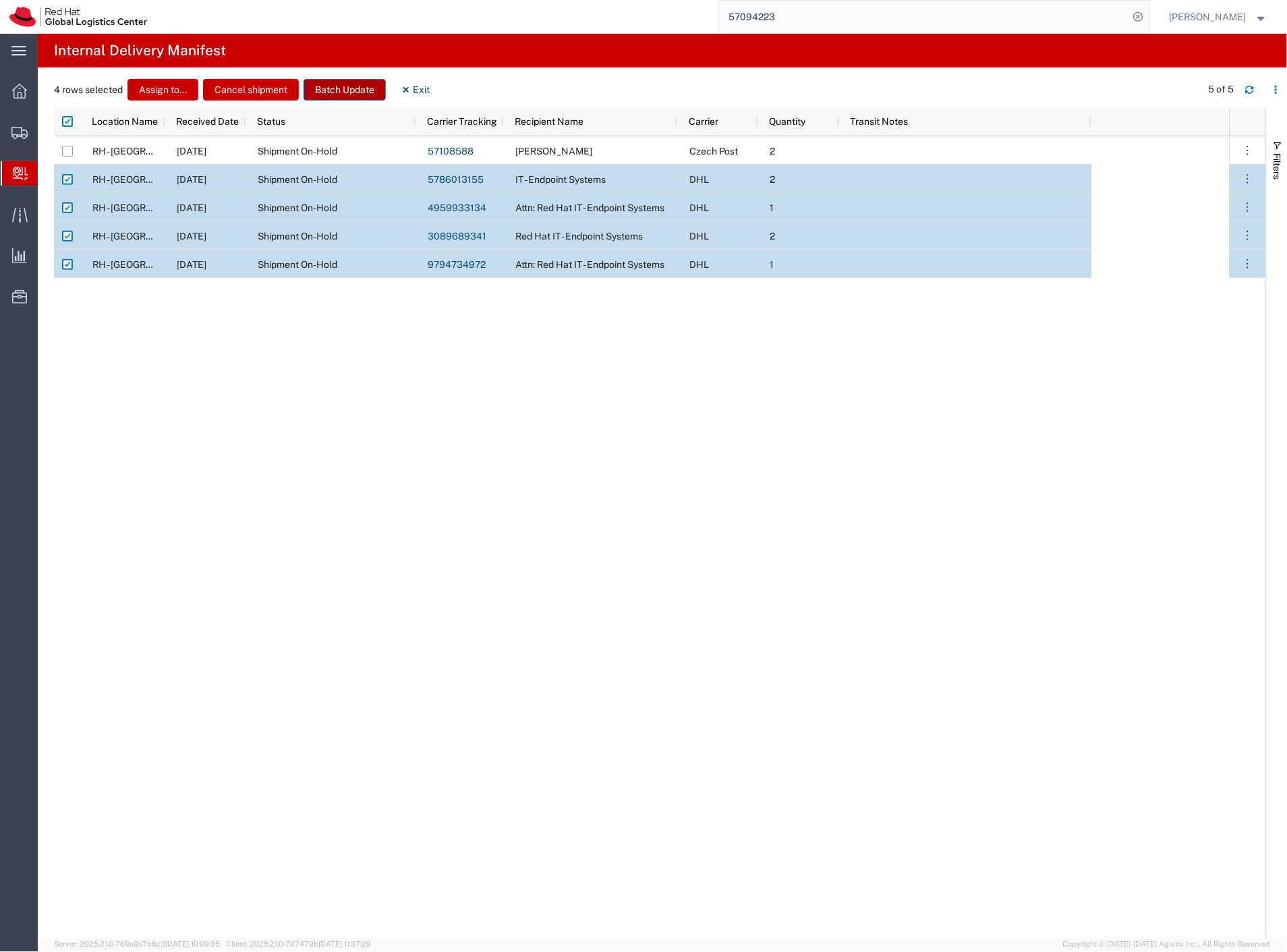
click at [309, 93] on button "Batch Update" at bounding box center [345, 90] width 82 height 21
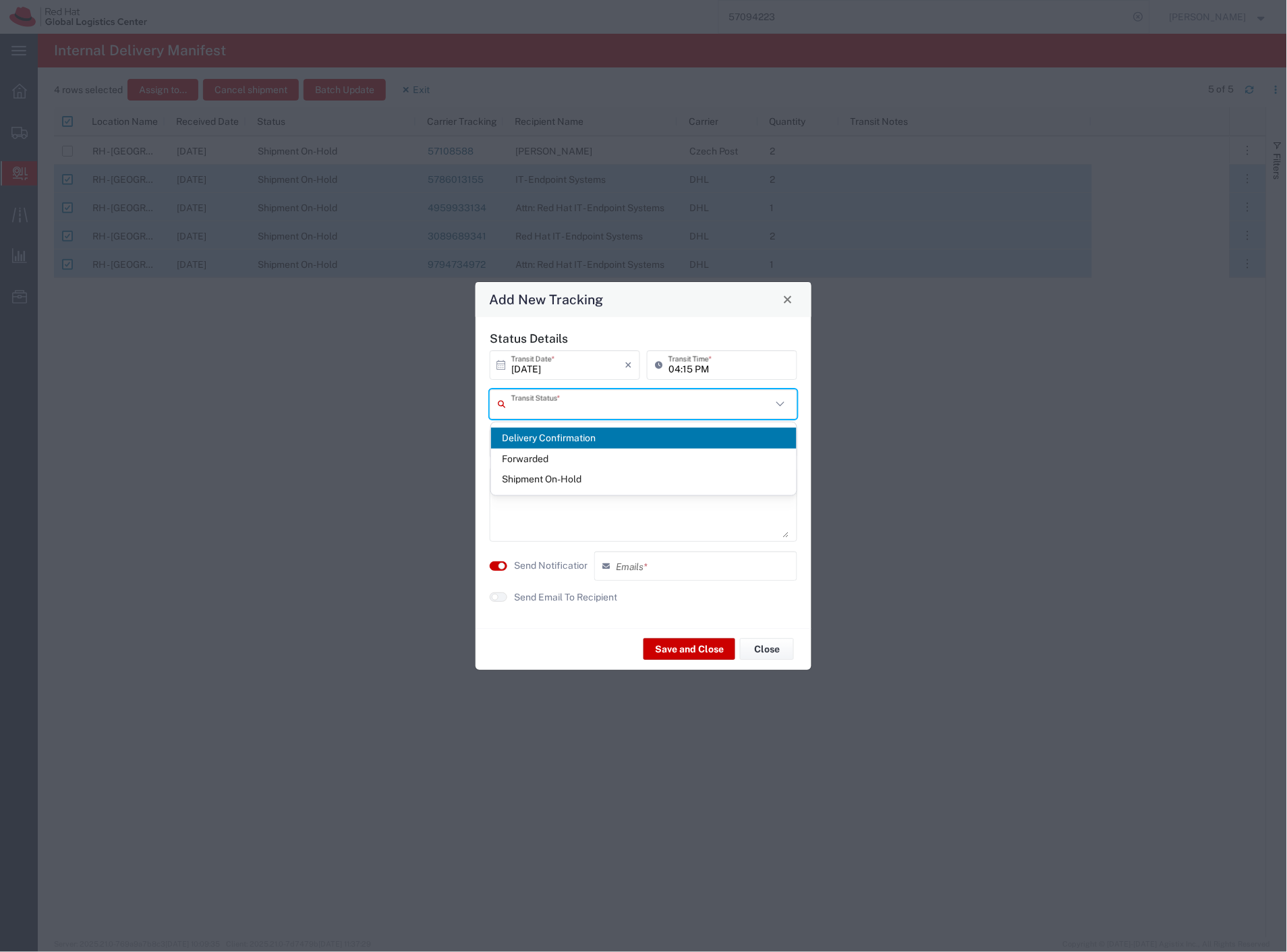
click at [615, 410] on input "text" at bounding box center [641, 404] width 260 height 24
click at [569, 433] on span "Delivery Confirmation" at bounding box center [644, 438] width 306 height 21
type input "Delivery Confirmation"
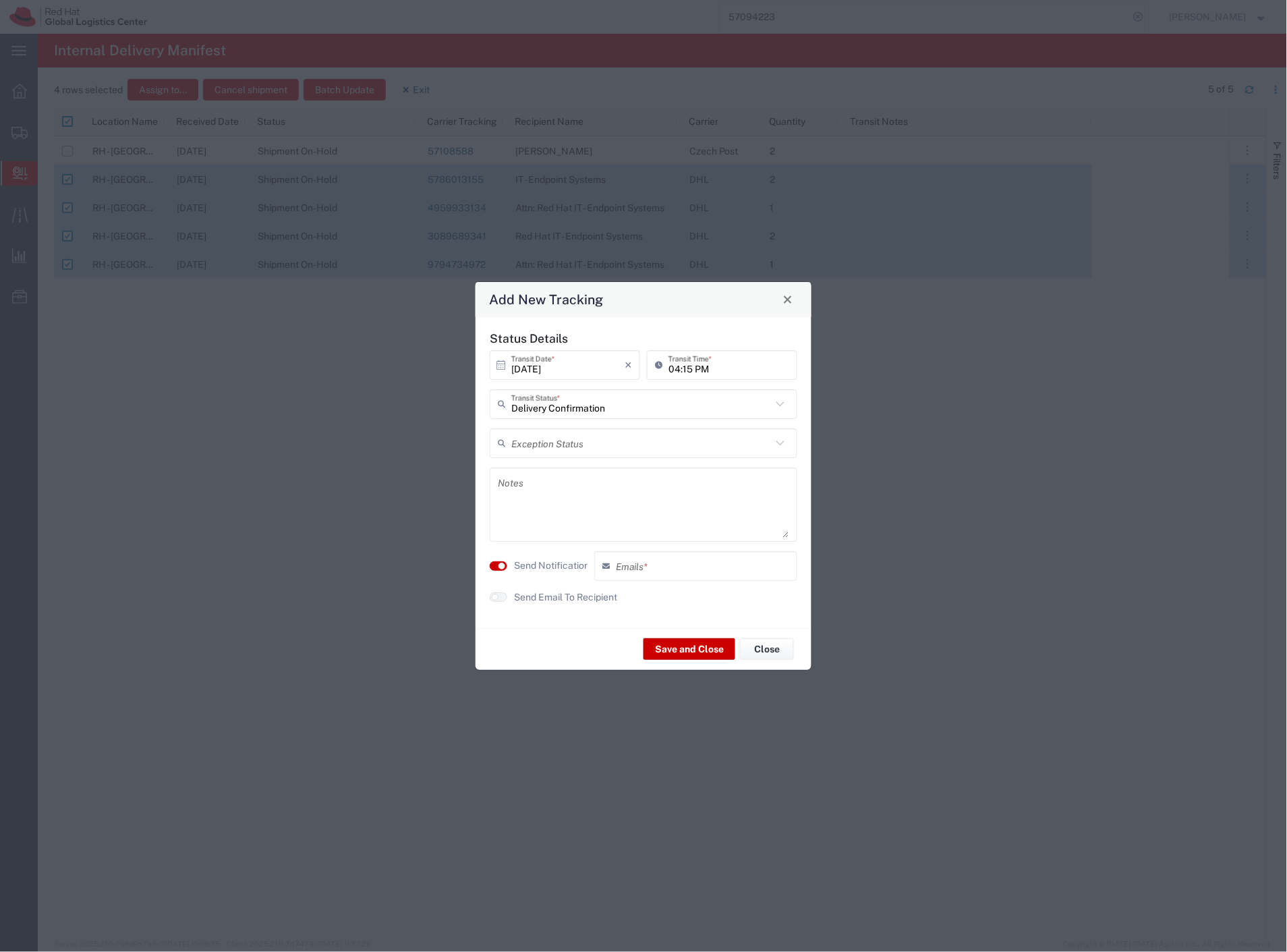
click at [538, 565] on label "Send Notification" at bounding box center [552, 565] width 76 height 14
click at [704, 651] on button "Save and Close" at bounding box center [690, 648] width 92 height 21
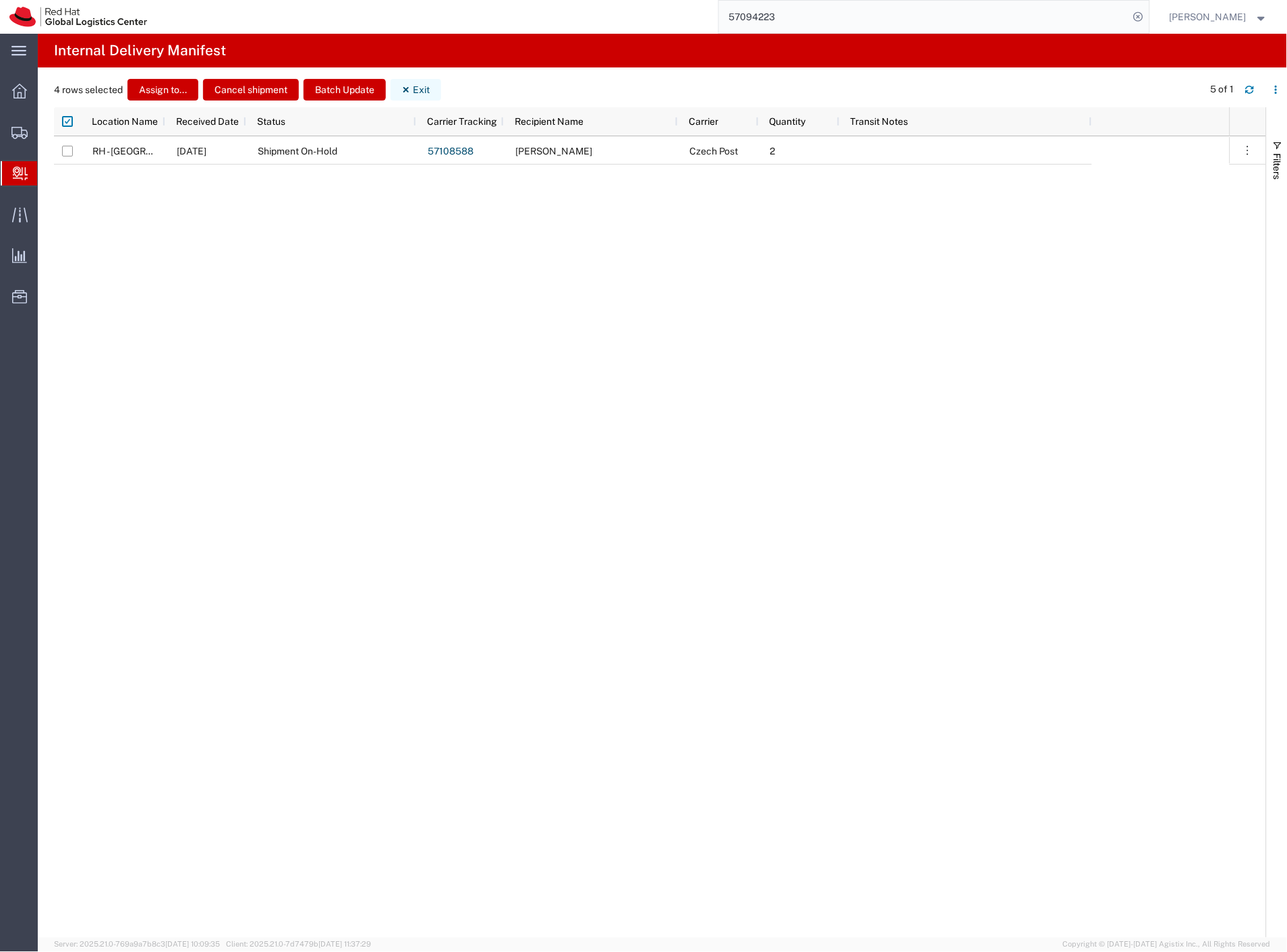
click at [413, 90] on button "Exit" at bounding box center [416, 90] width 50 height 21
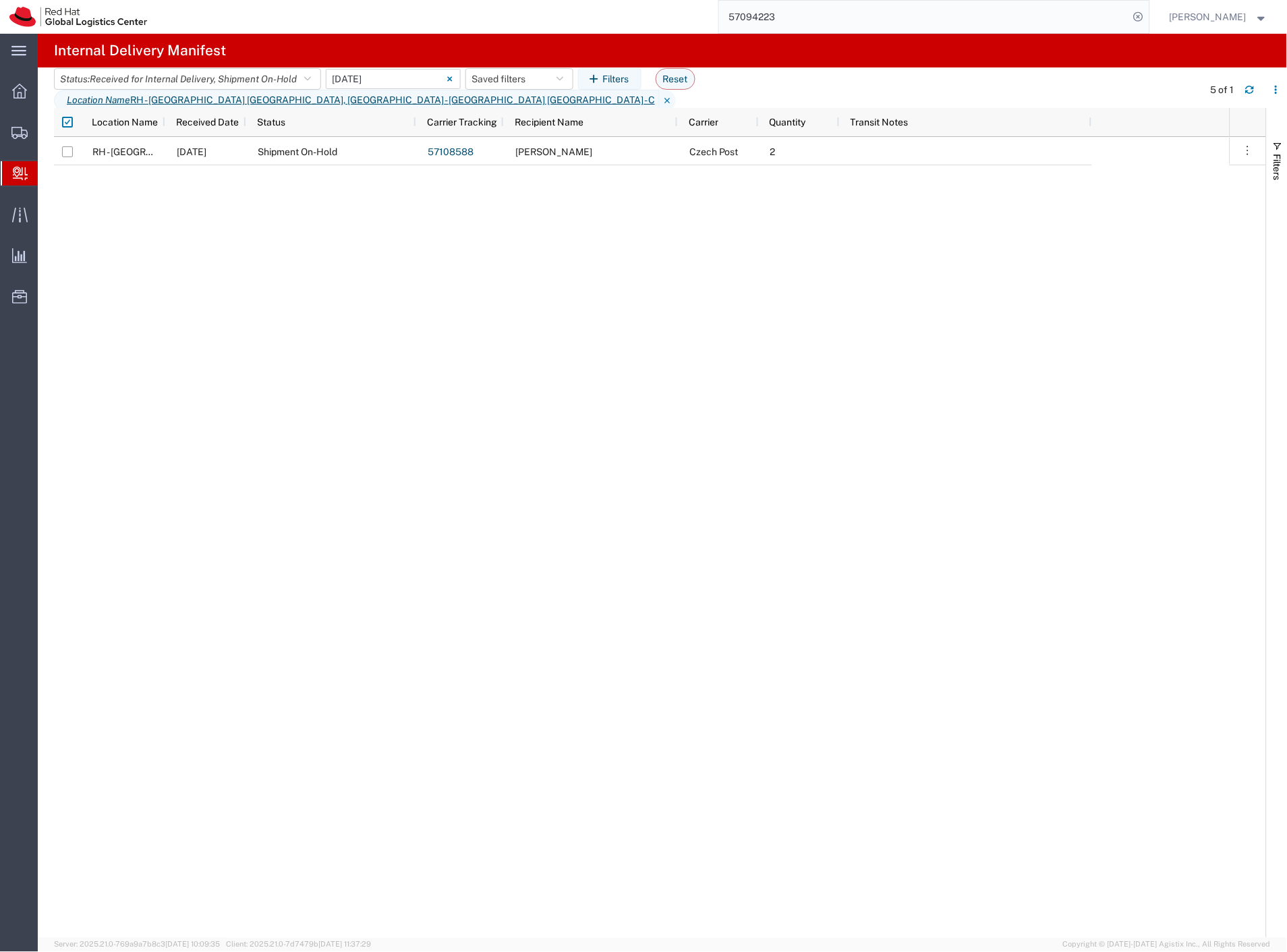
click at [394, 89] on input "10/13/2025 - 10/13/2025" at bounding box center [393, 79] width 135 height 20
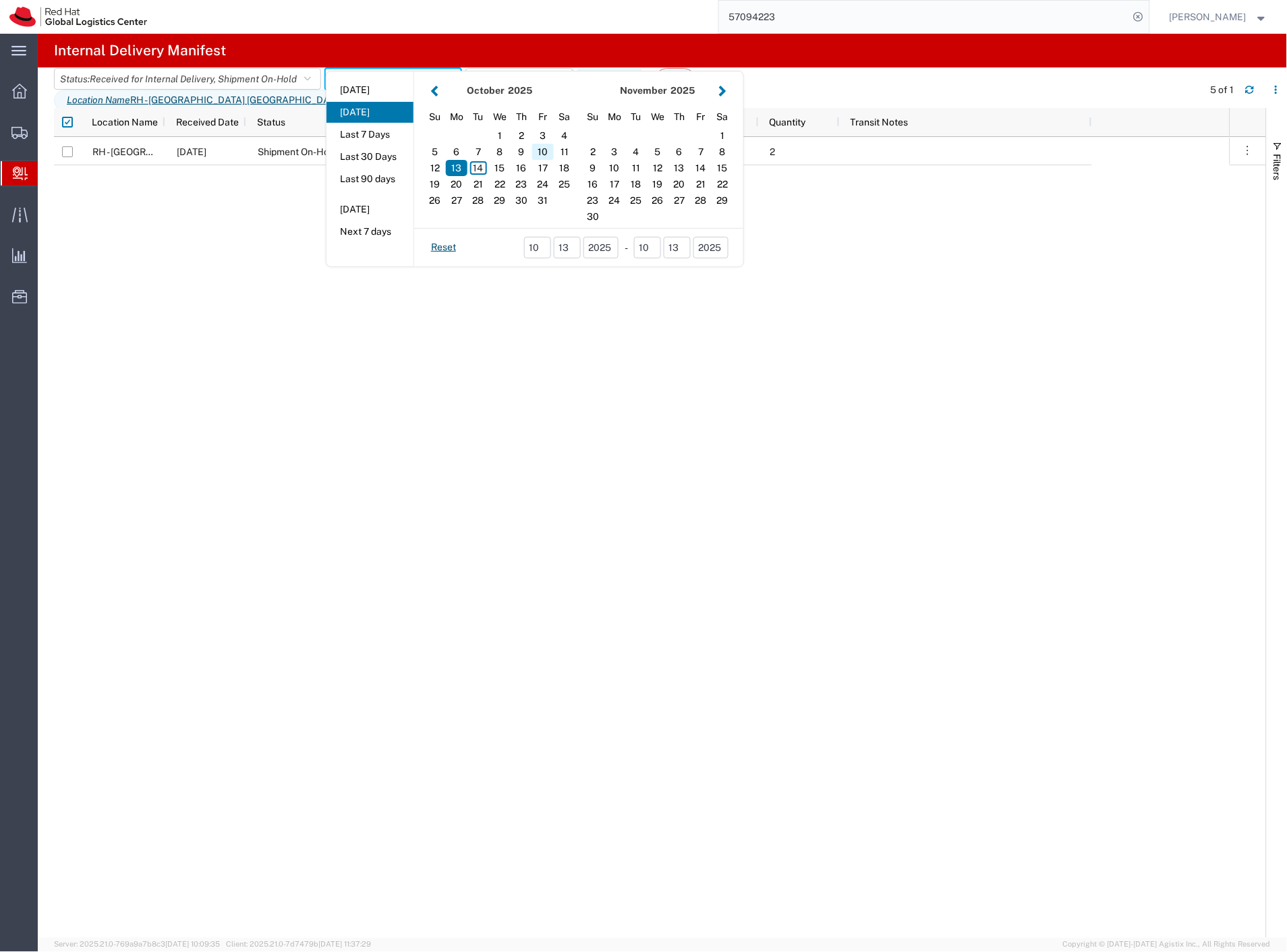
click at [539, 160] on div "10" at bounding box center [542, 152] width 21 height 16
type input "10/10/2025"
type input "10/10/2025 - 10/10/2025"
